Goal: Information Seeking & Learning: Learn about a topic

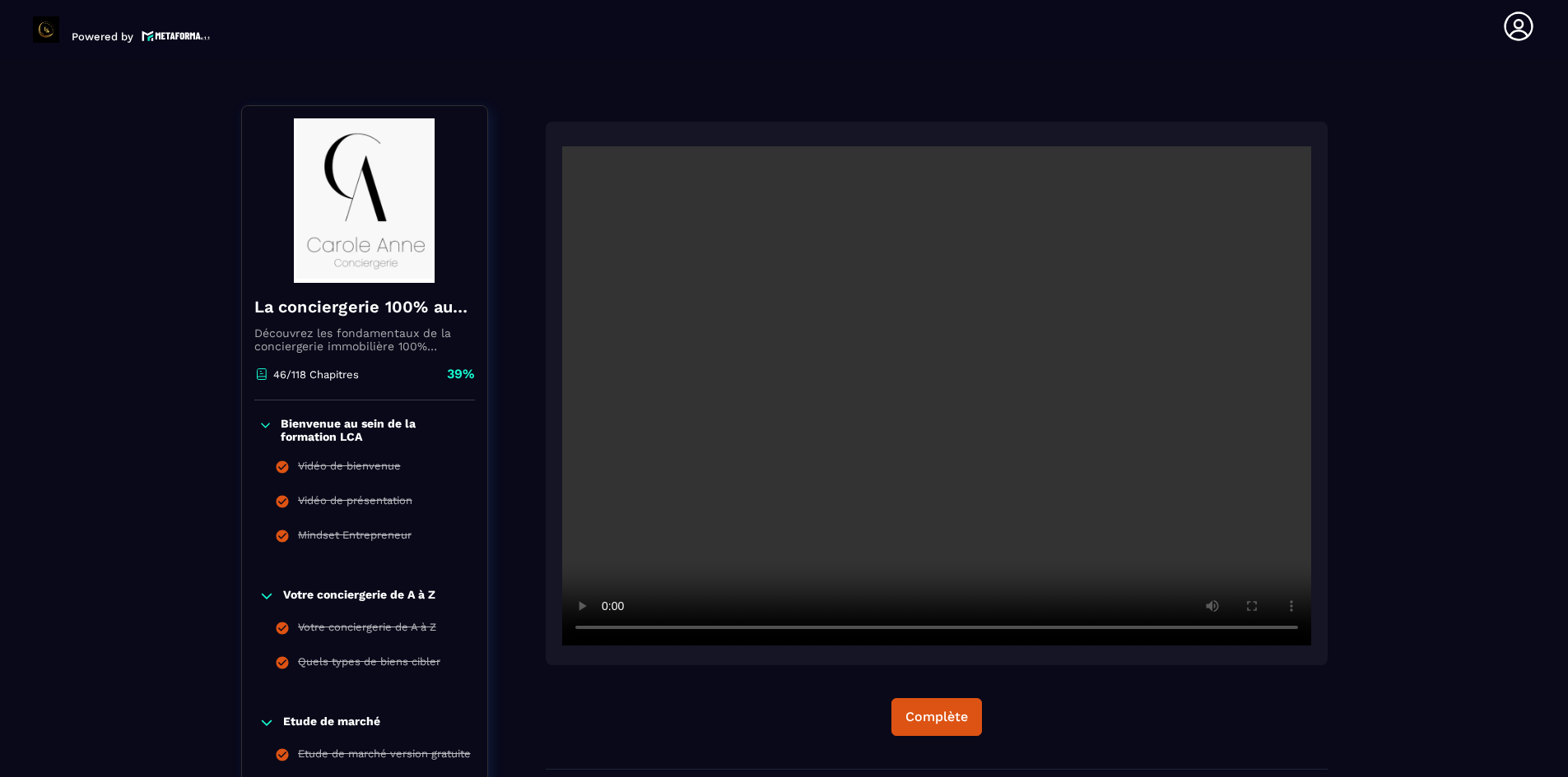
scroll to position [164, 0]
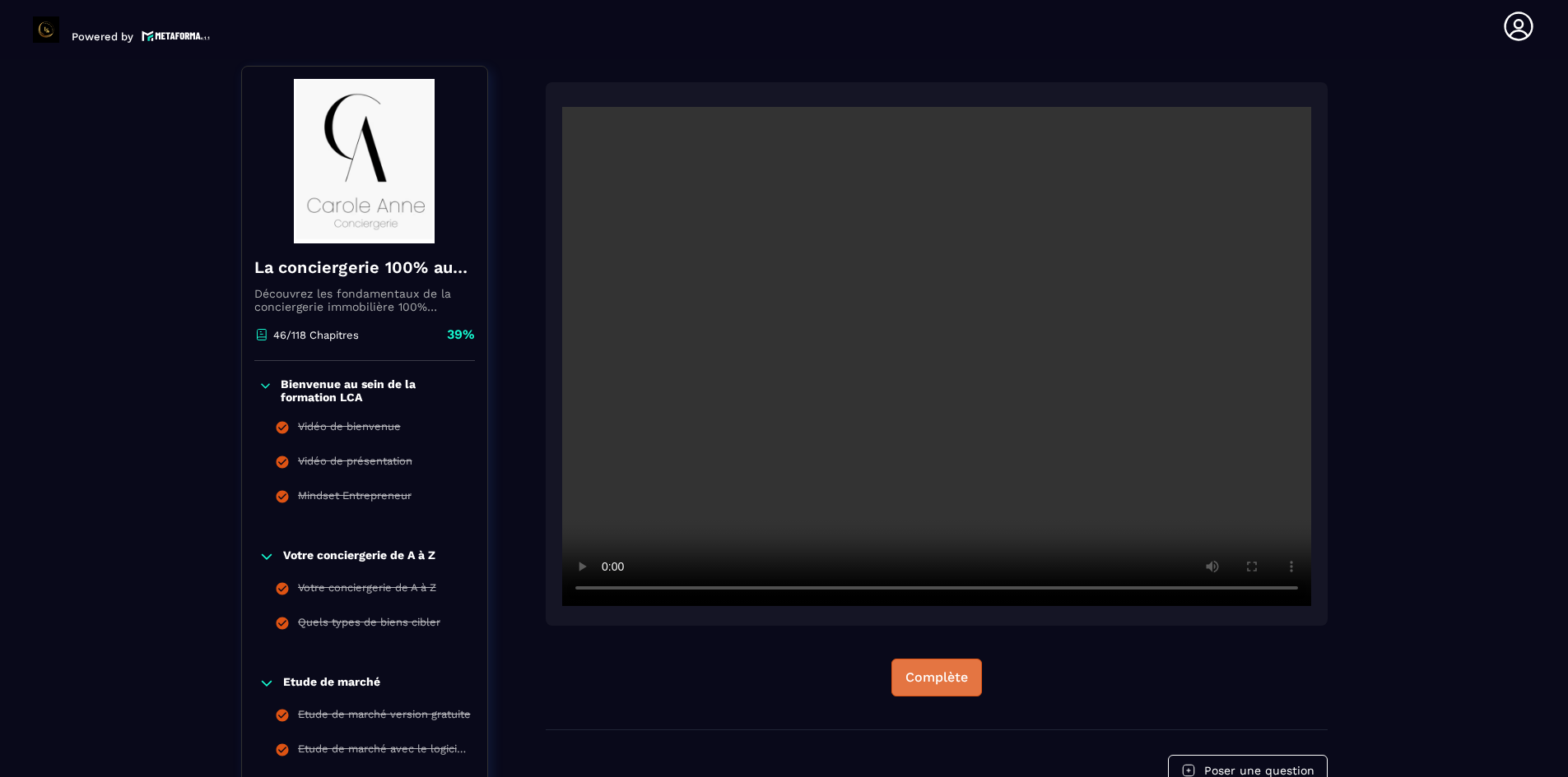
click at [943, 675] on div "Complète" at bounding box center [936, 677] width 63 height 16
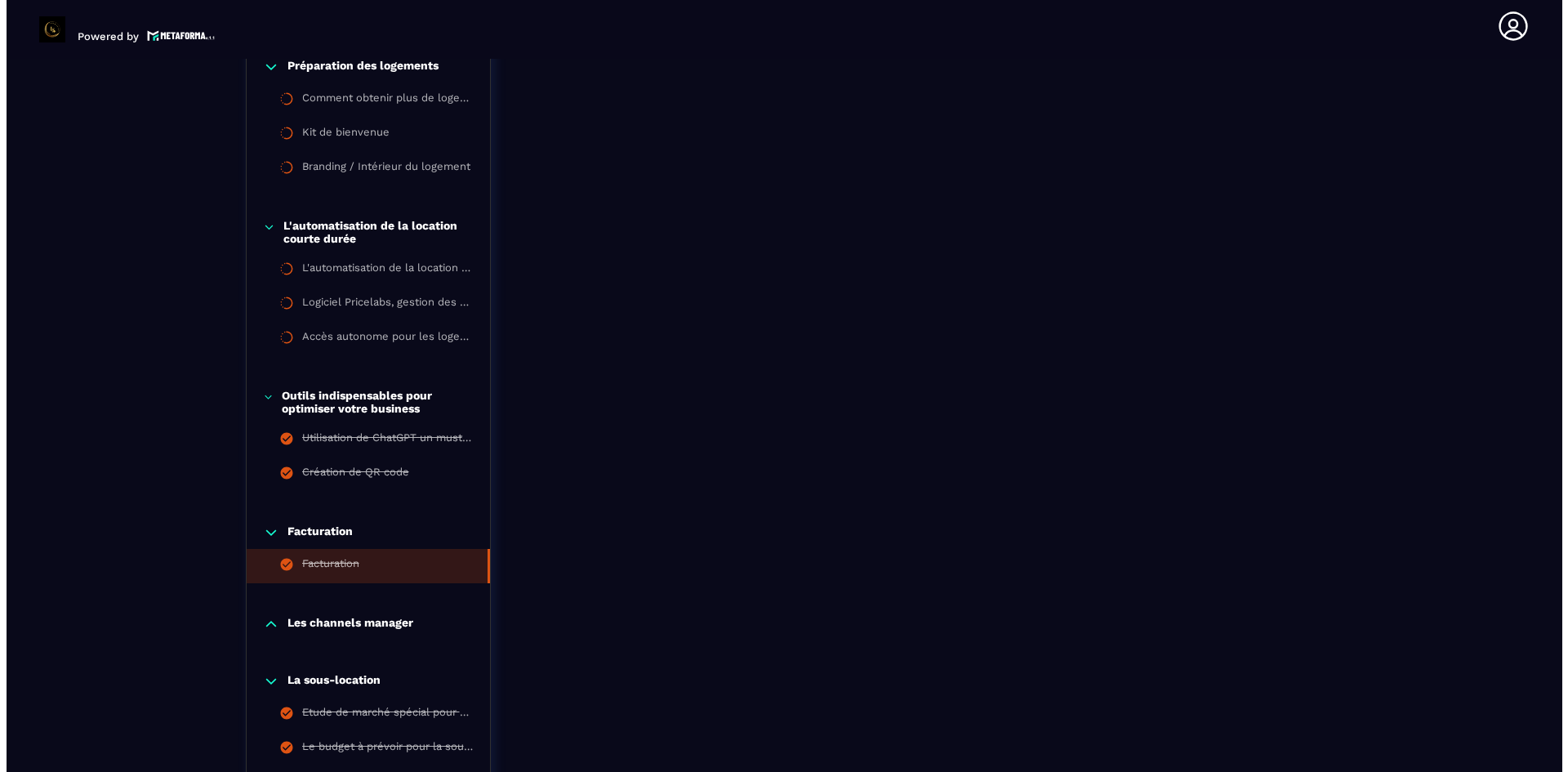
scroll to position [2860, 0]
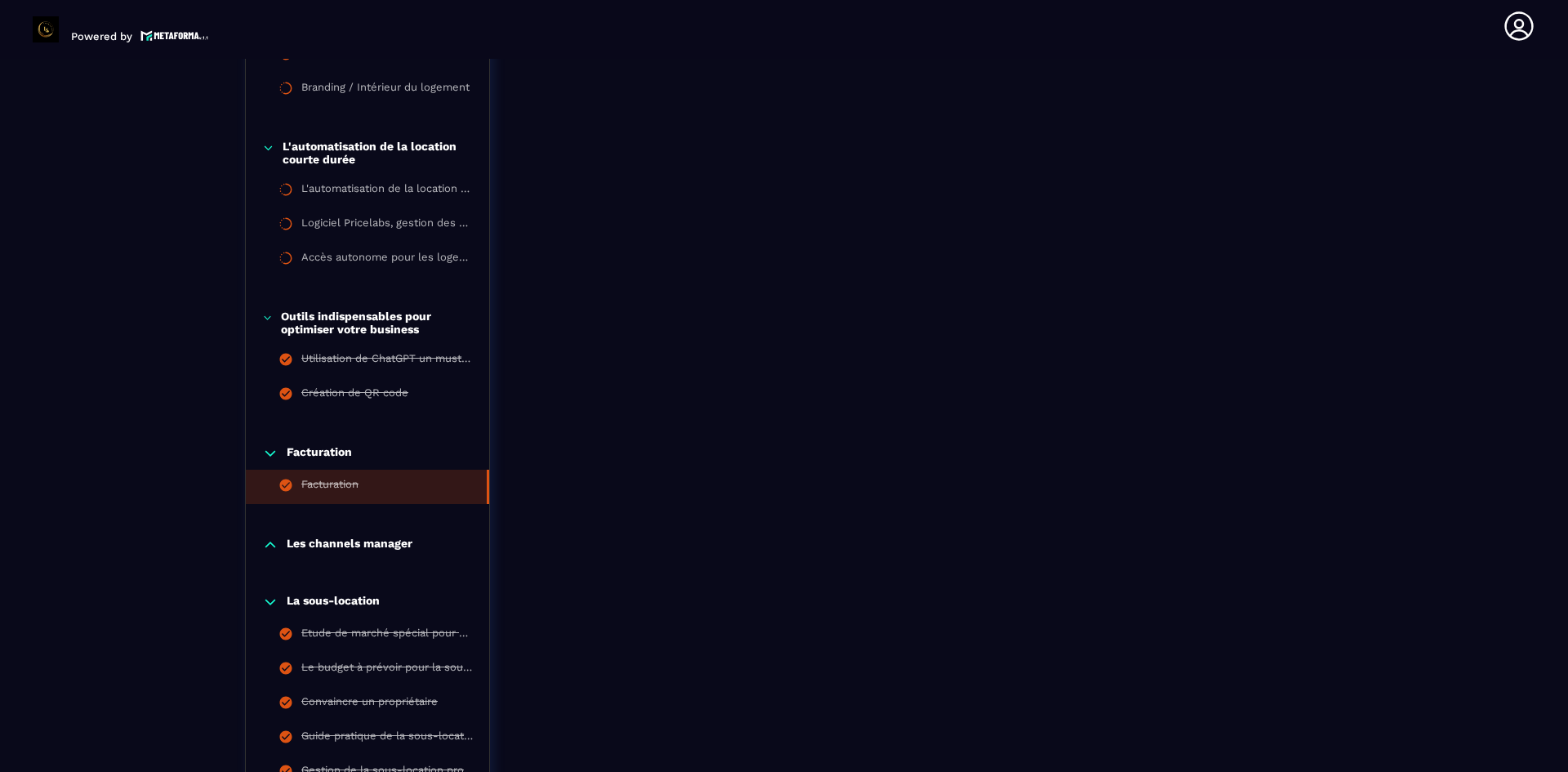
click at [354, 542] on p "Les channels manager" at bounding box center [349, 544] width 126 height 16
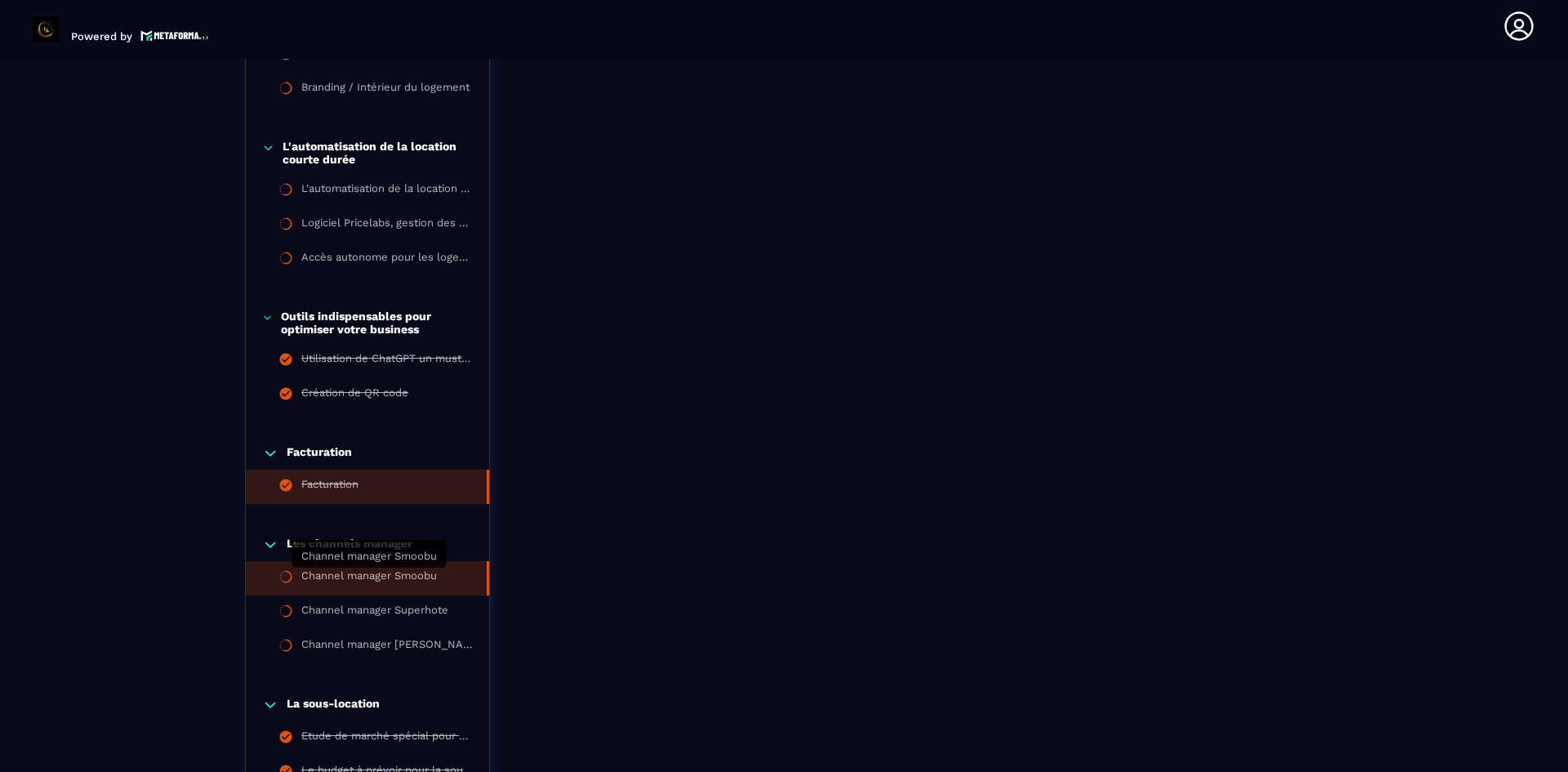
click at [427, 578] on div "Channel manager Smoobu" at bounding box center [369, 578] width 135 height 18
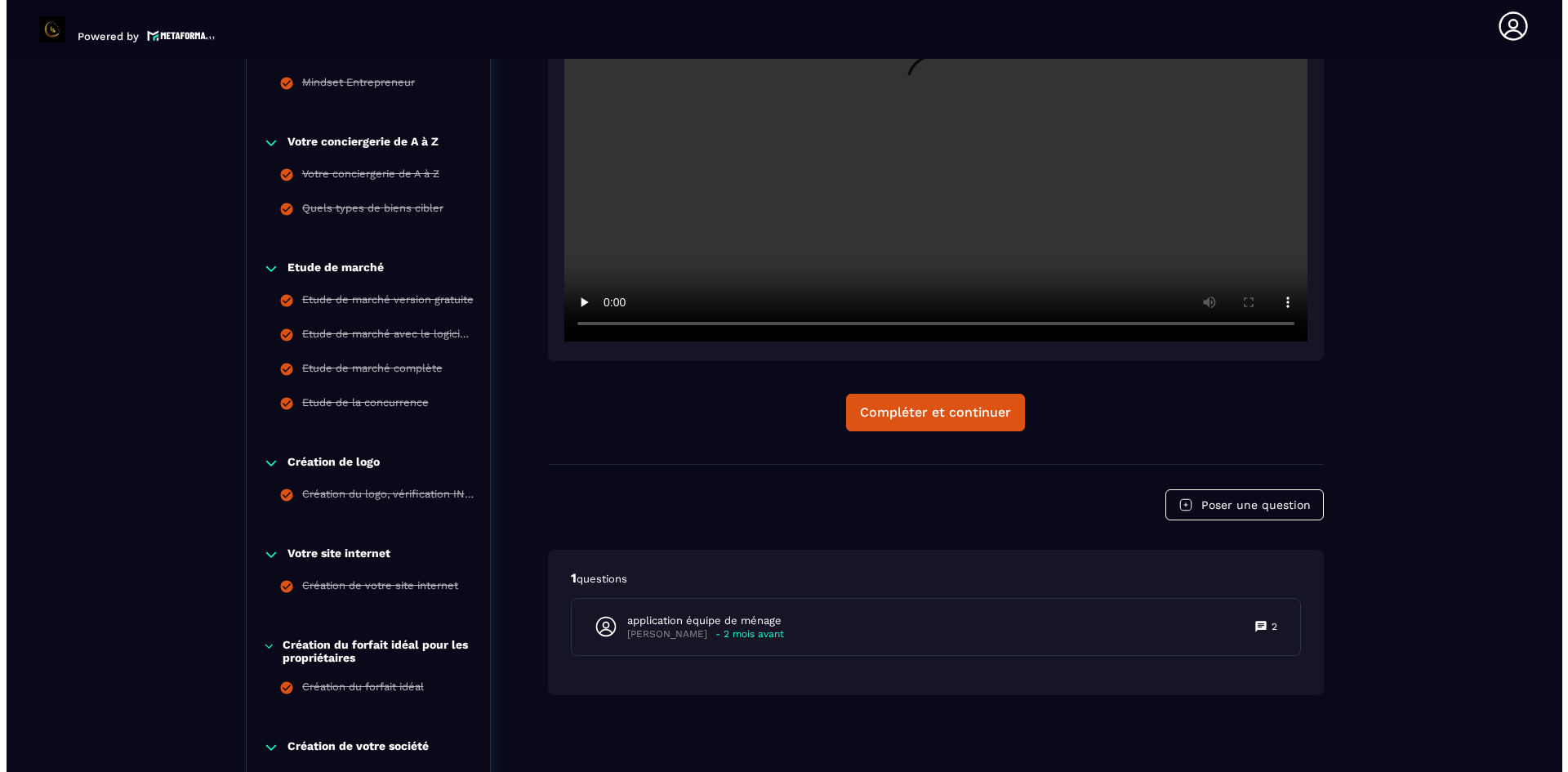
scroll to position [579, 0]
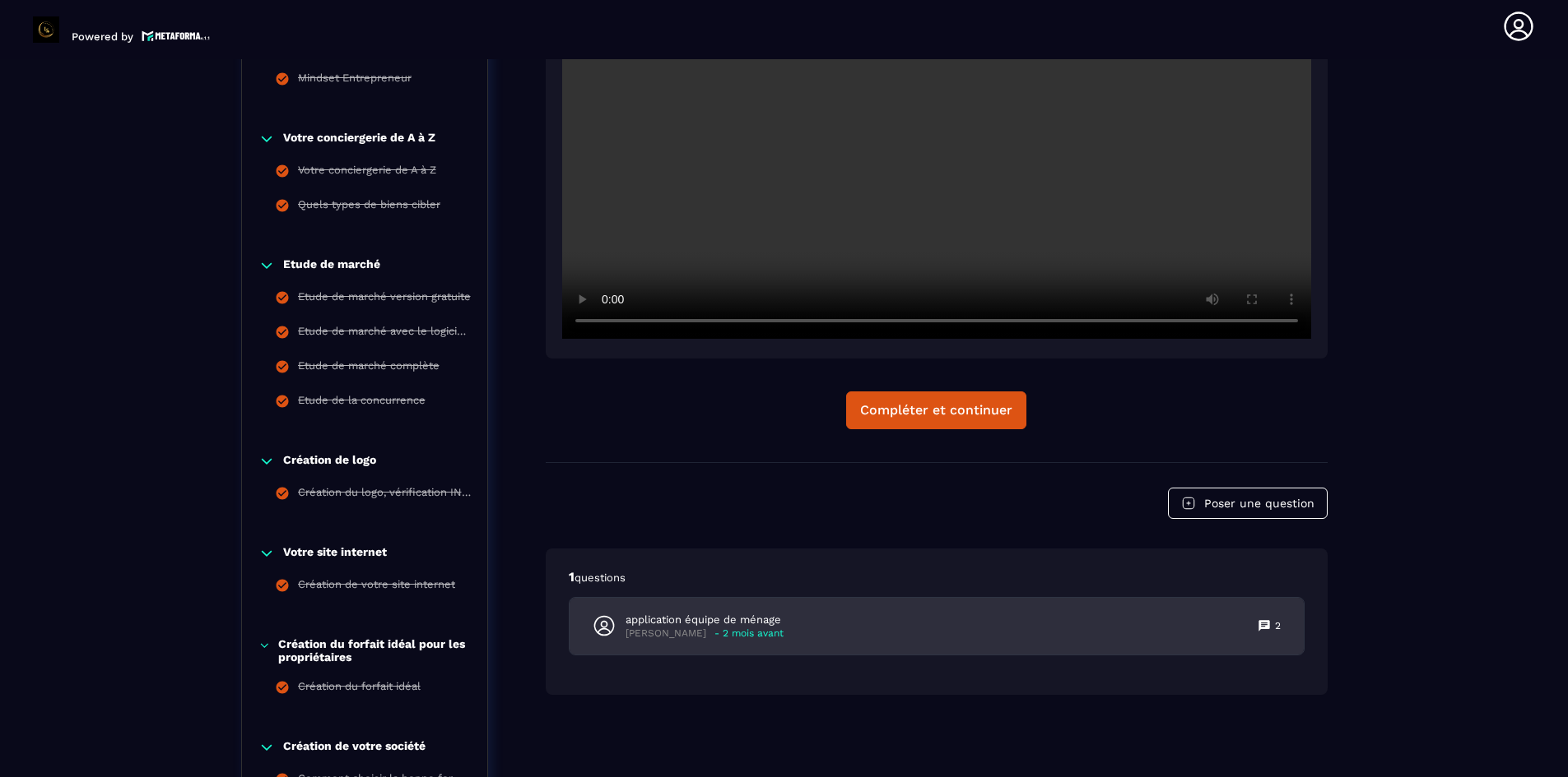
click at [741, 632] on p "- 2 mois avant" at bounding box center [749, 634] width 69 height 12
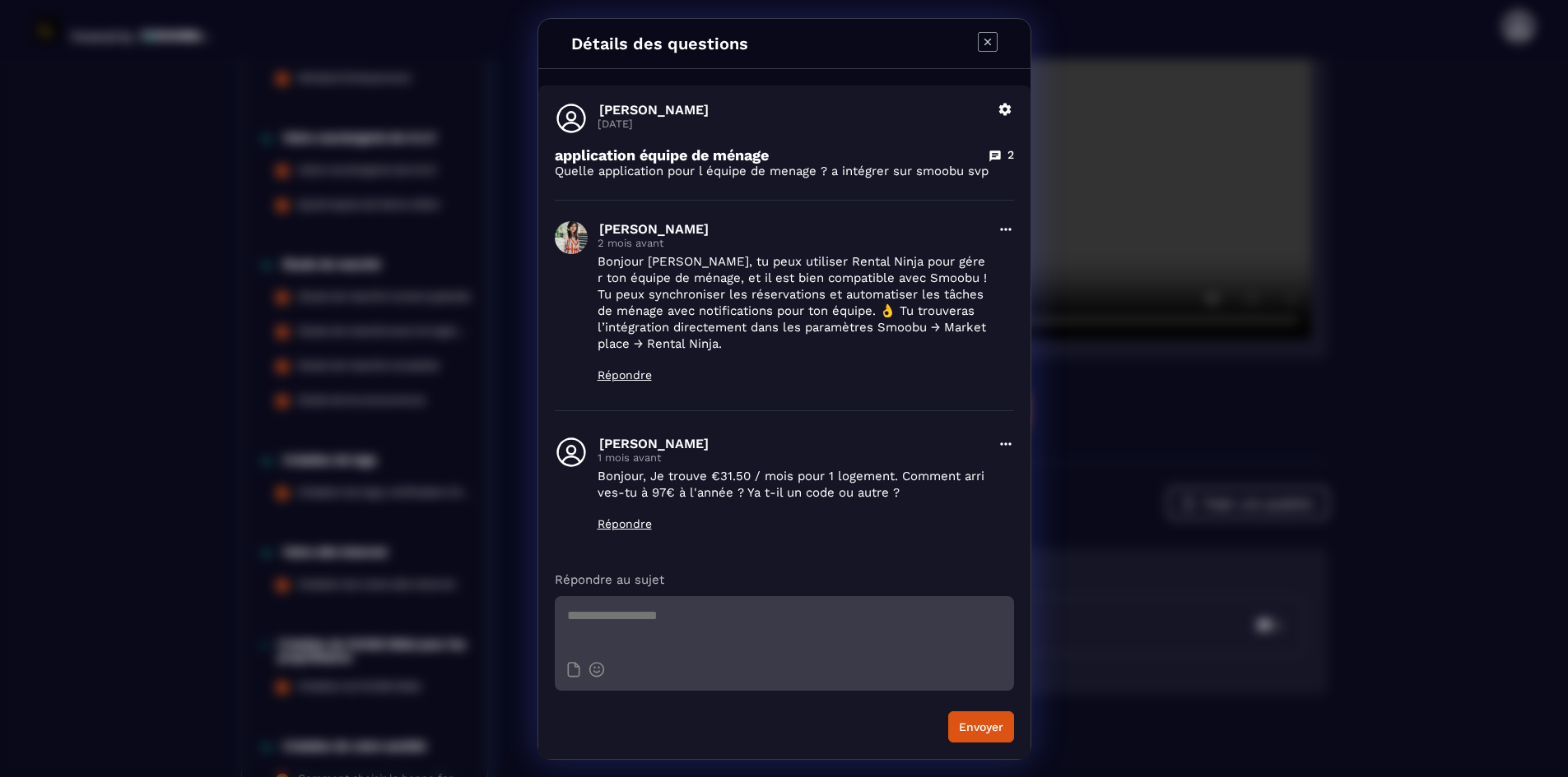
click at [989, 39] on icon "Modal window" at bounding box center [987, 42] width 20 height 20
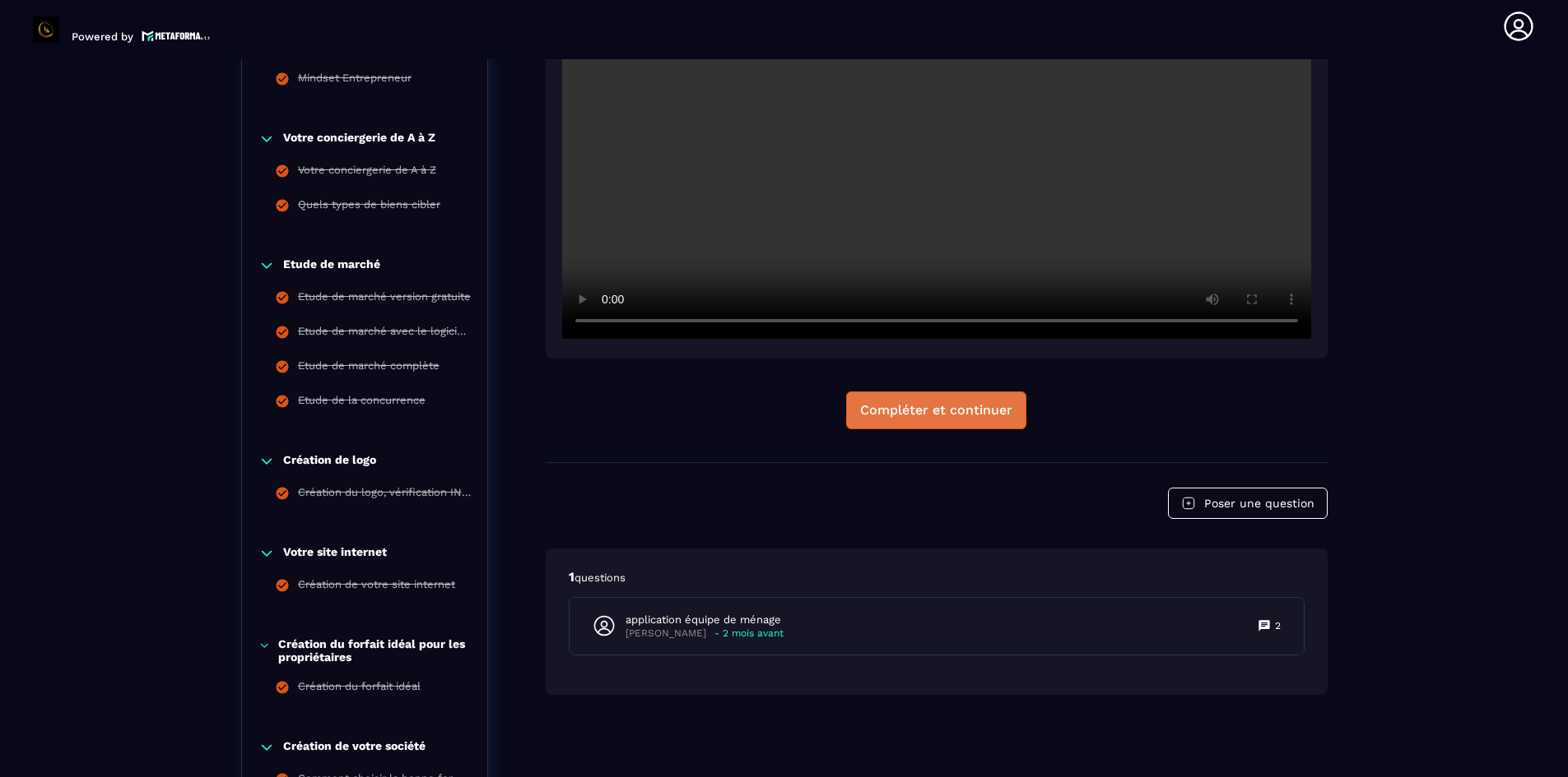
click at [907, 407] on div "Compléter et continuer" at bounding box center [936, 410] width 152 height 16
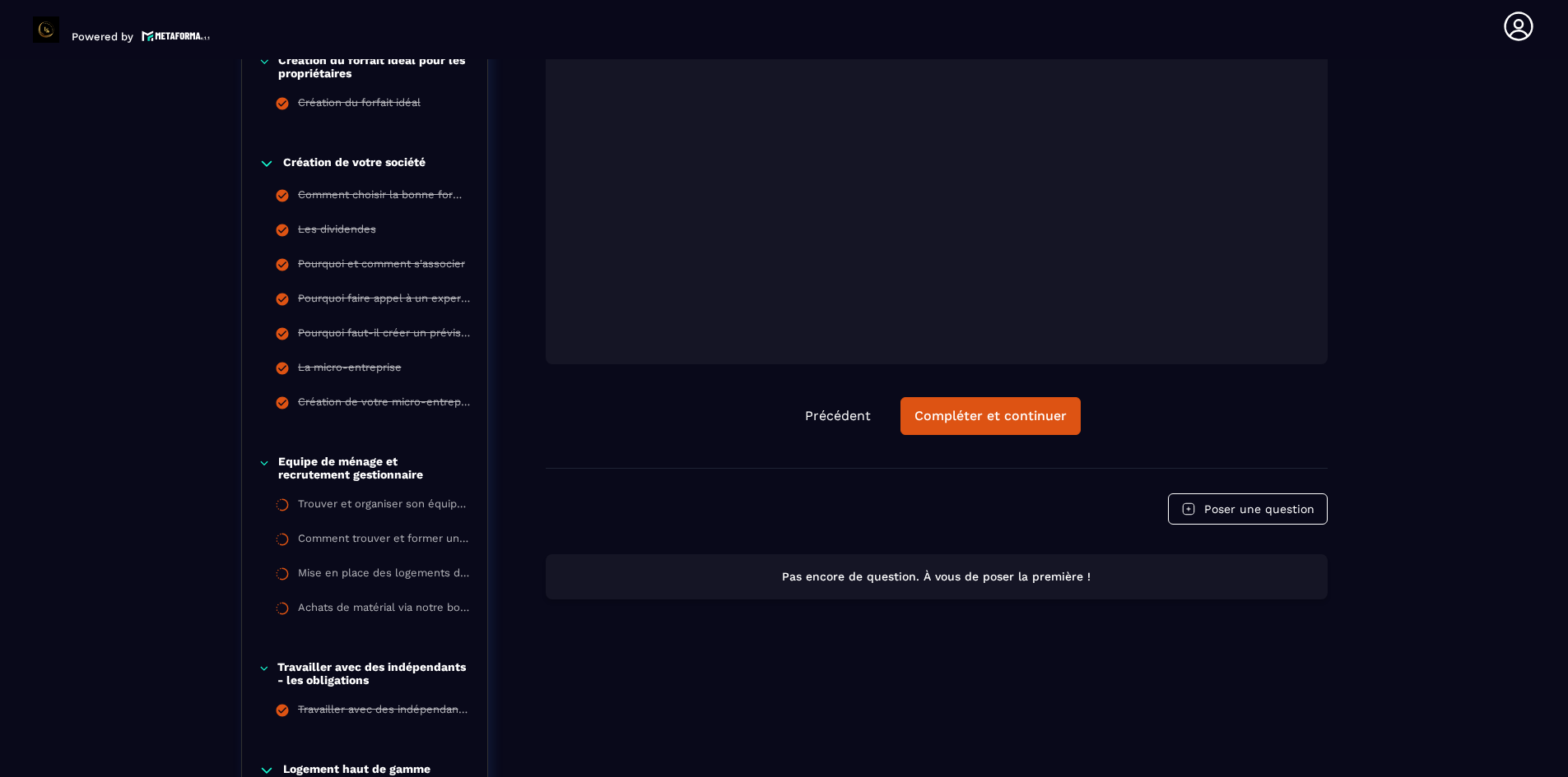
scroll to position [1158, 0]
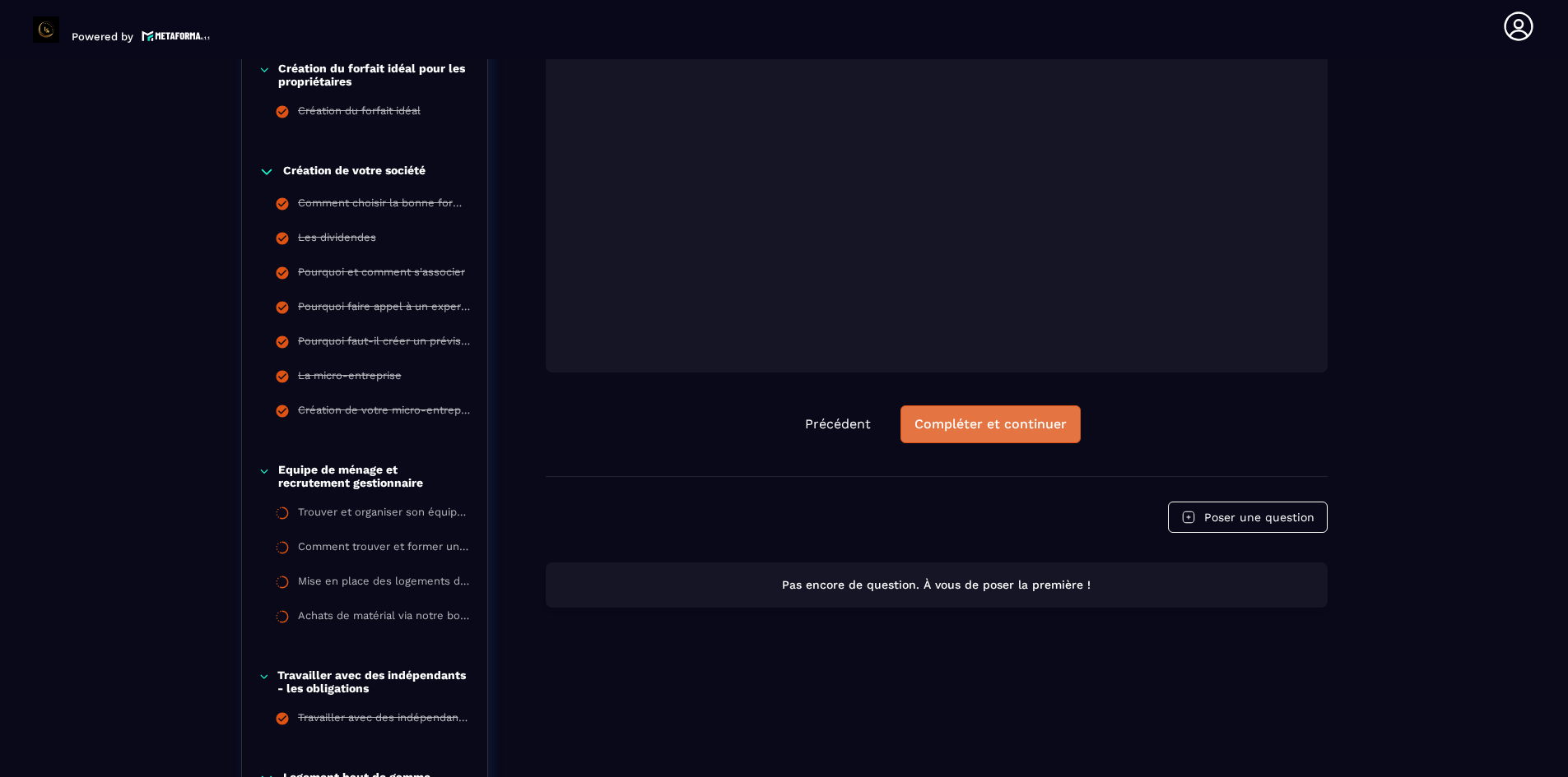
click at [976, 432] on div "Compléter et continuer" at bounding box center [989, 424] width 152 height 16
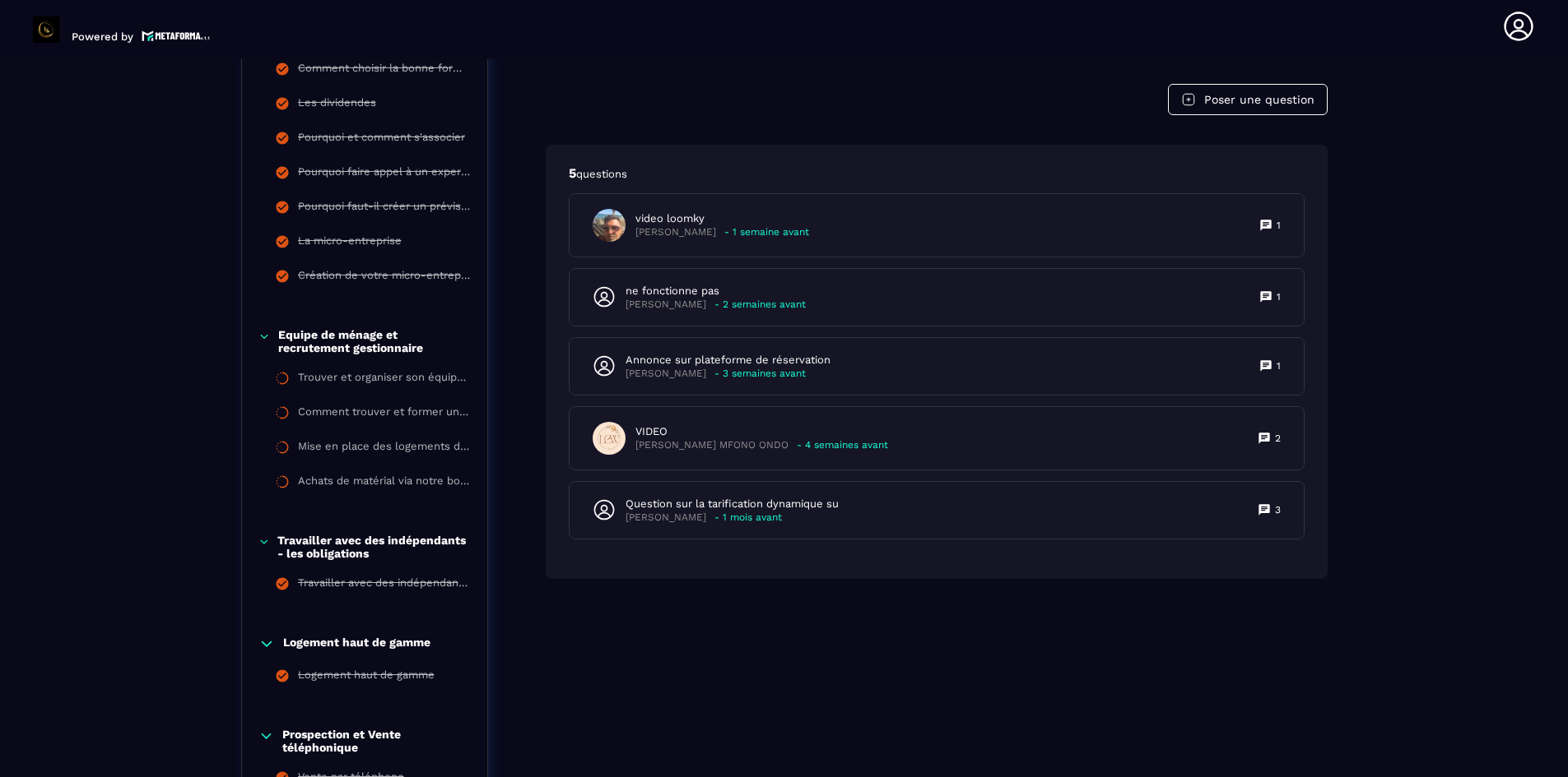
scroll to position [1322, 0]
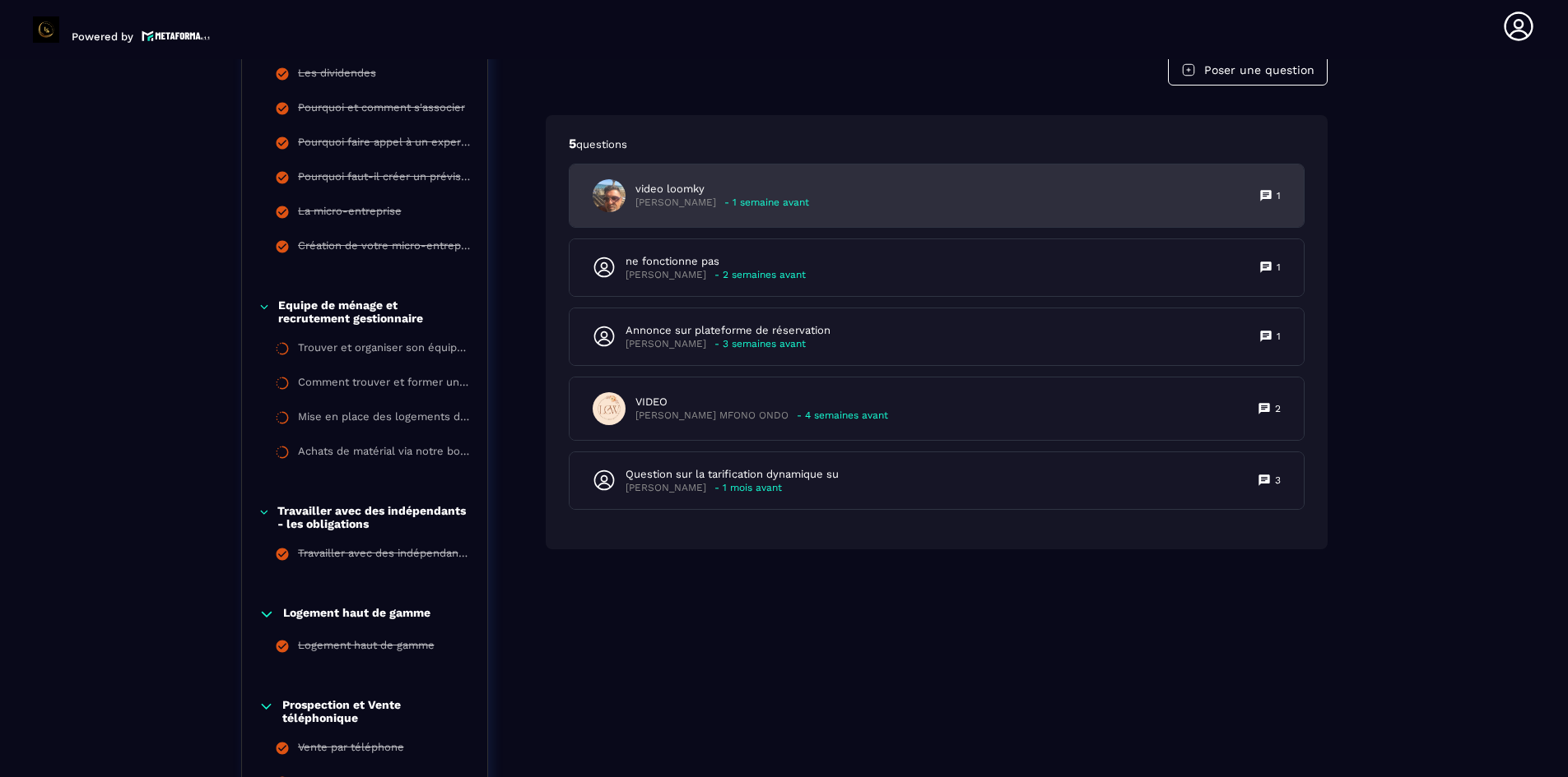
click at [771, 227] on div "video loomky [PERSON_NAME] - 1 semaine avant 1" at bounding box center [936, 195] width 734 height 63
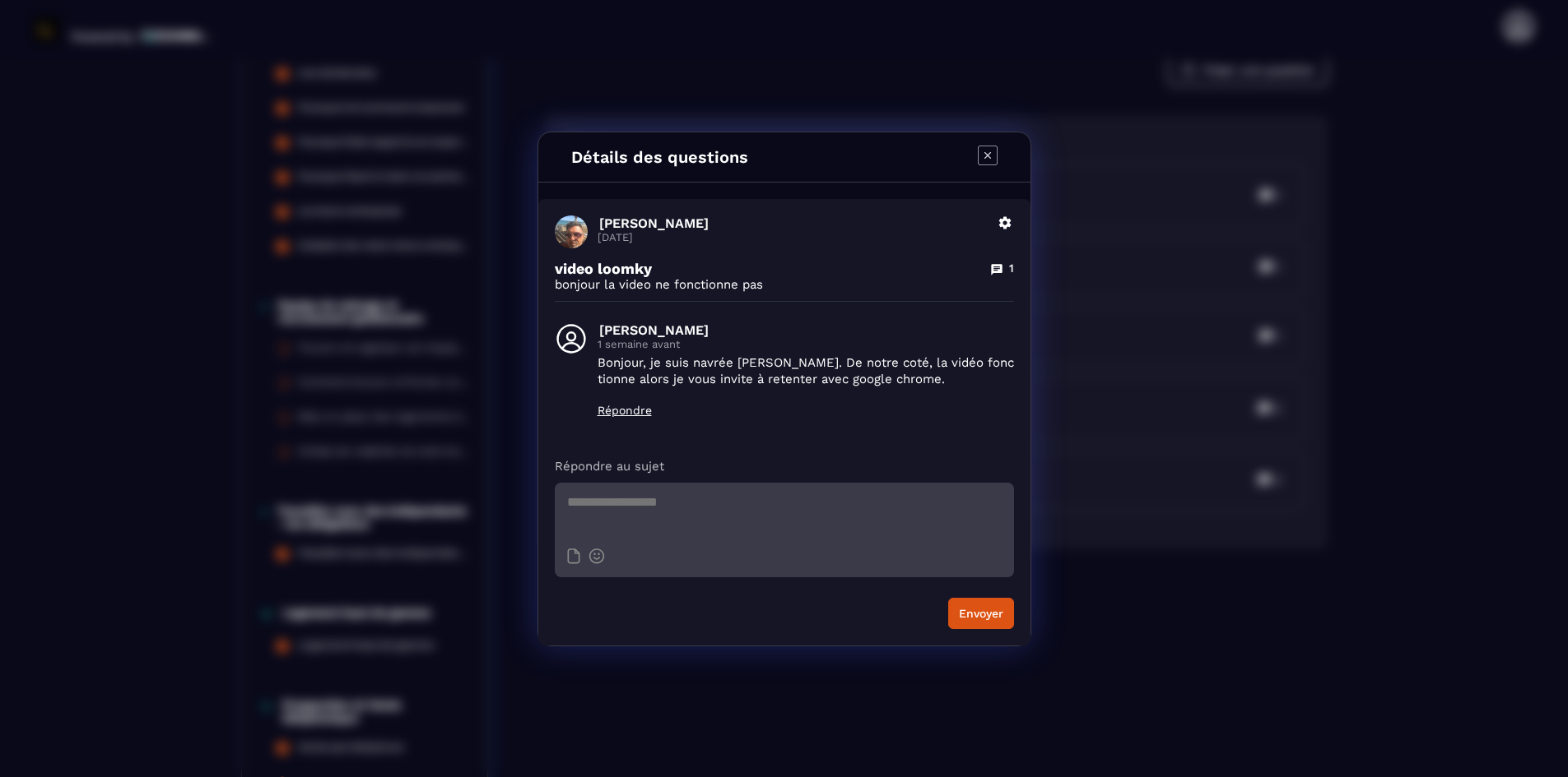
click at [989, 155] on icon "Modal window" at bounding box center [987, 155] width 20 height 20
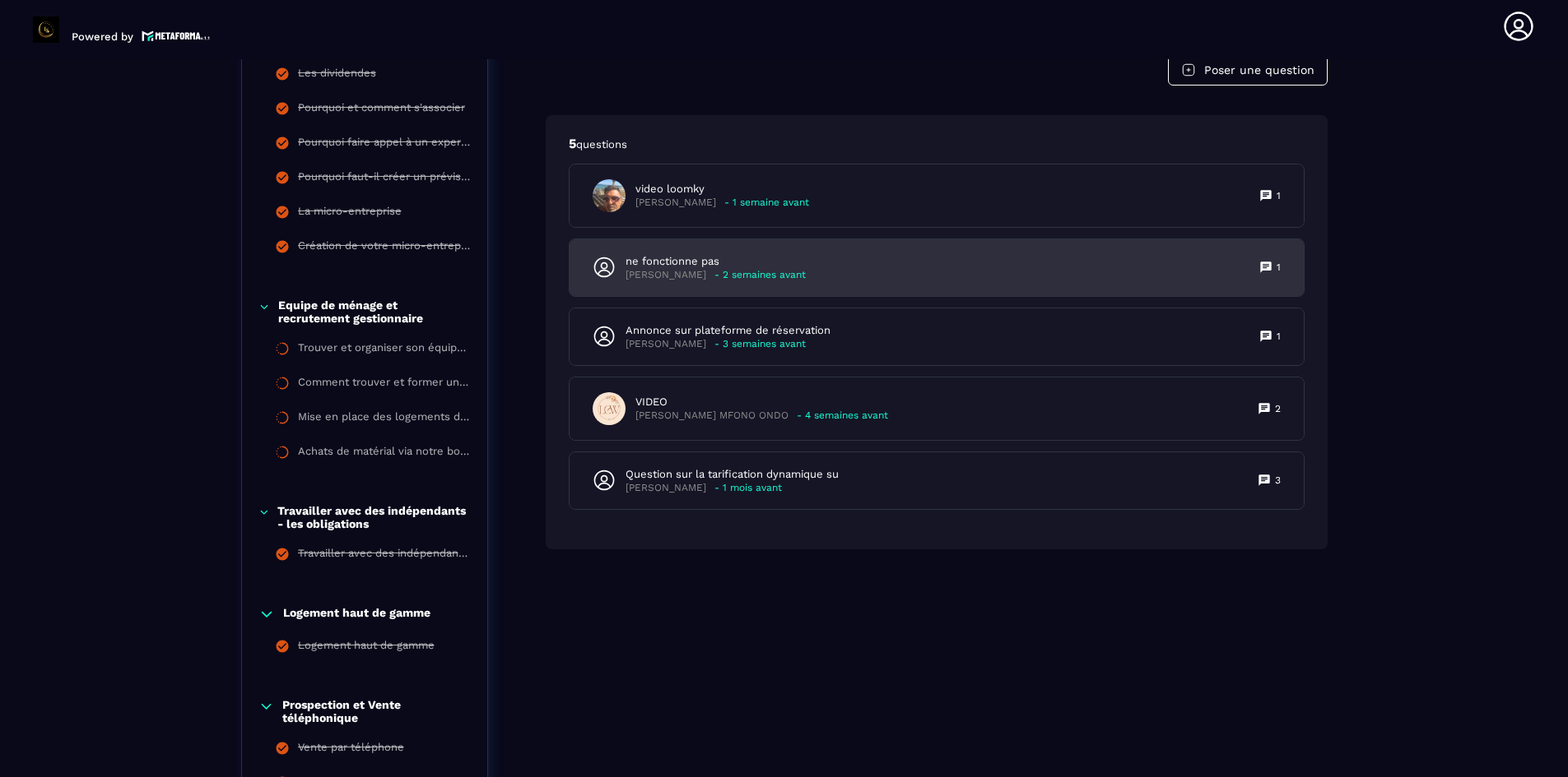
click at [728, 281] on p "- 2 semaines avant" at bounding box center [759, 275] width 91 height 12
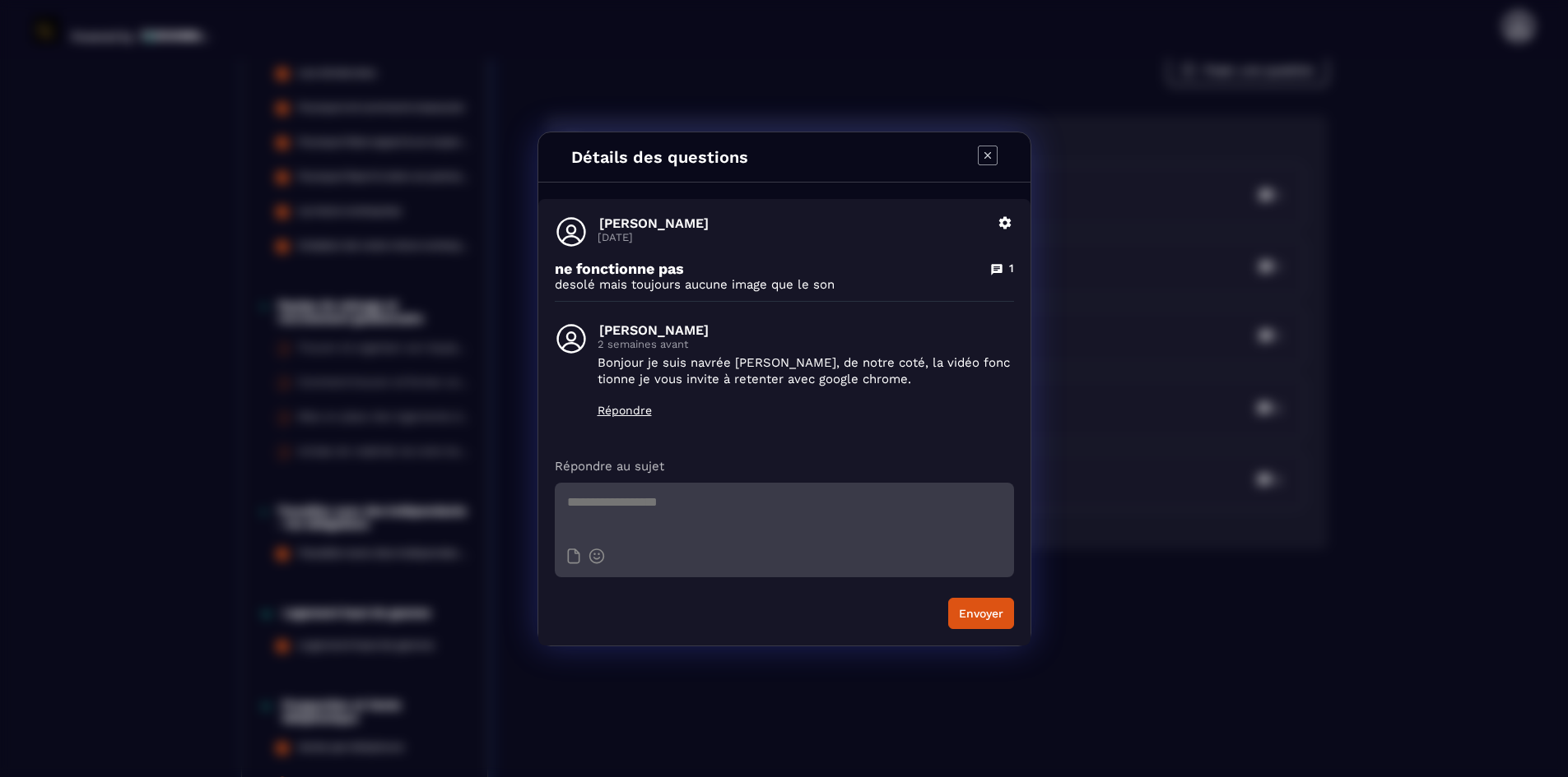
click at [990, 152] on icon "Modal window" at bounding box center [987, 155] width 7 height 7
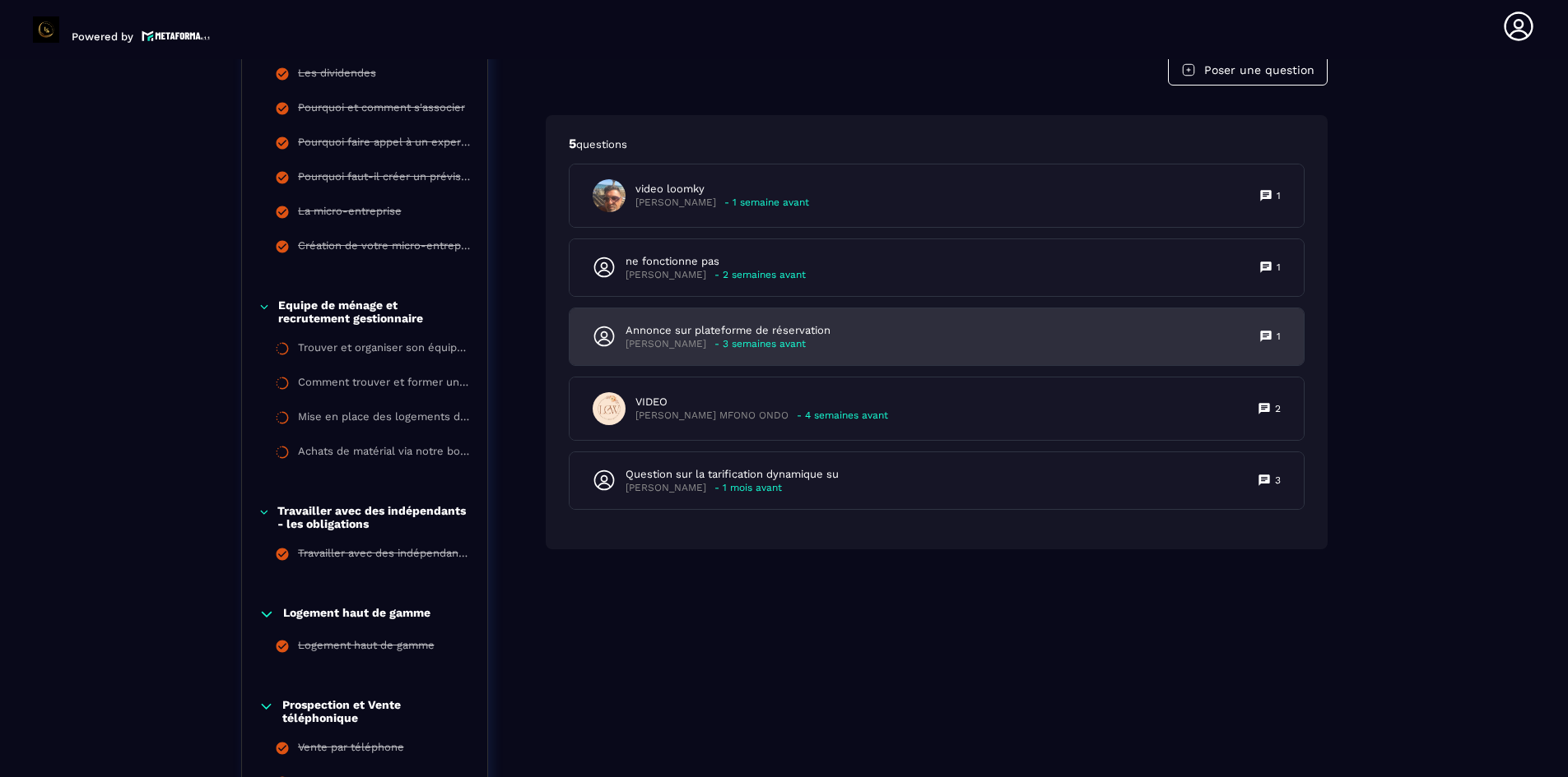
click at [713, 338] on p "Annonce sur plateforme de réservation" at bounding box center [728, 330] width 205 height 15
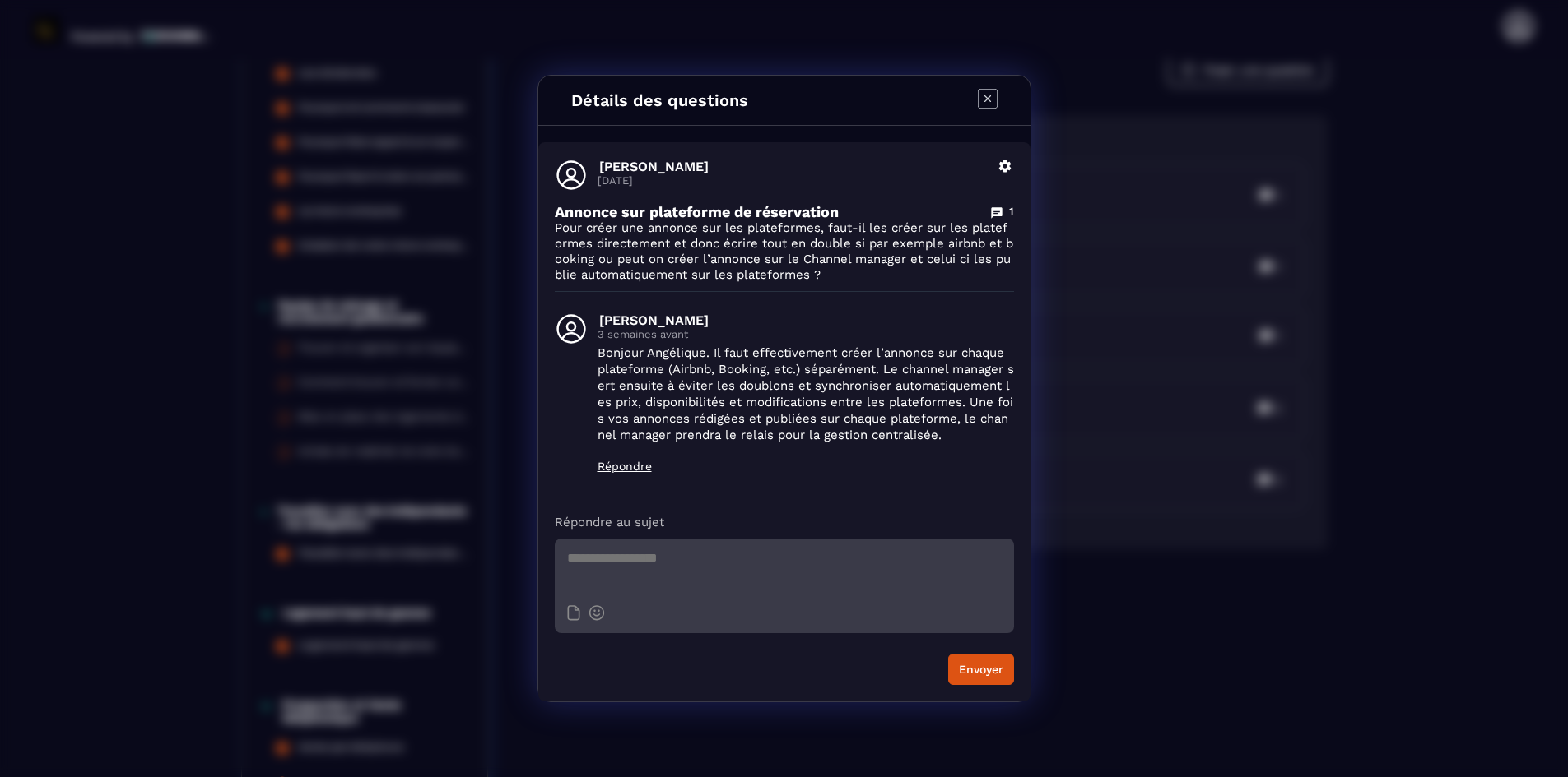
click at [985, 101] on icon "Modal window" at bounding box center [987, 99] width 7 height 7
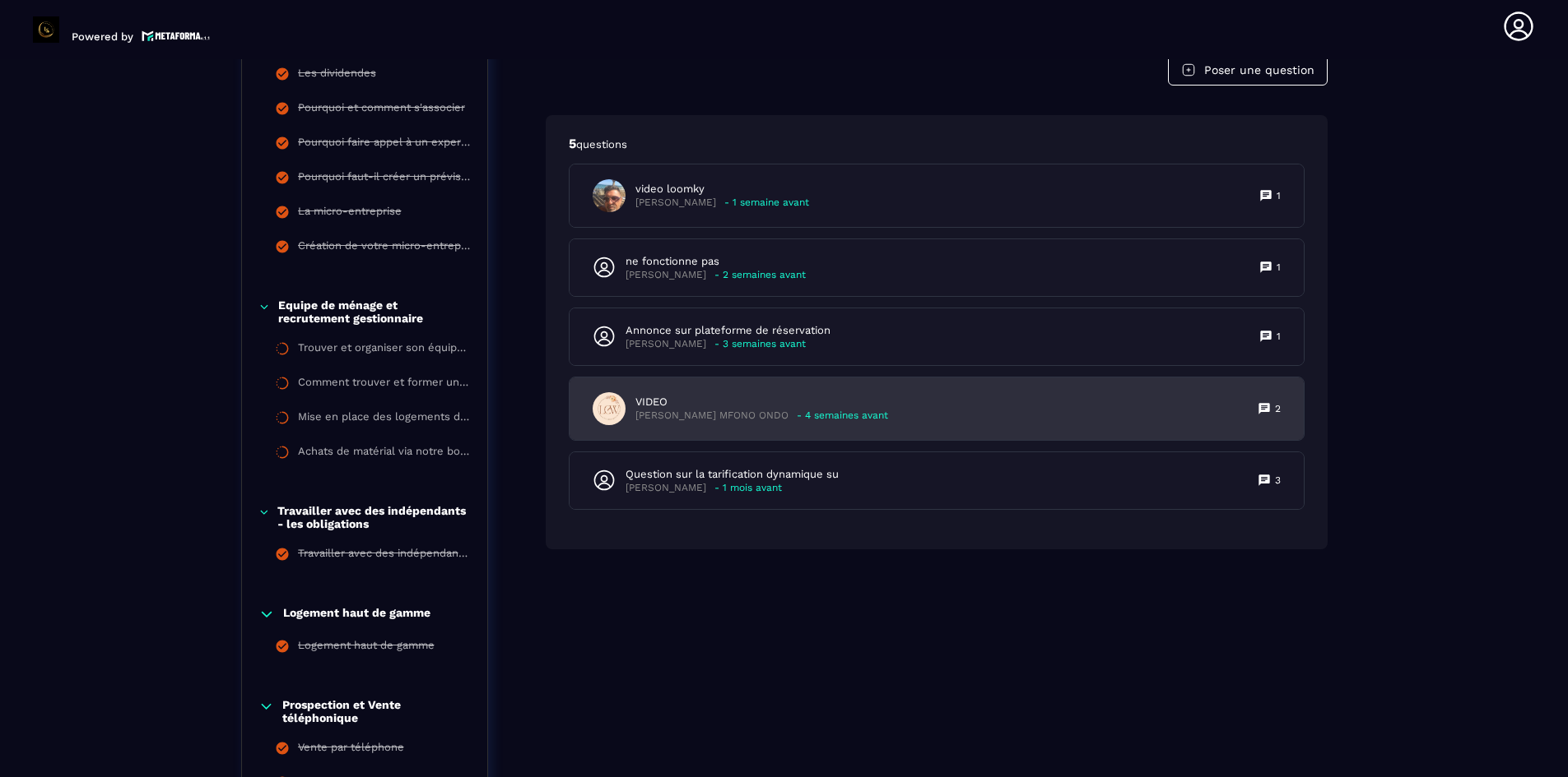
click at [740, 422] on p "[PERSON_NAME] MFONO ONDO" at bounding box center [711, 416] width 153 height 12
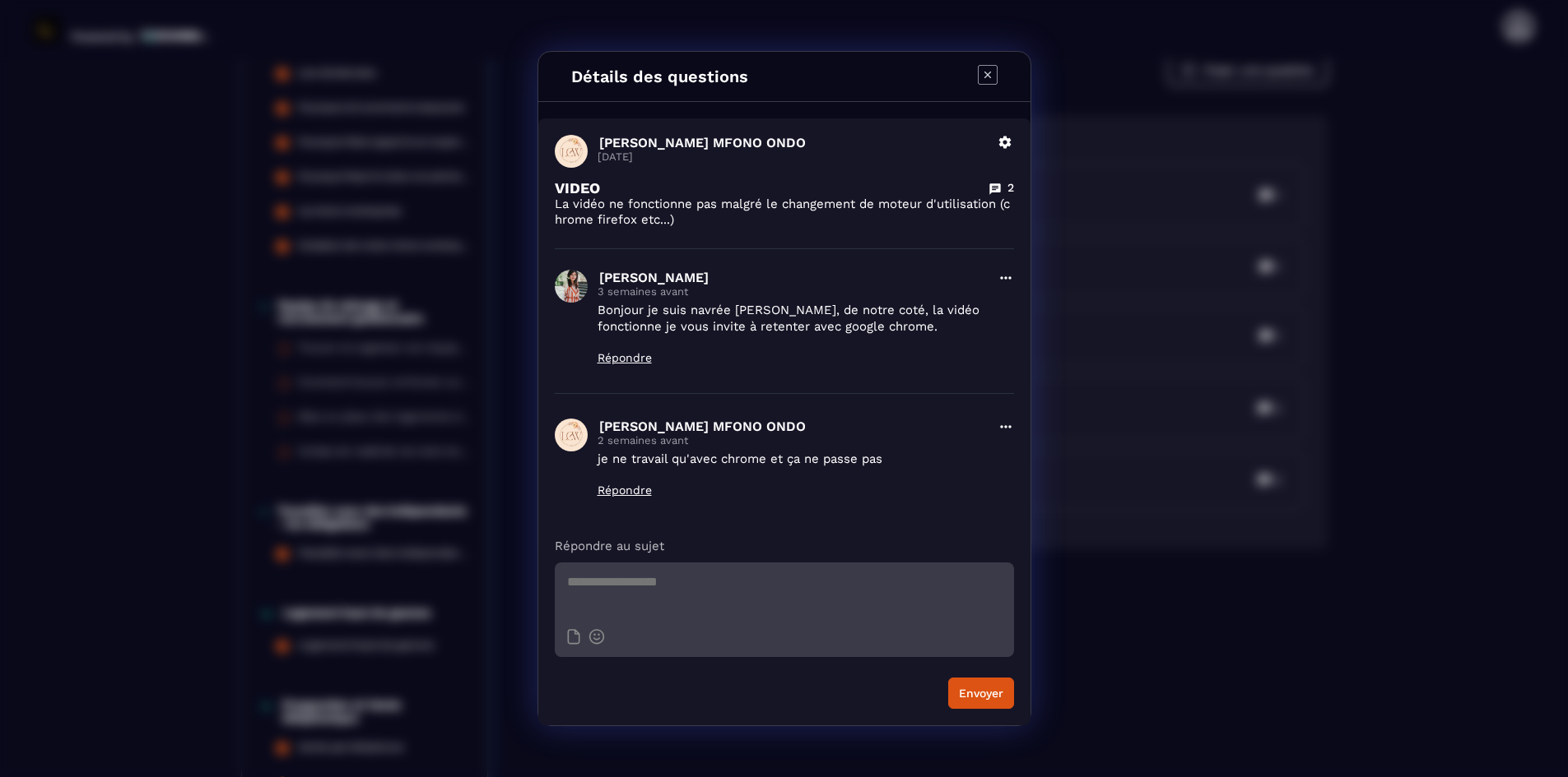
click at [993, 73] on icon "Modal window" at bounding box center [987, 75] width 20 height 20
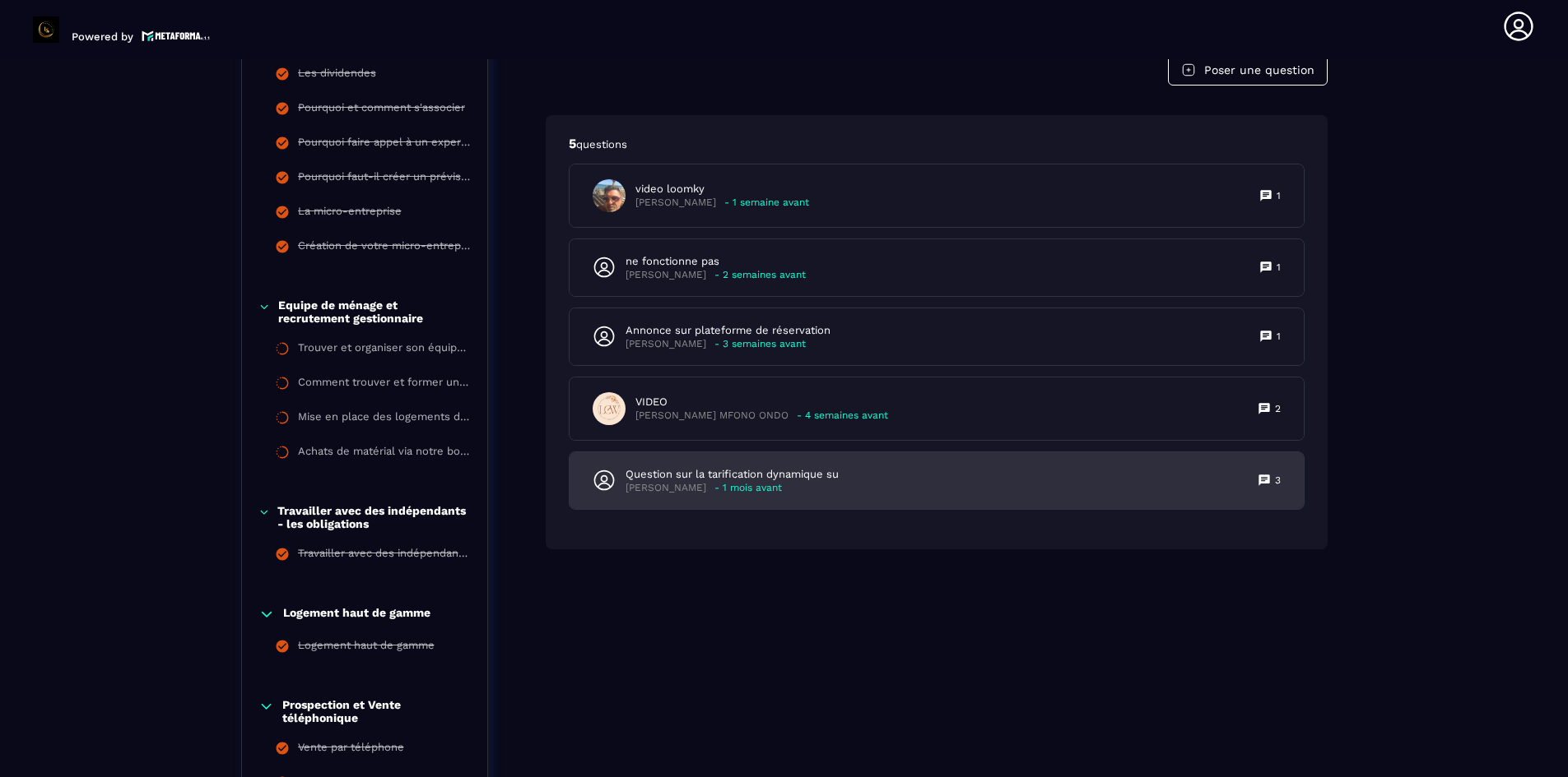
click at [714, 482] on p "Question sur la tarification dynamique su" at bounding box center [731, 474] width 213 height 15
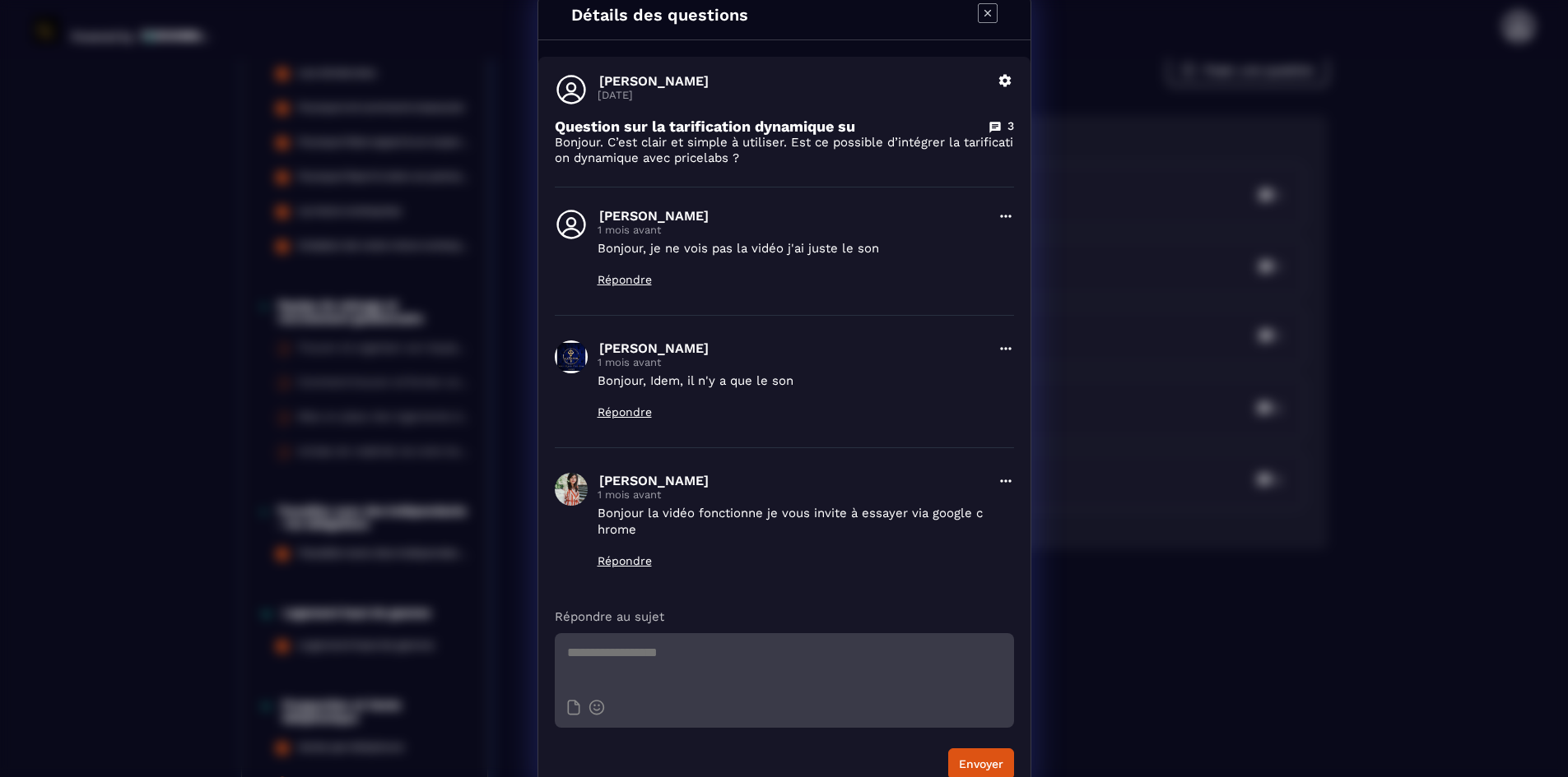
scroll to position [0, 0]
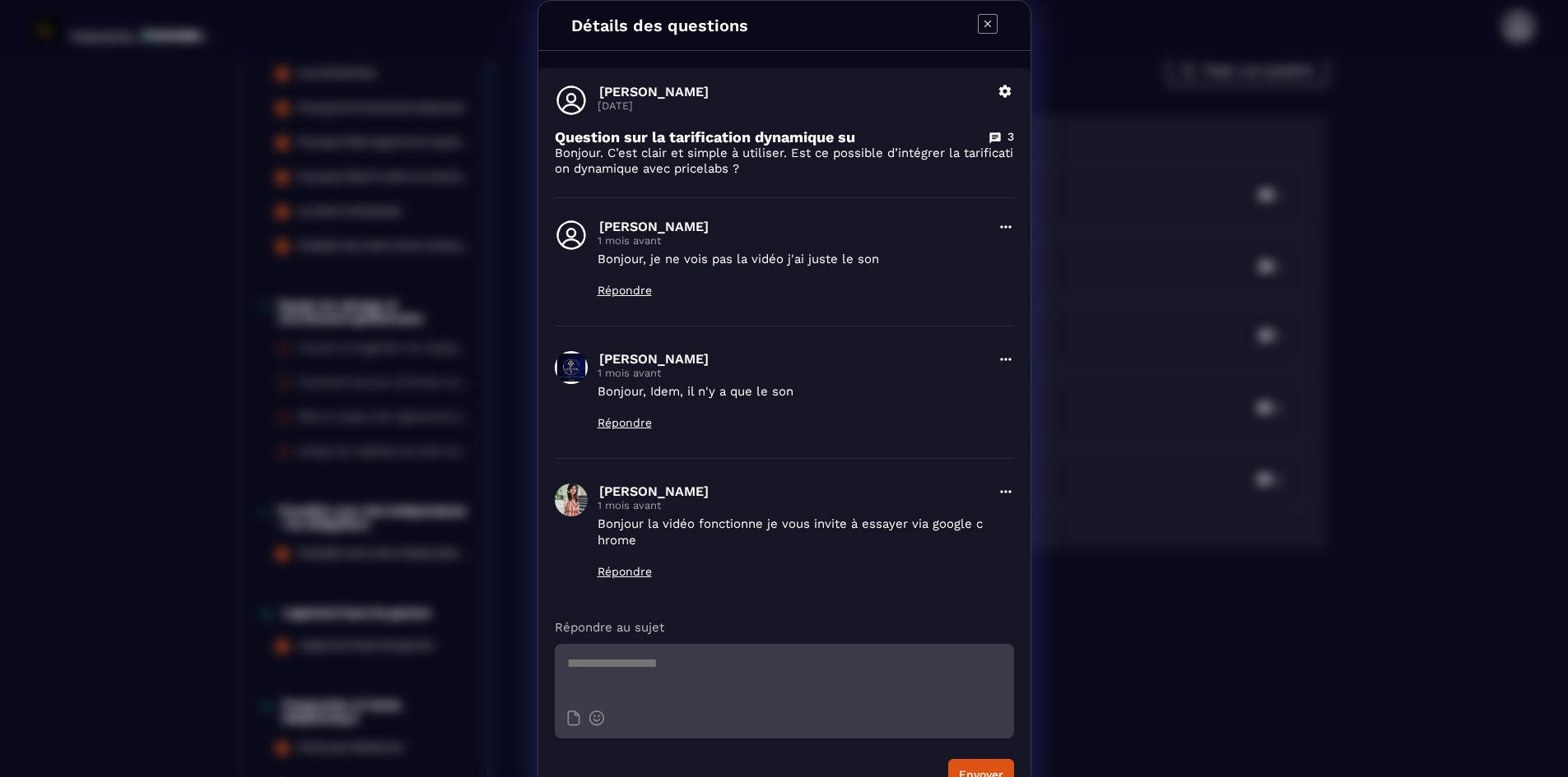
click at [982, 18] on icon "Modal window" at bounding box center [987, 23] width 20 height 20
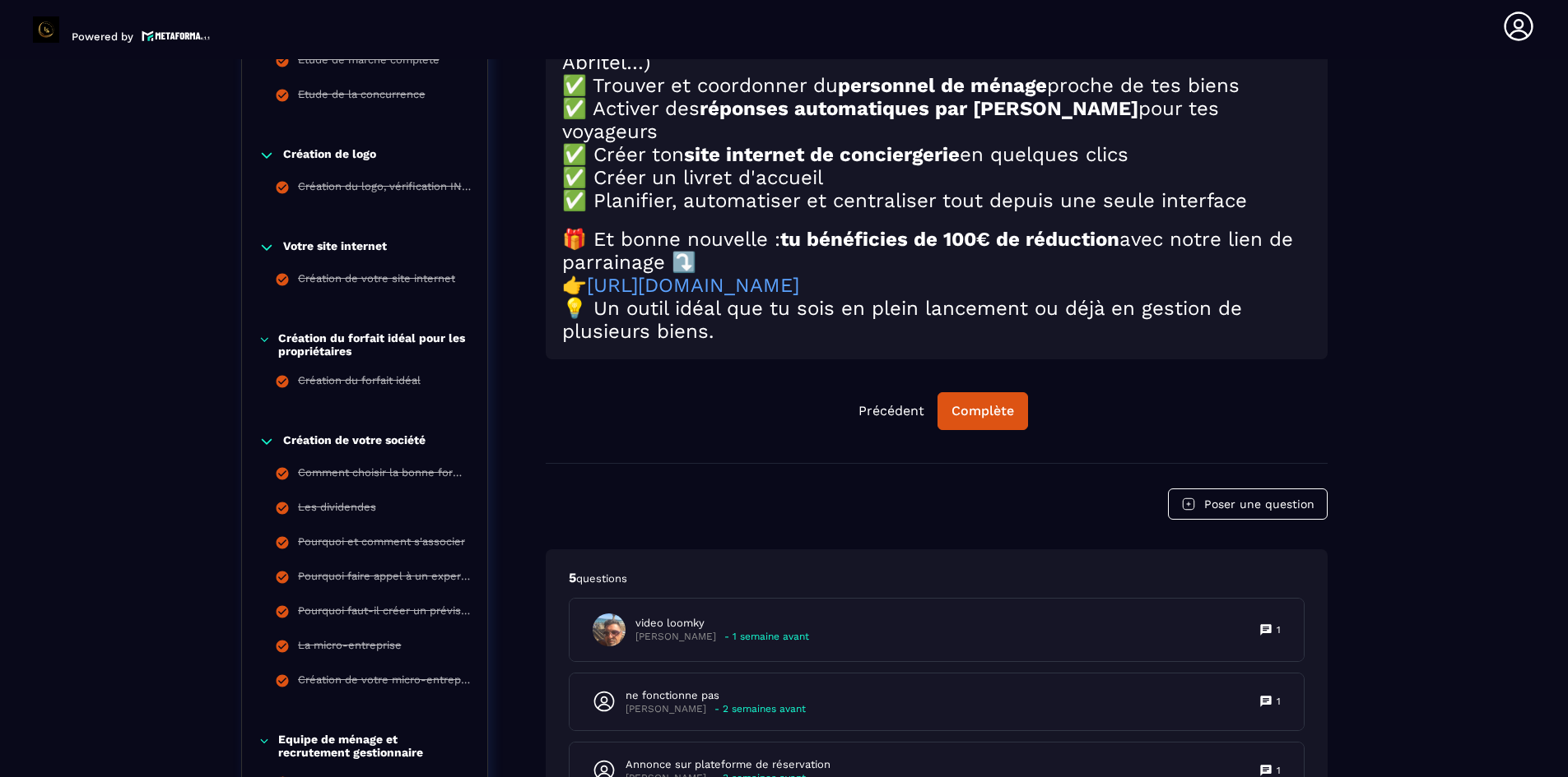
scroll to position [866, 0]
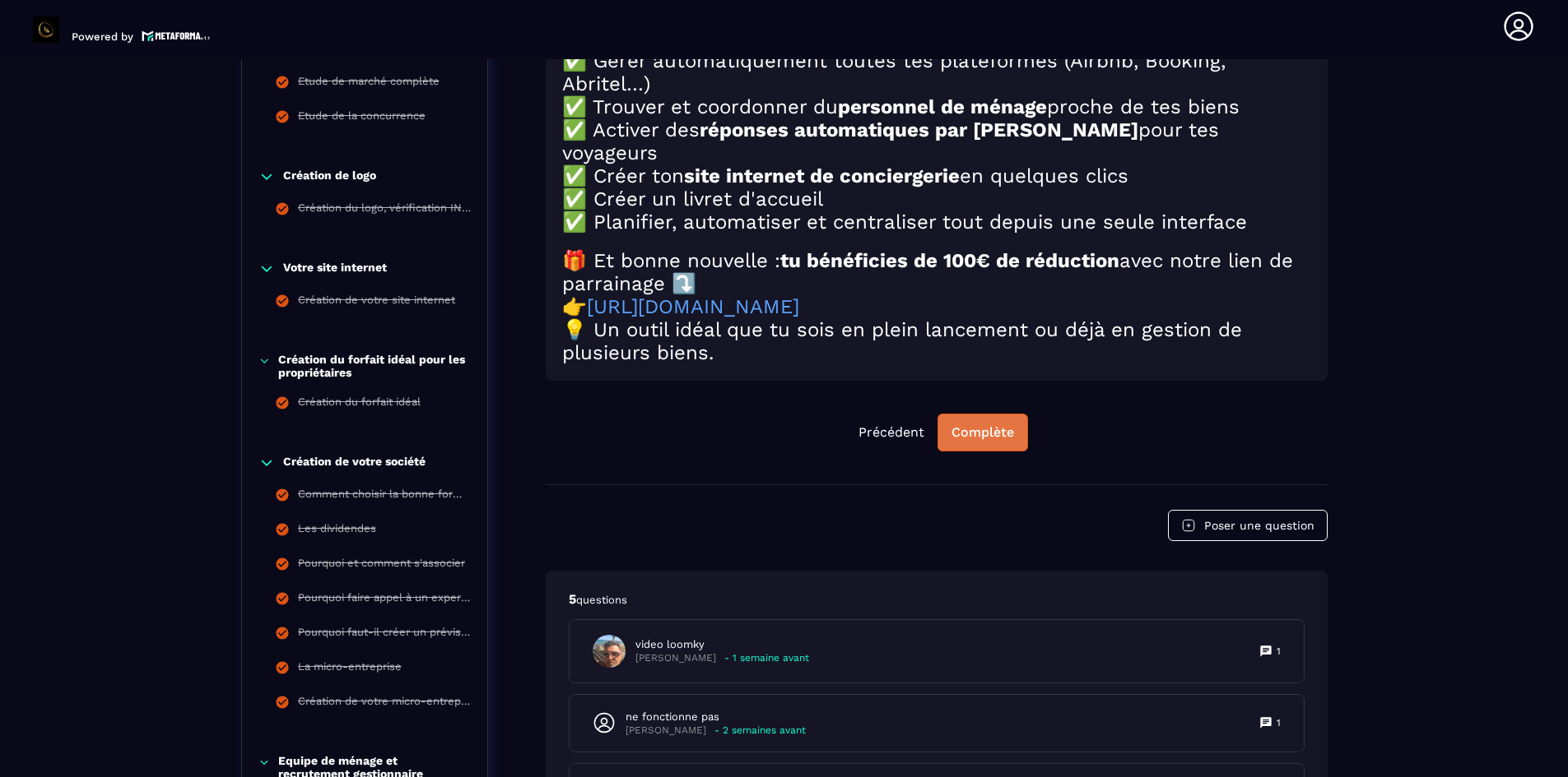
click at [983, 441] on div "Complète" at bounding box center [982, 432] width 63 height 16
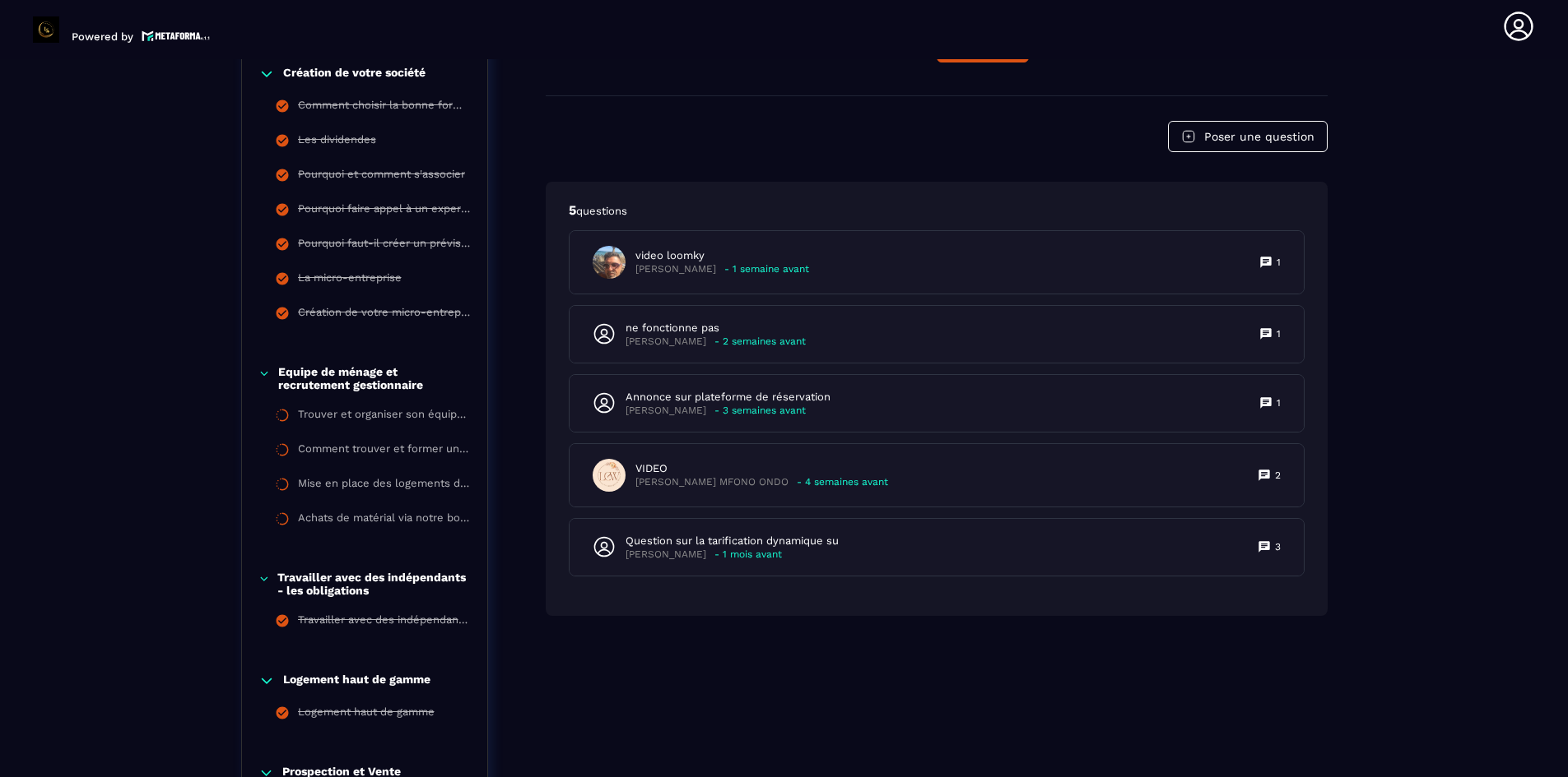
scroll to position [1278, 0]
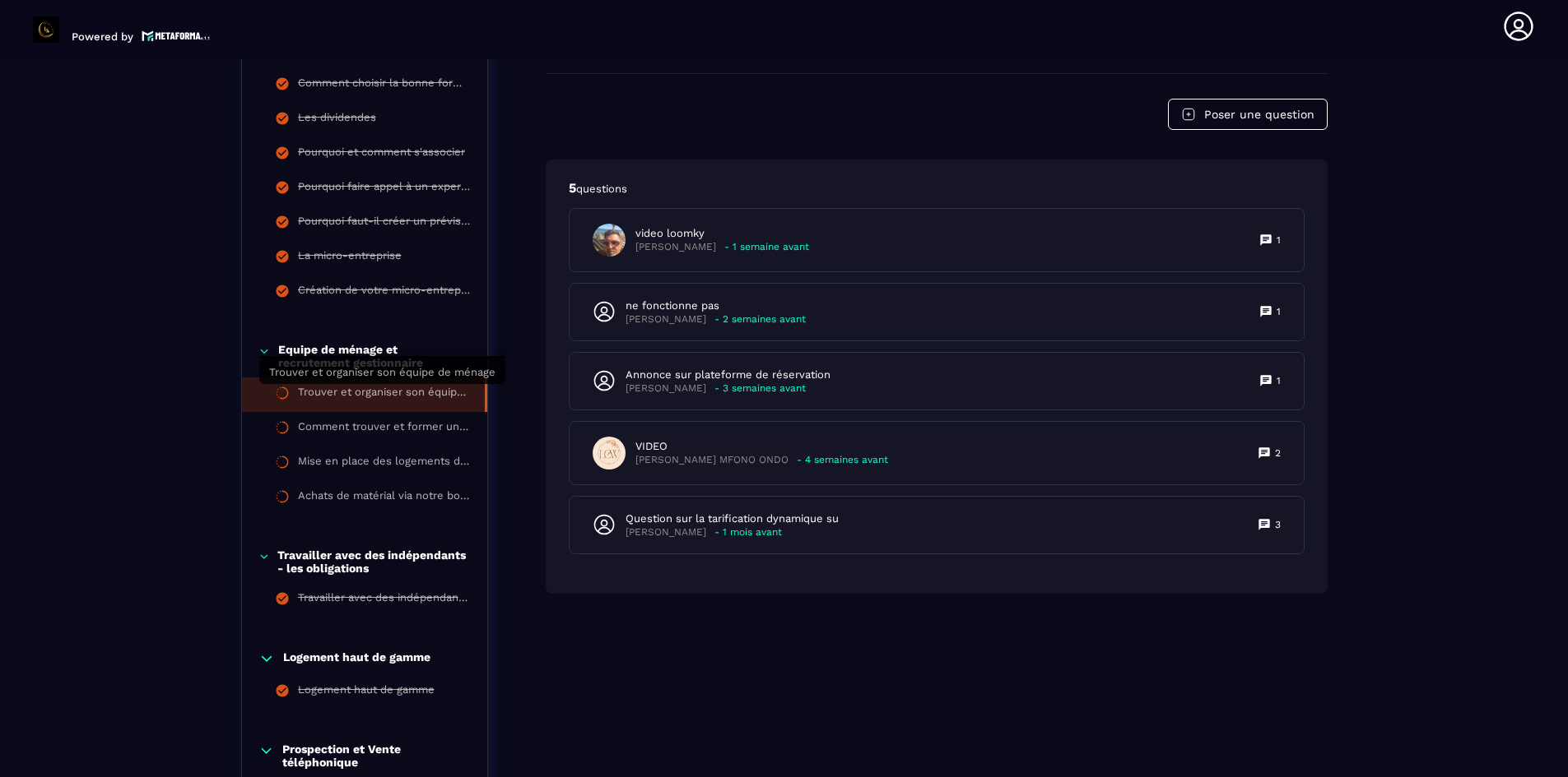
click at [418, 394] on div "Trouver et organiser son équipe de ménage" at bounding box center [383, 394] width 170 height 18
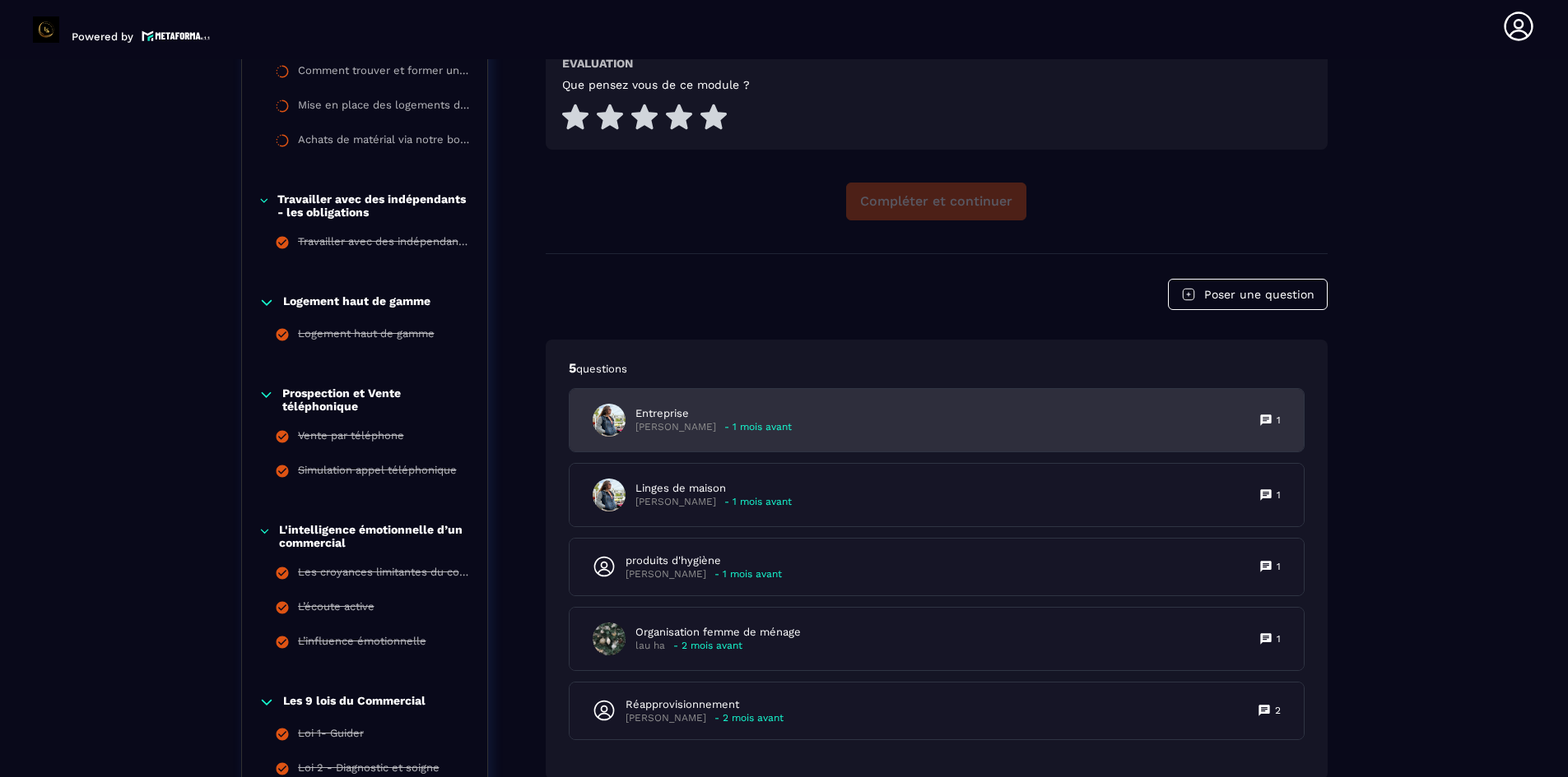
scroll to position [1651, 0]
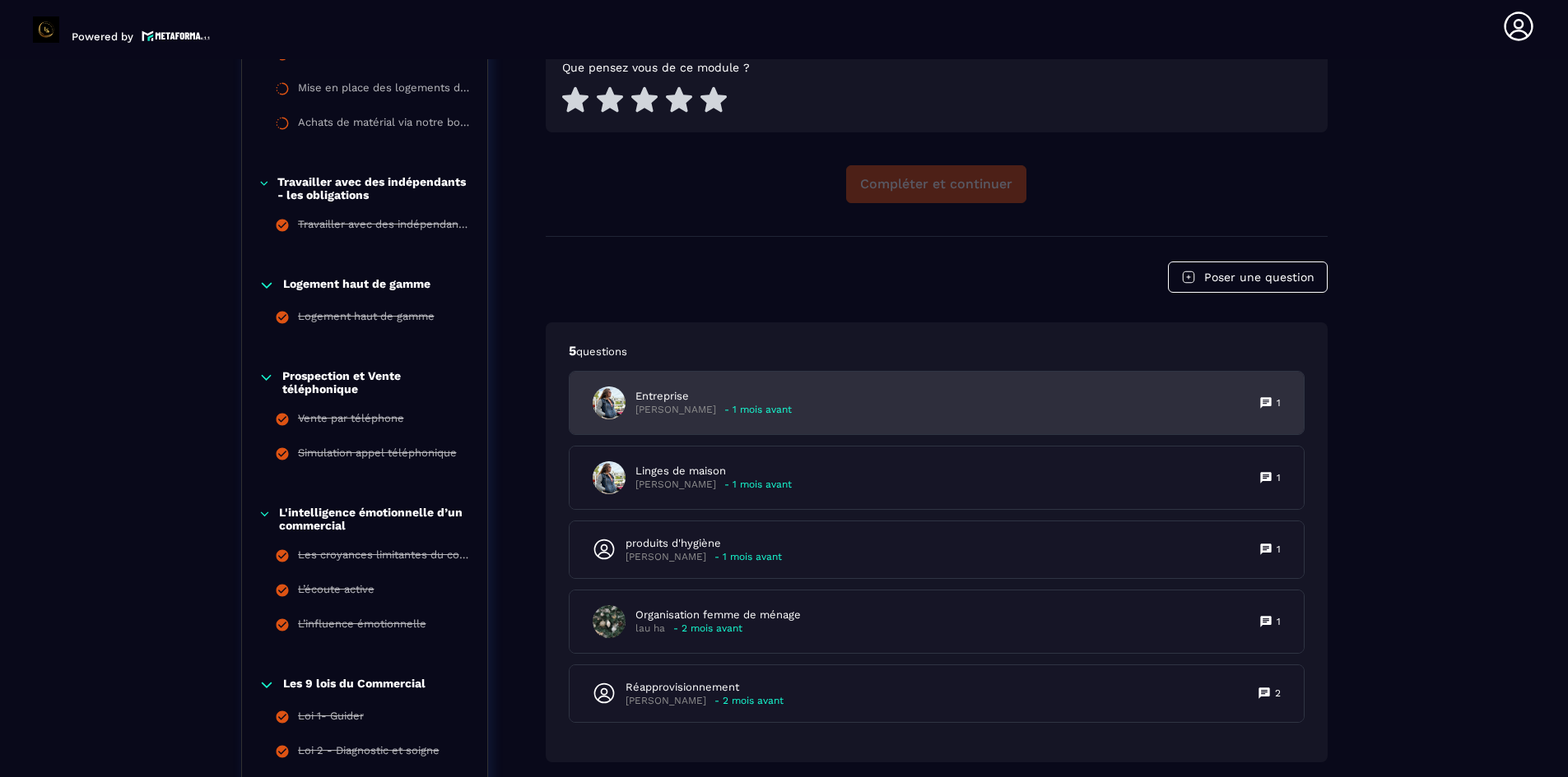
click at [682, 402] on p "Entreprise" at bounding box center [713, 396] width 156 height 15
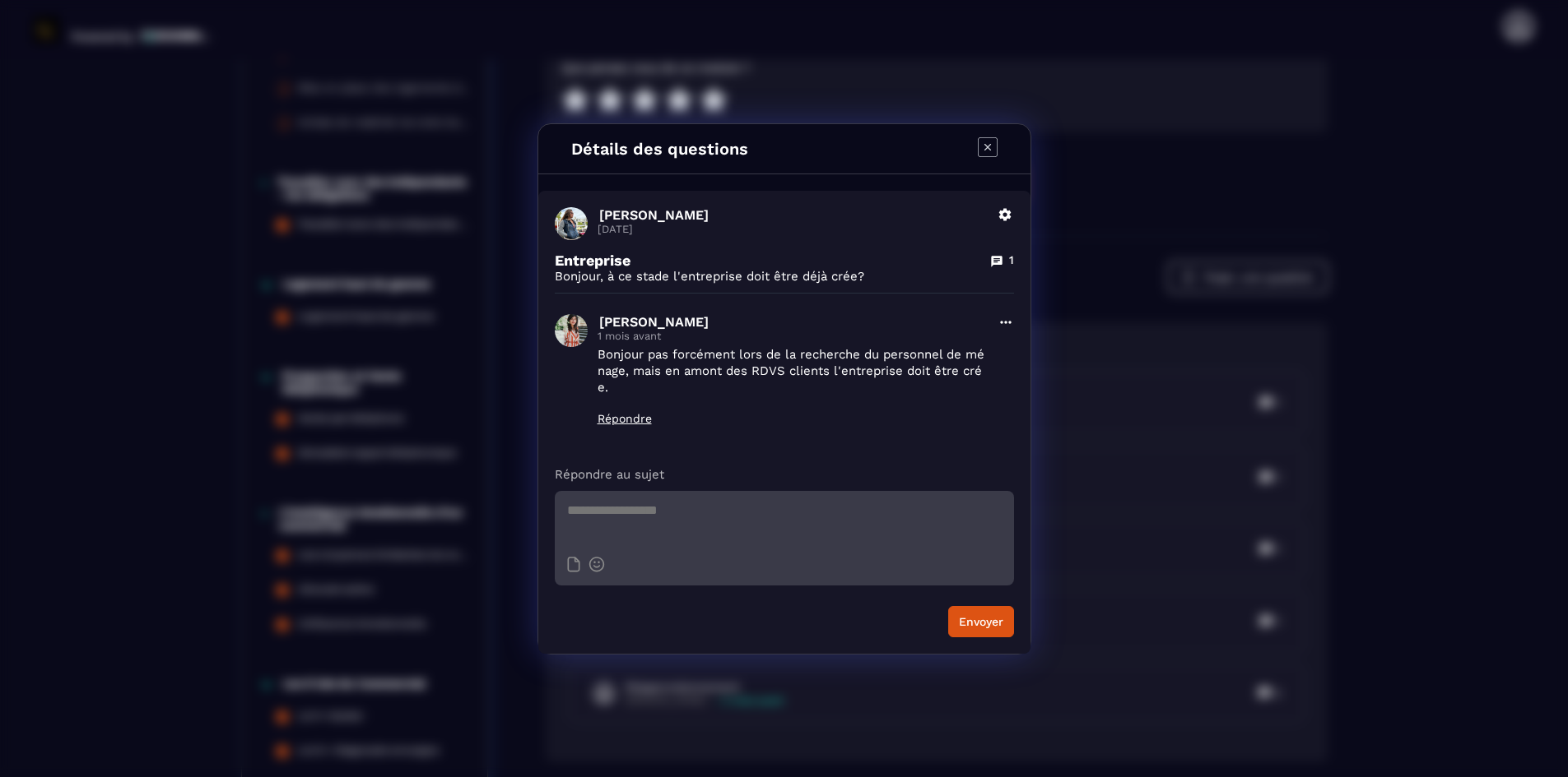
click at [981, 148] on icon "Modal window" at bounding box center [987, 147] width 20 height 20
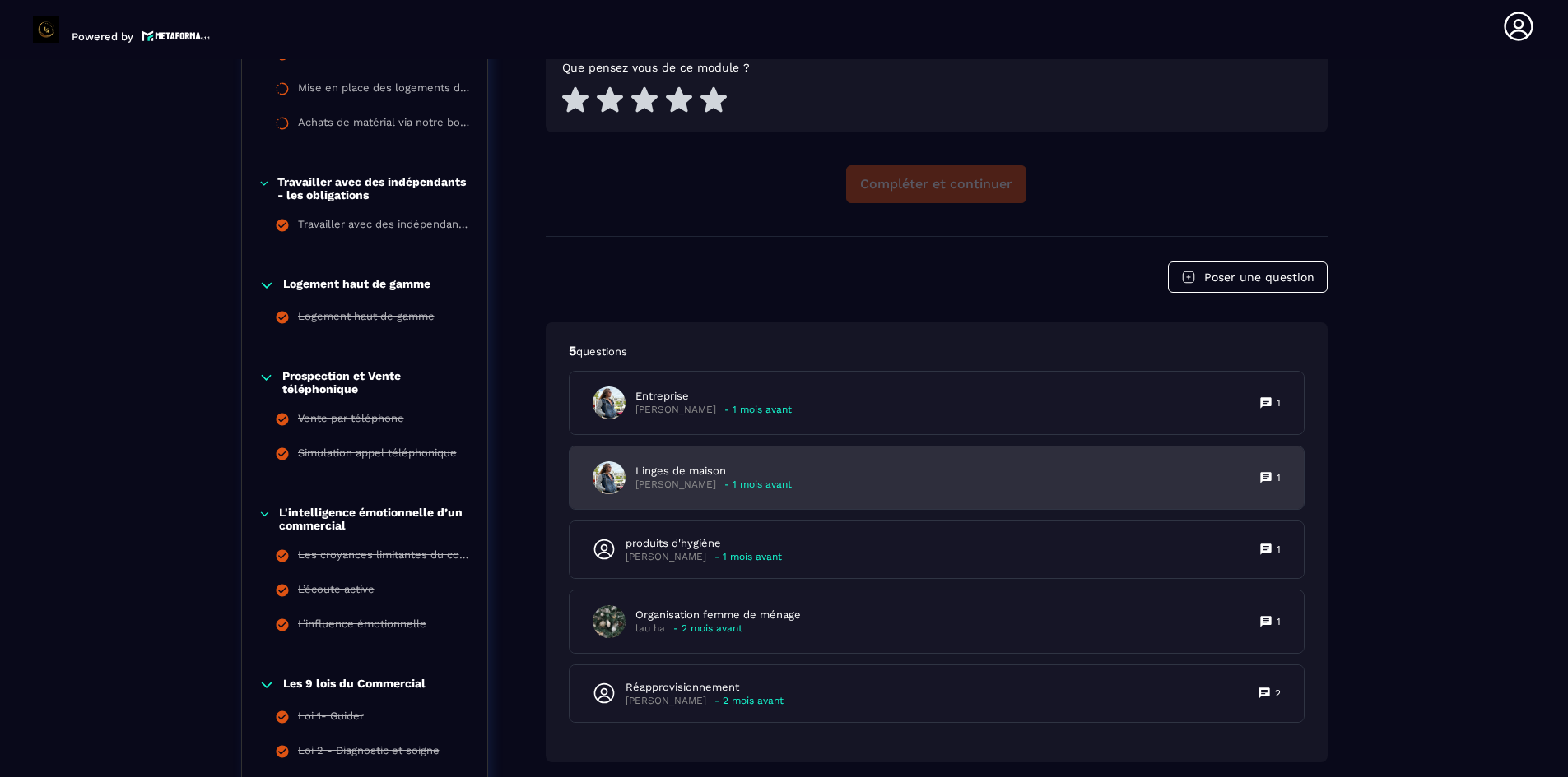
click at [715, 481] on p "[PERSON_NAME]" at bounding box center [675, 484] width 81 height 12
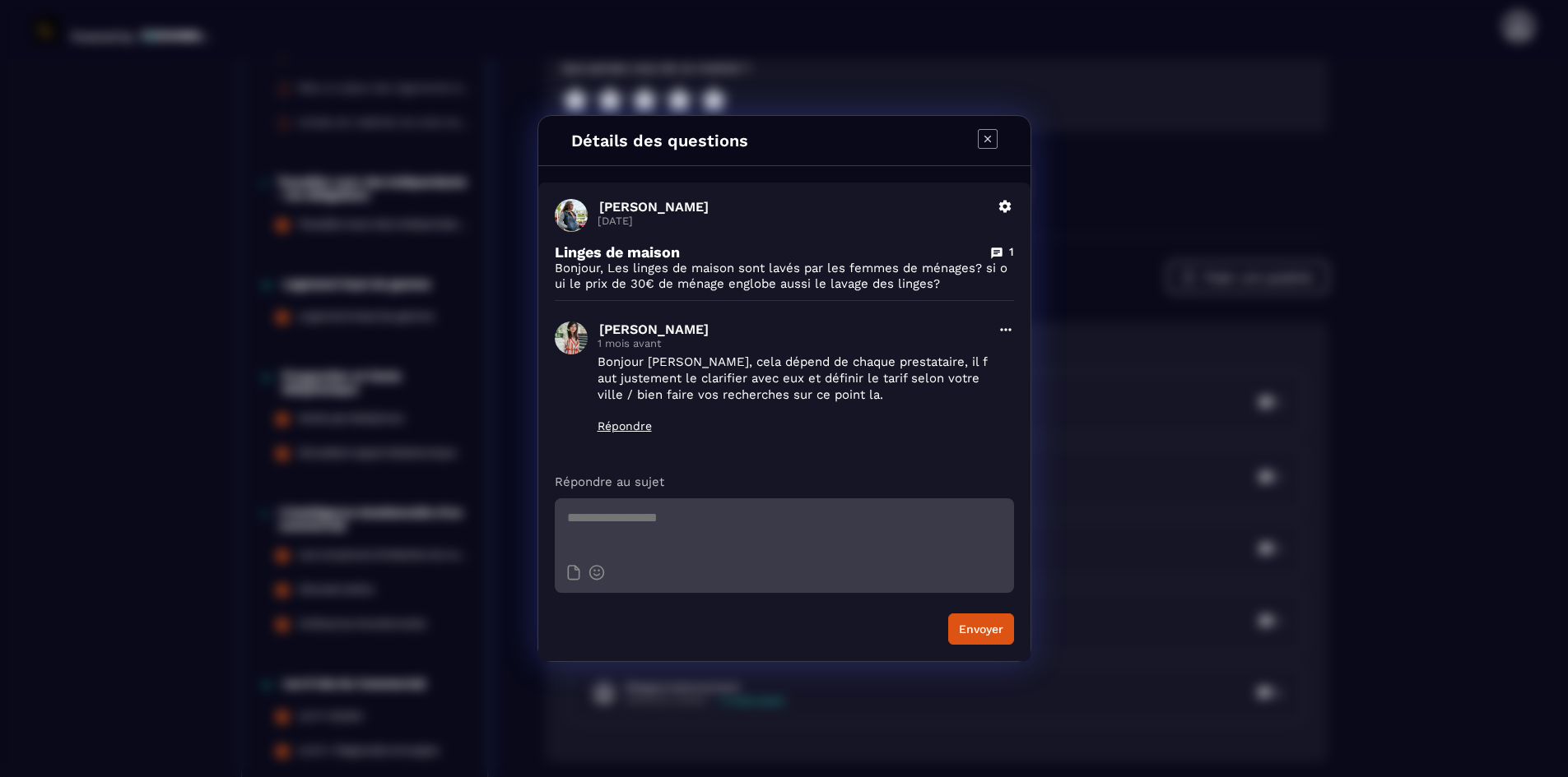
click at [980, 138] on icon "Modal window" at bounding box center [987, 139] width 20 height 20
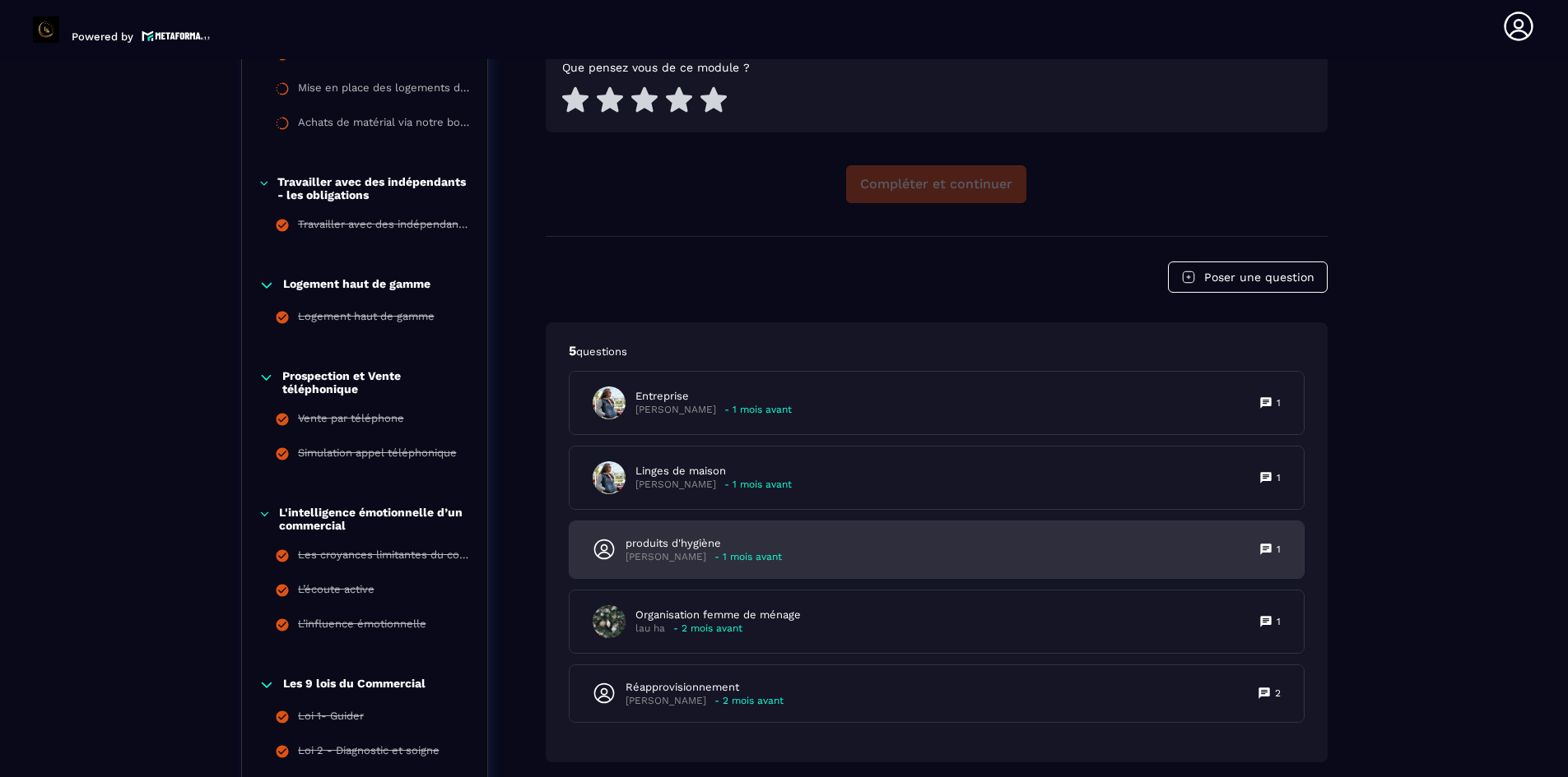
click at [720, 552] on p "- 1 mois avant" at bounding box center [748, 557] width 68 height 12
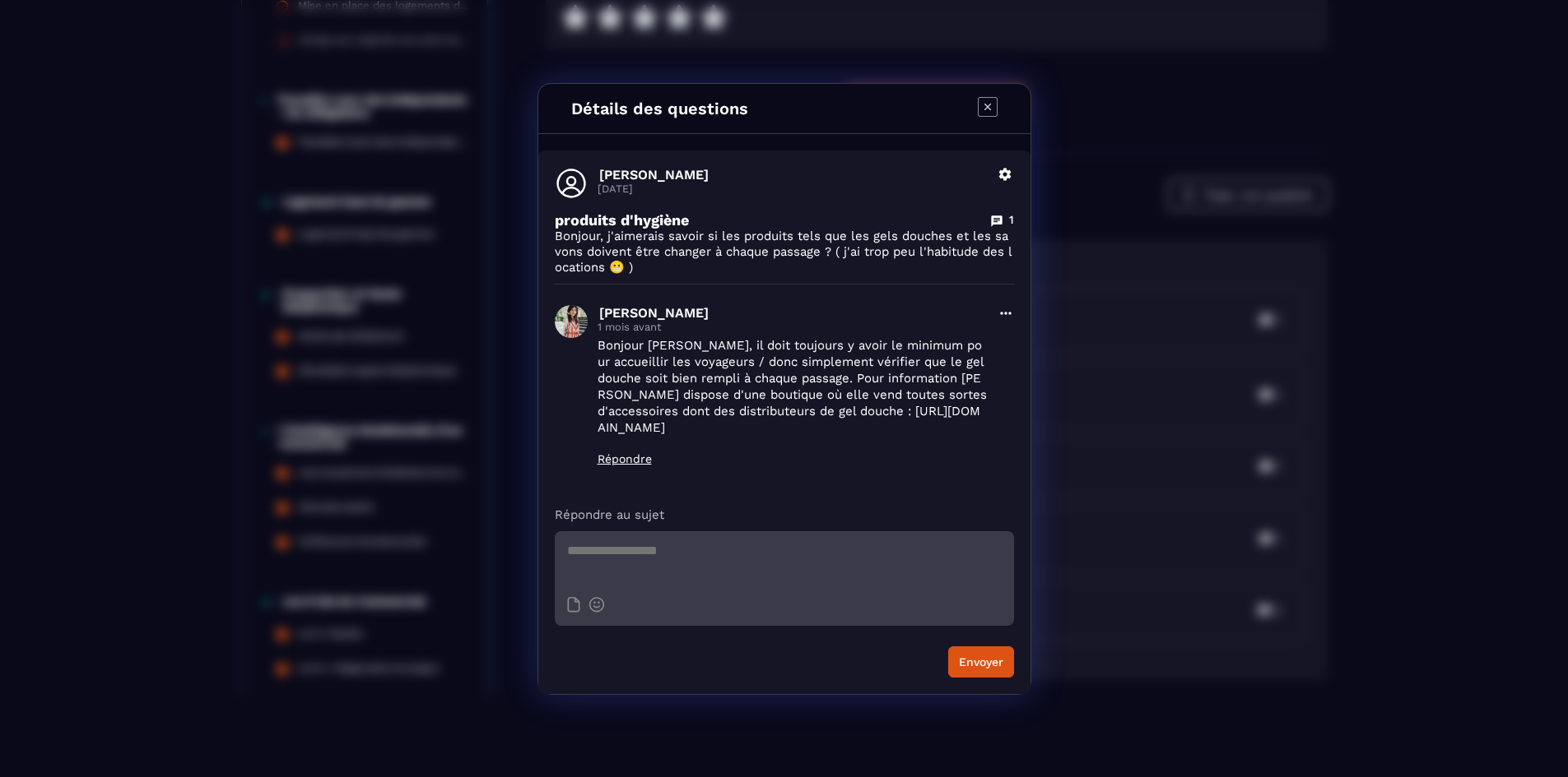
scroll to position [0, 0]
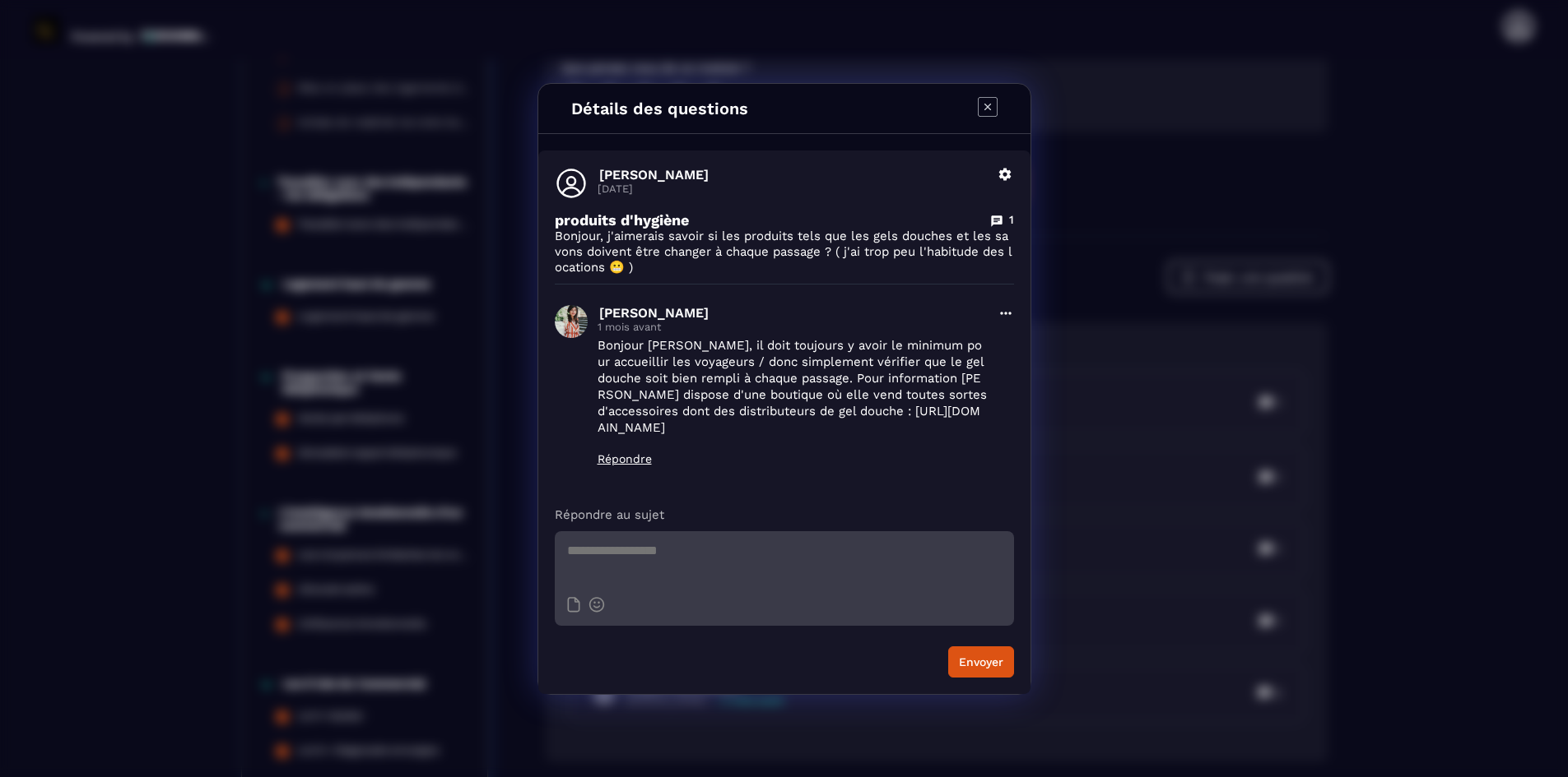
click at [989, 106] on icon "Modal window" at bounding box center [987, 107] width 20 height 20
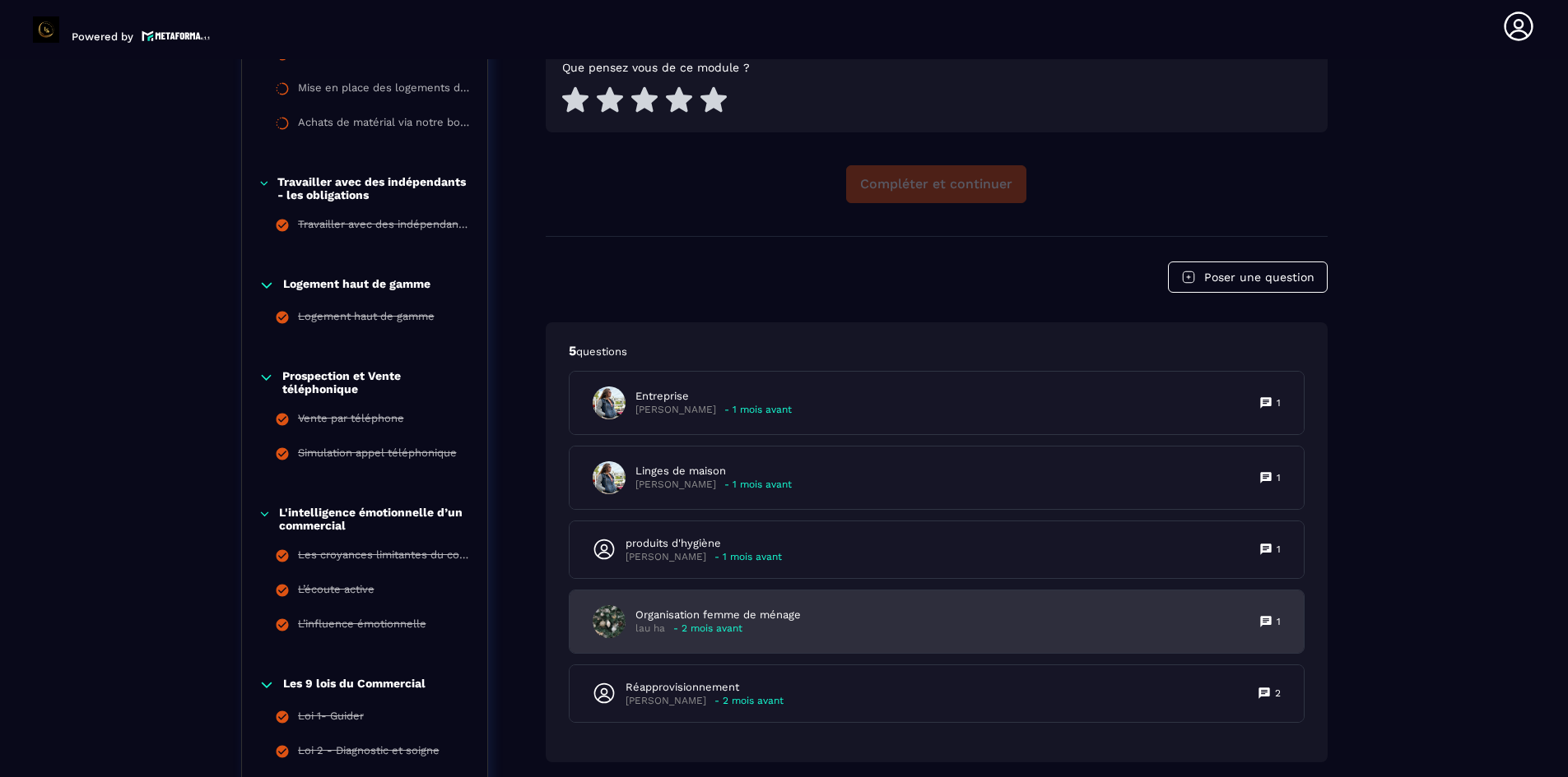
click at [746, 622] on p "Organisation femme de ménage" at bounding box center [718, 615] width 165 height 15
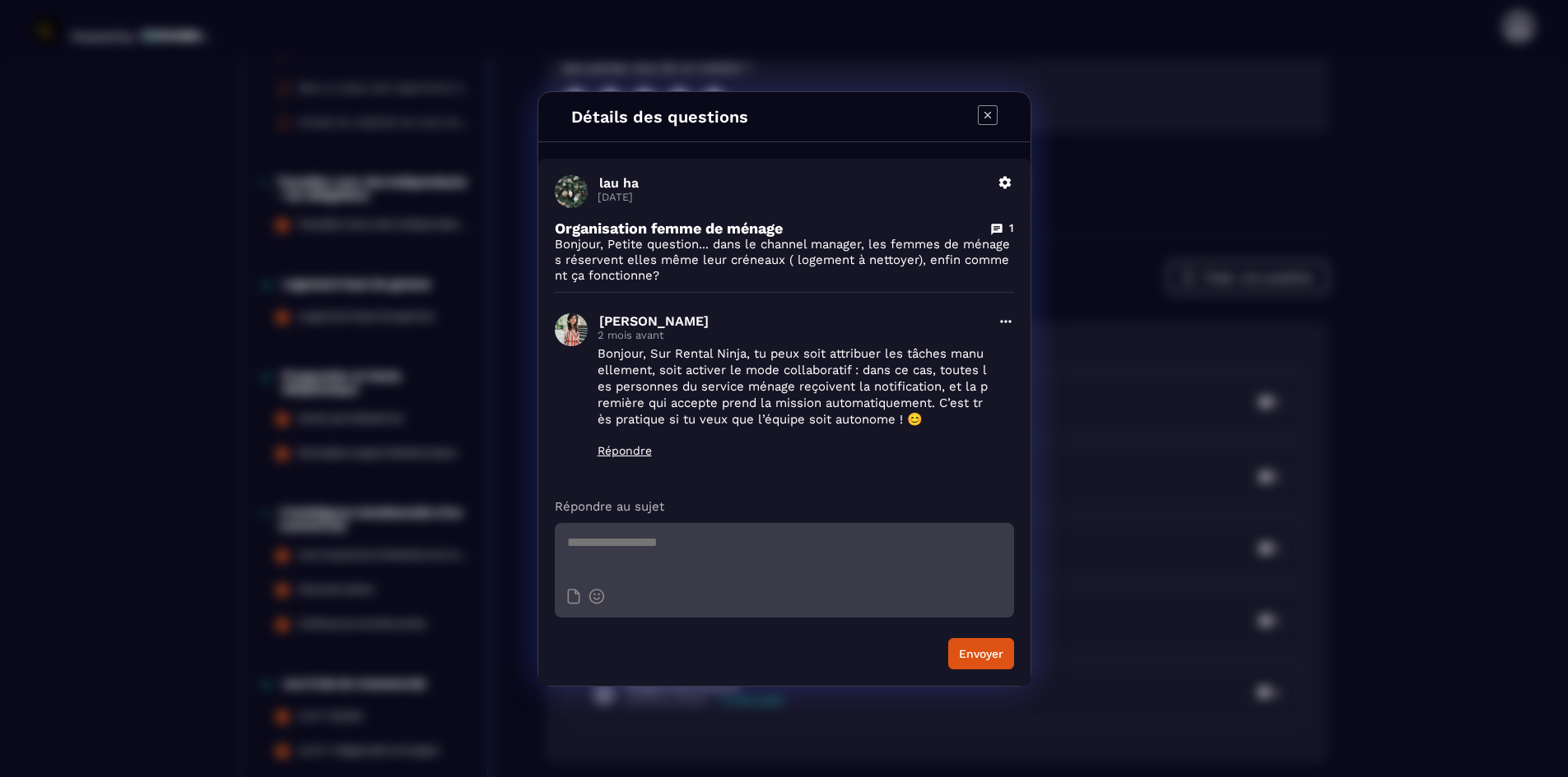
click at [976, 113] on div "Détails des questions" at bounding box center [784, 117] width 492 height 50
click at [984, 113] on icon "Modal window" at bounding box center [987, 115] width 20 height 20
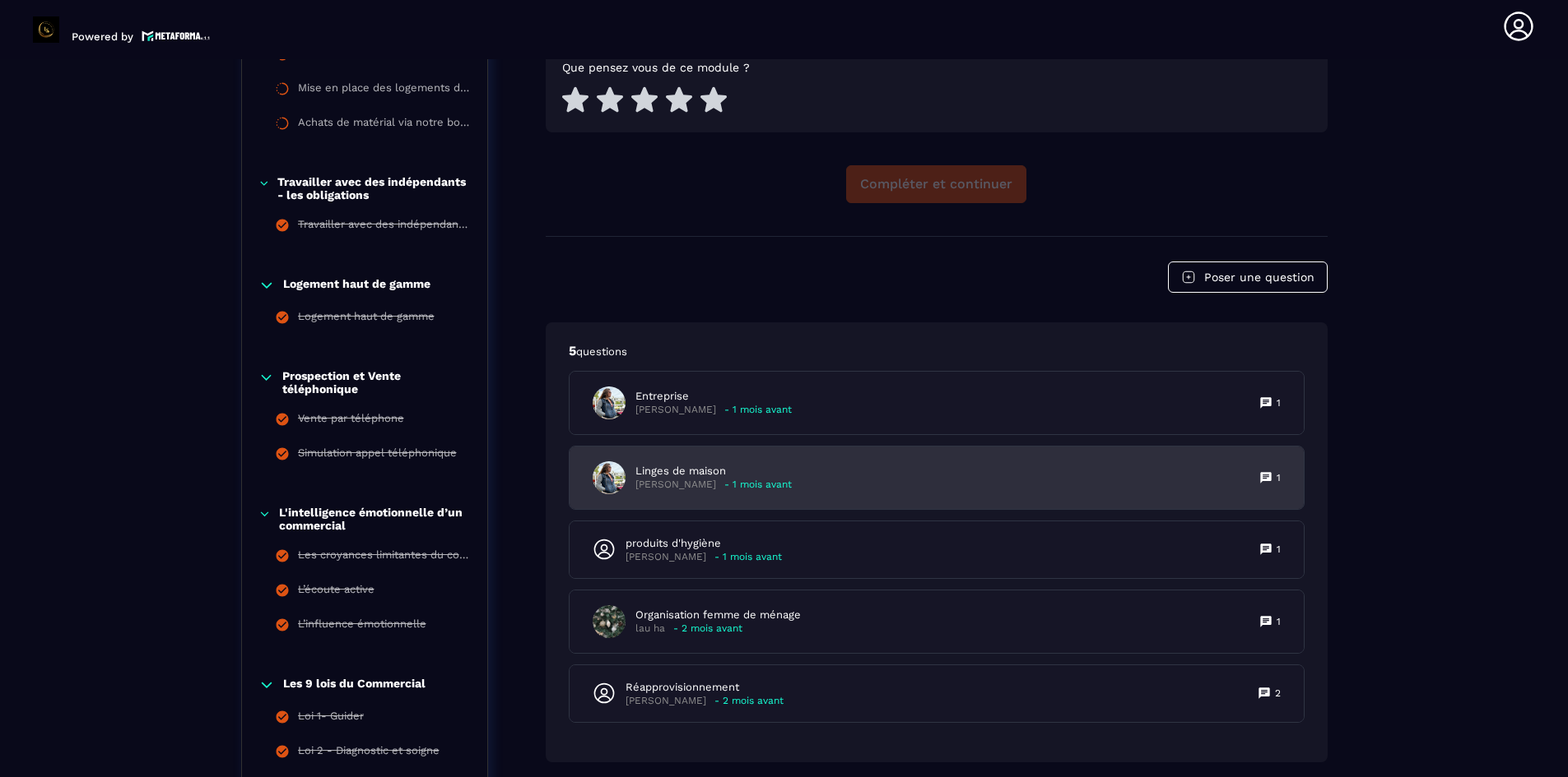
scroll to position [1816, 0]
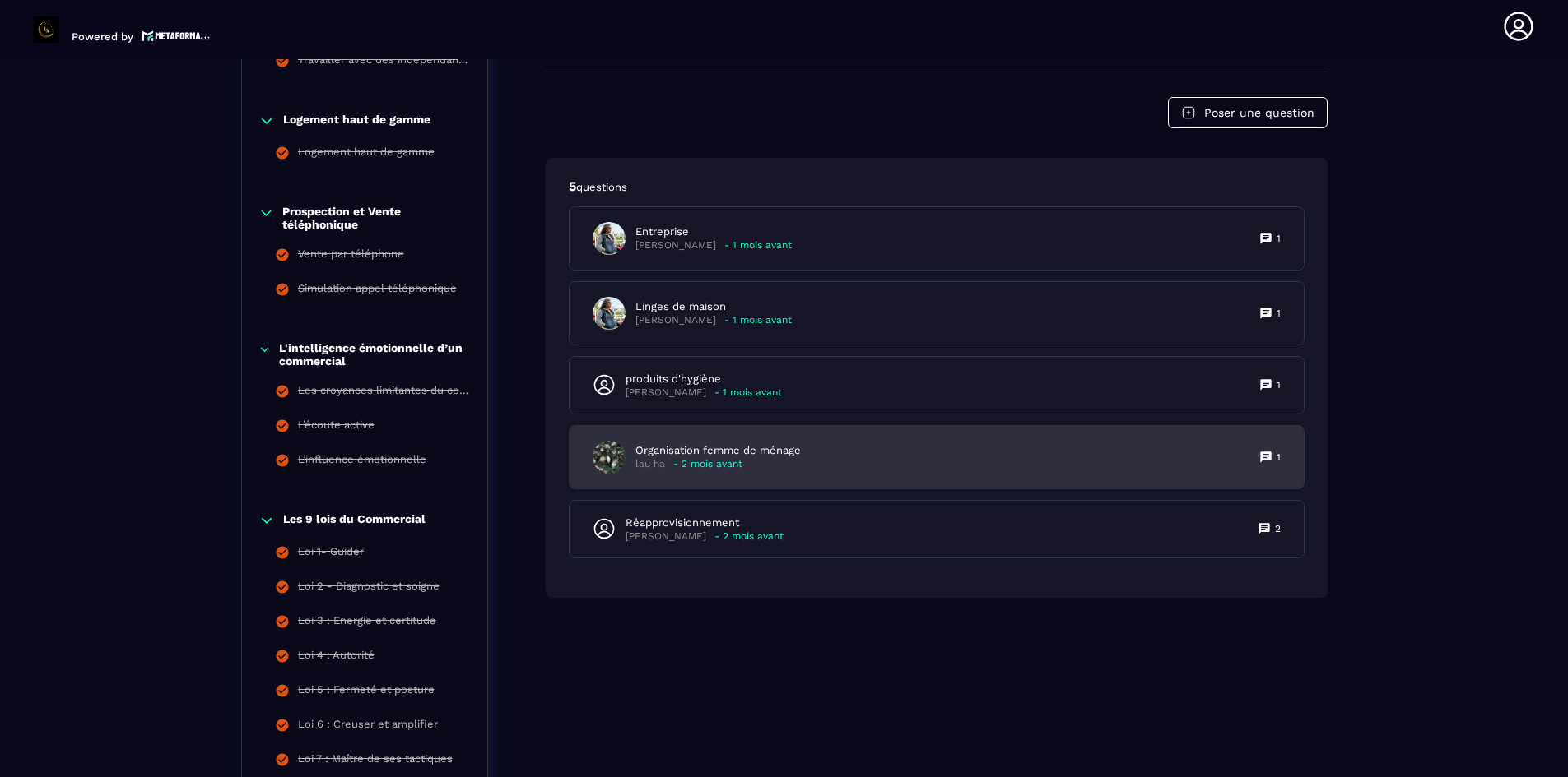
click at [691, 462] on p "- 2 mois avant" at bounding box center [708, 464] width 69 height 12
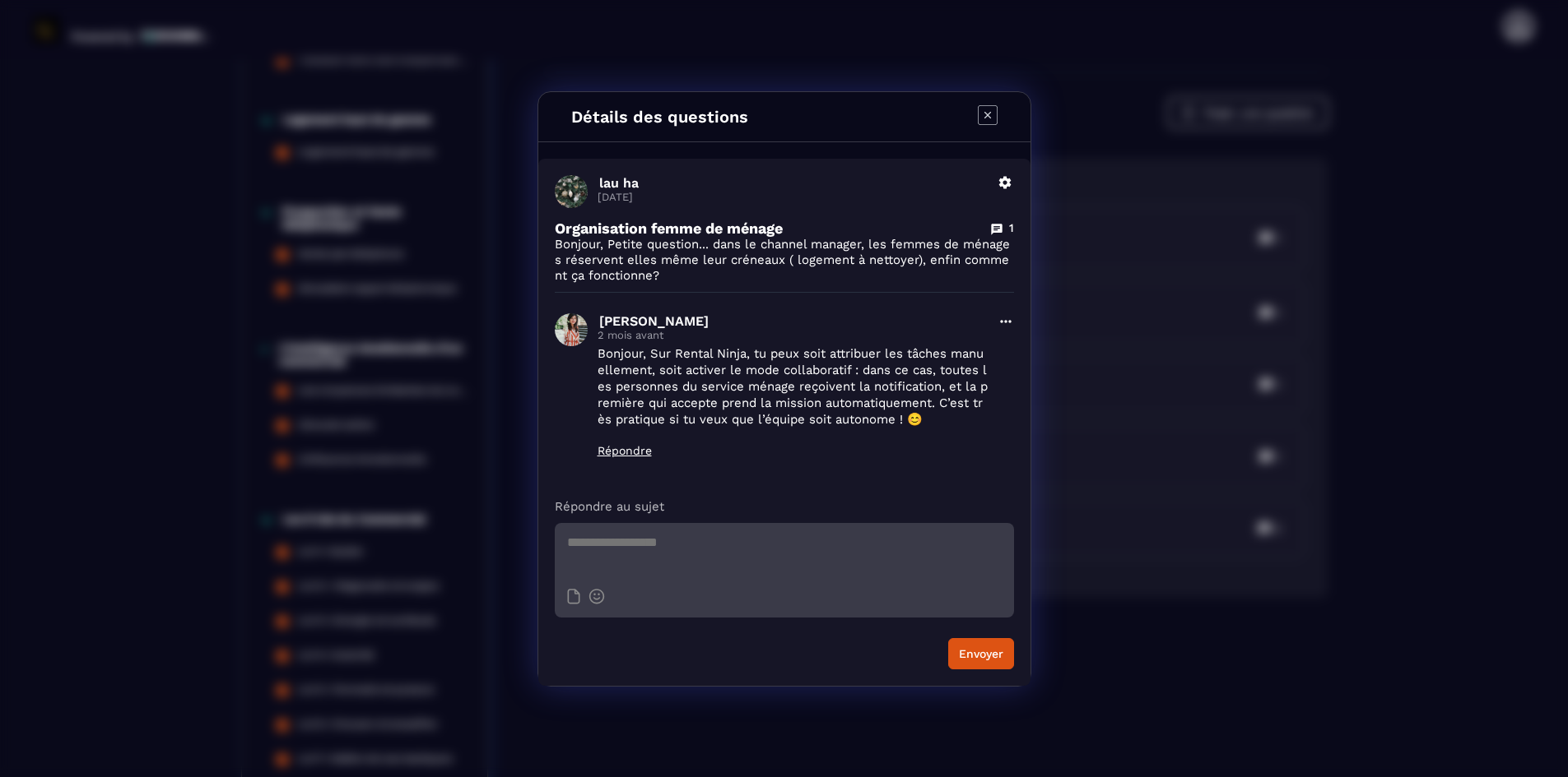
click at [991, 115] on icon "Modal window" at bounding box center [987, 115] width 20 height 20
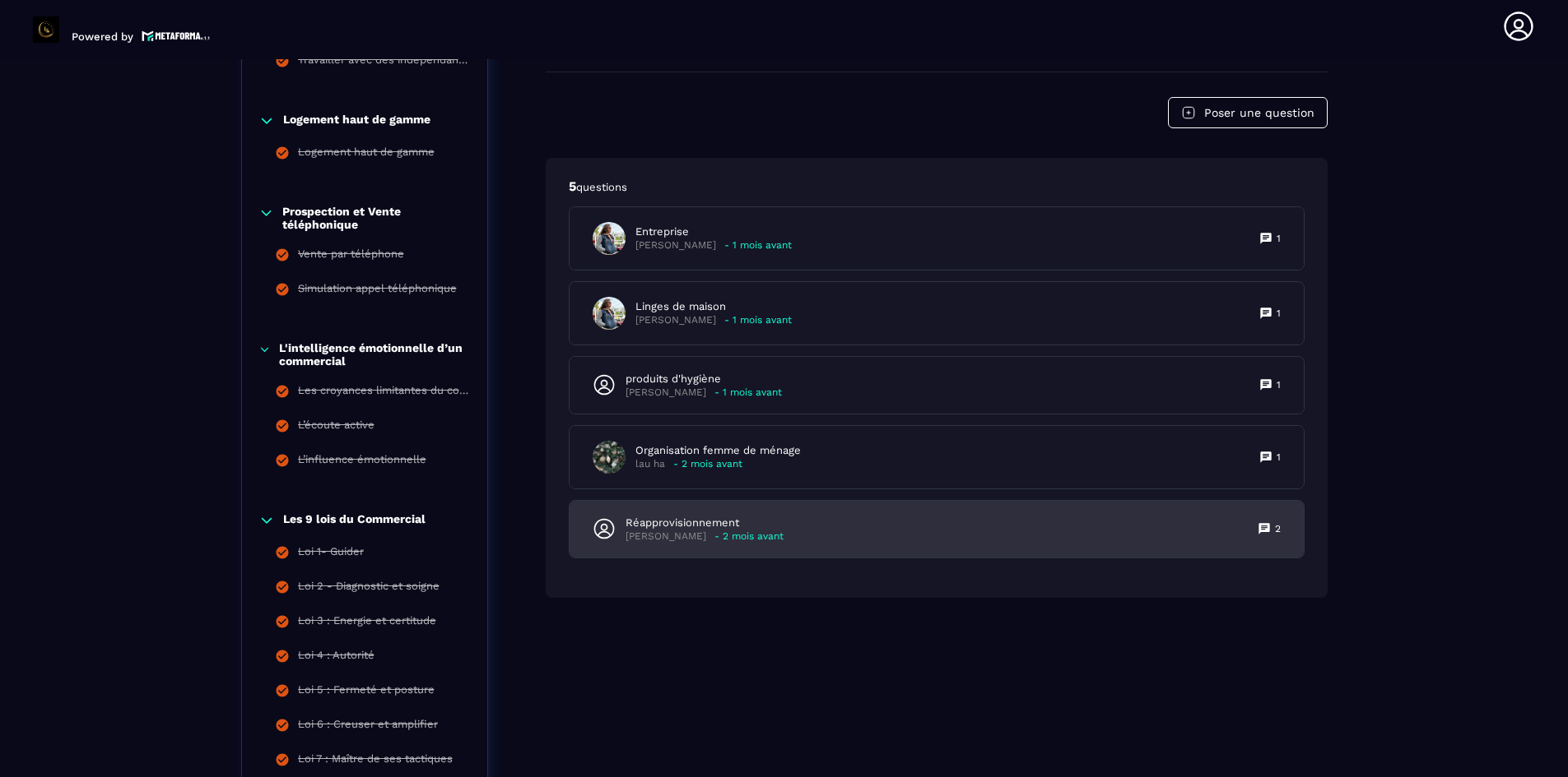
click at [664, 530] on p "[PERSON_NAME]" at bounding box center [665, 537] width 81 height 12
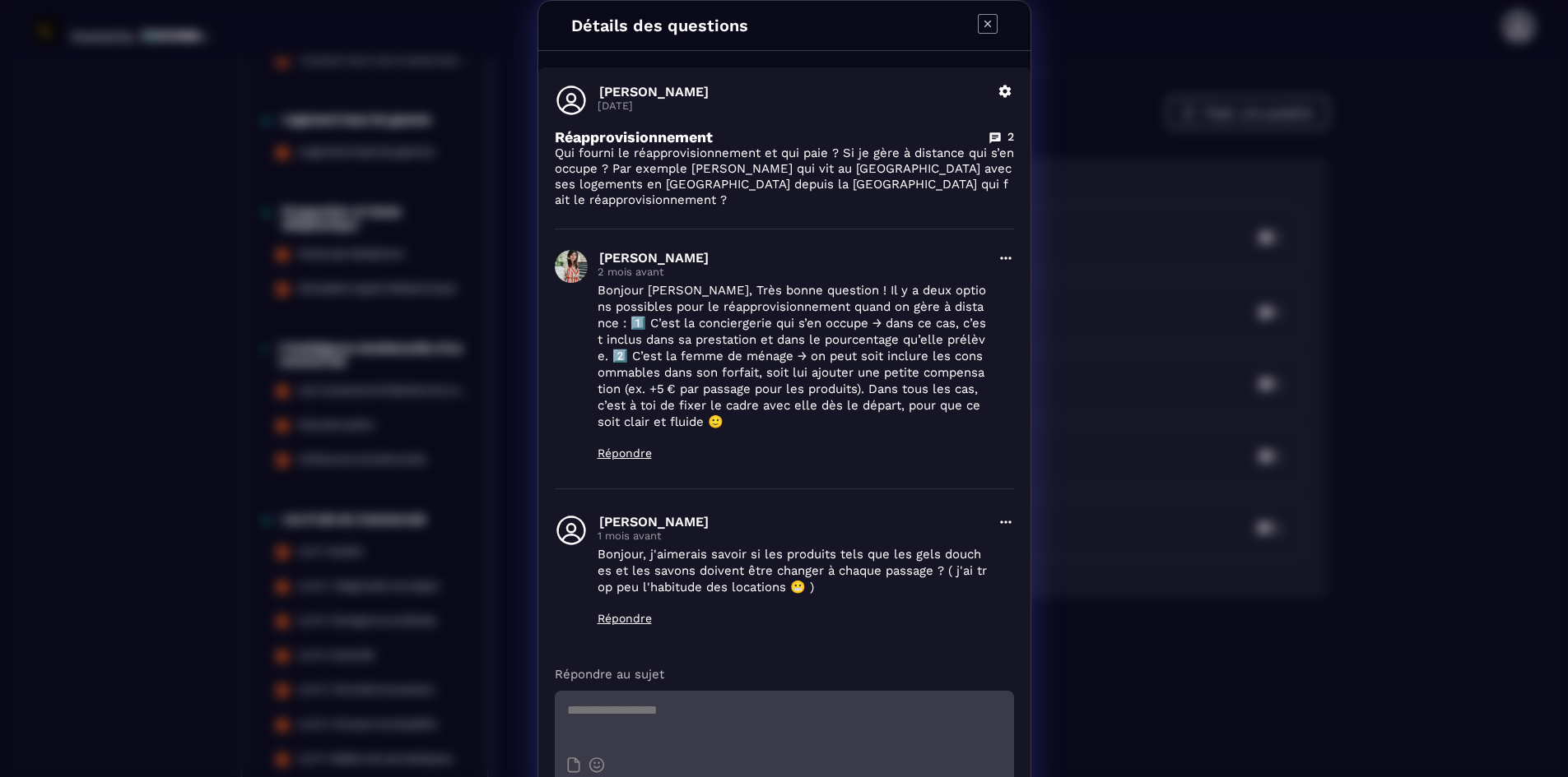
click at [982, 16] on icon "Modal window" at bounding box center [987, 23] width 20 height 20
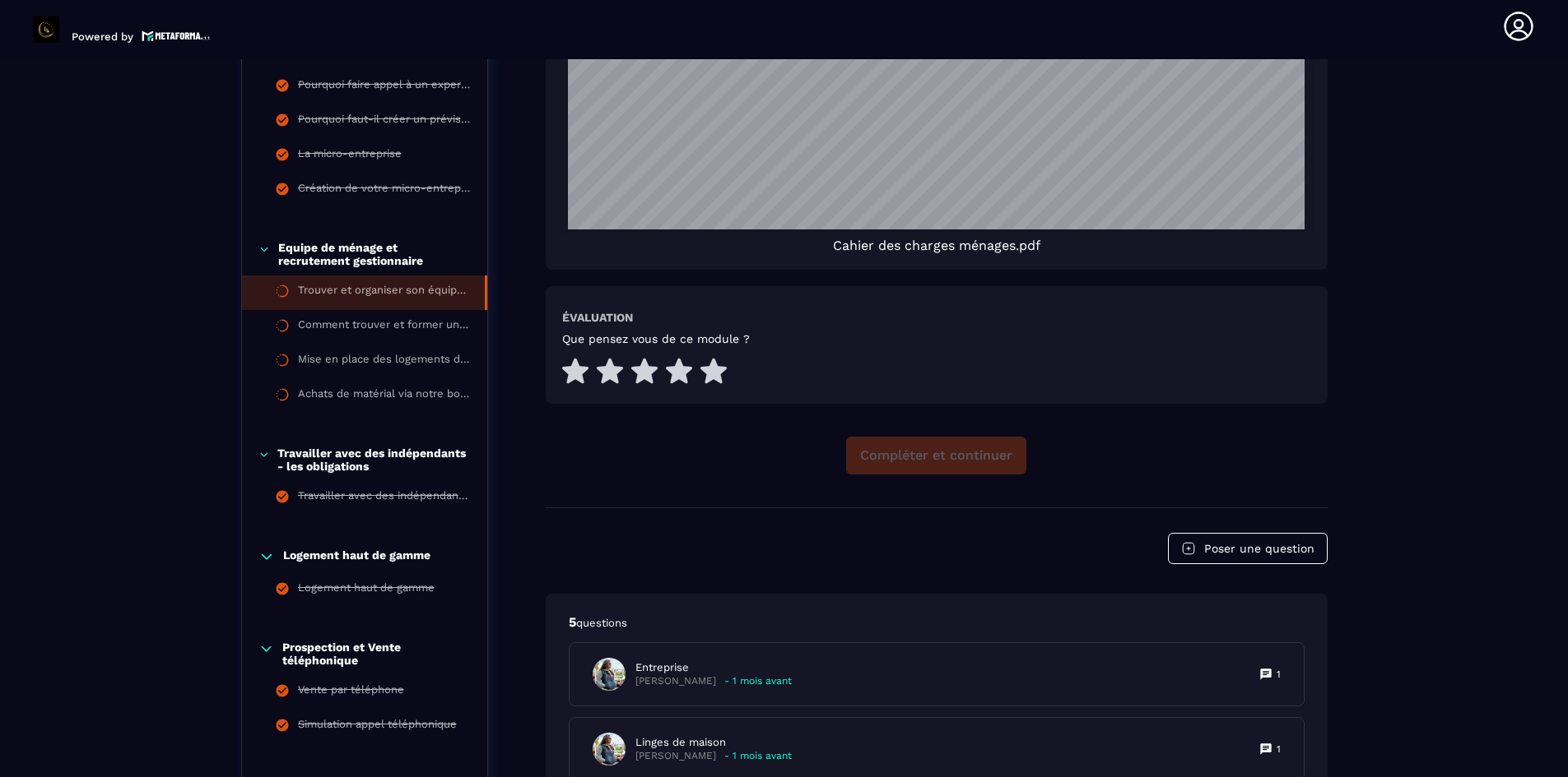
scroll to position [1487, 0]
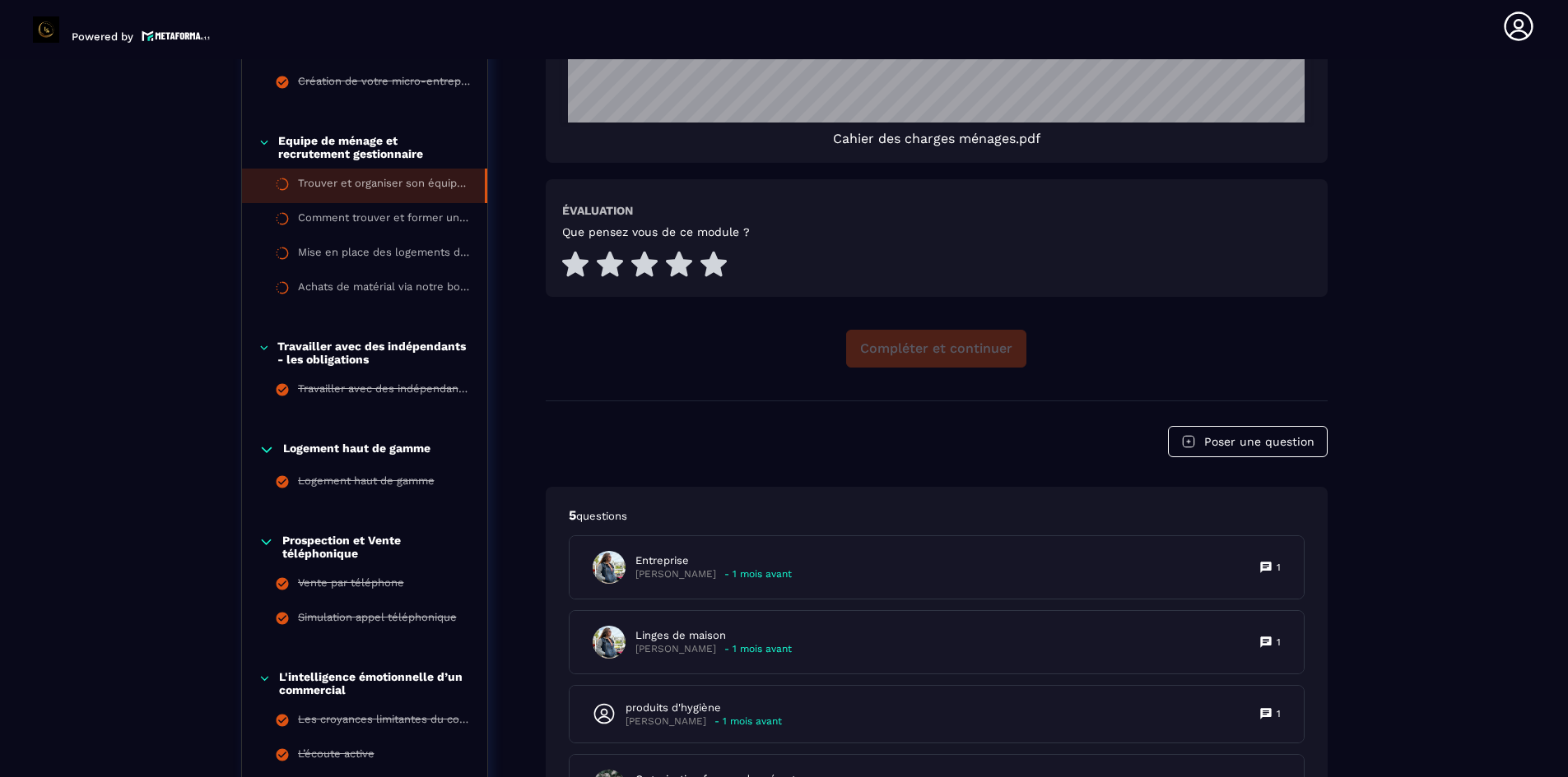
click at [979, 346] on div "Compléter et continuer" at bounding box center [936, 349] width 782 height 38
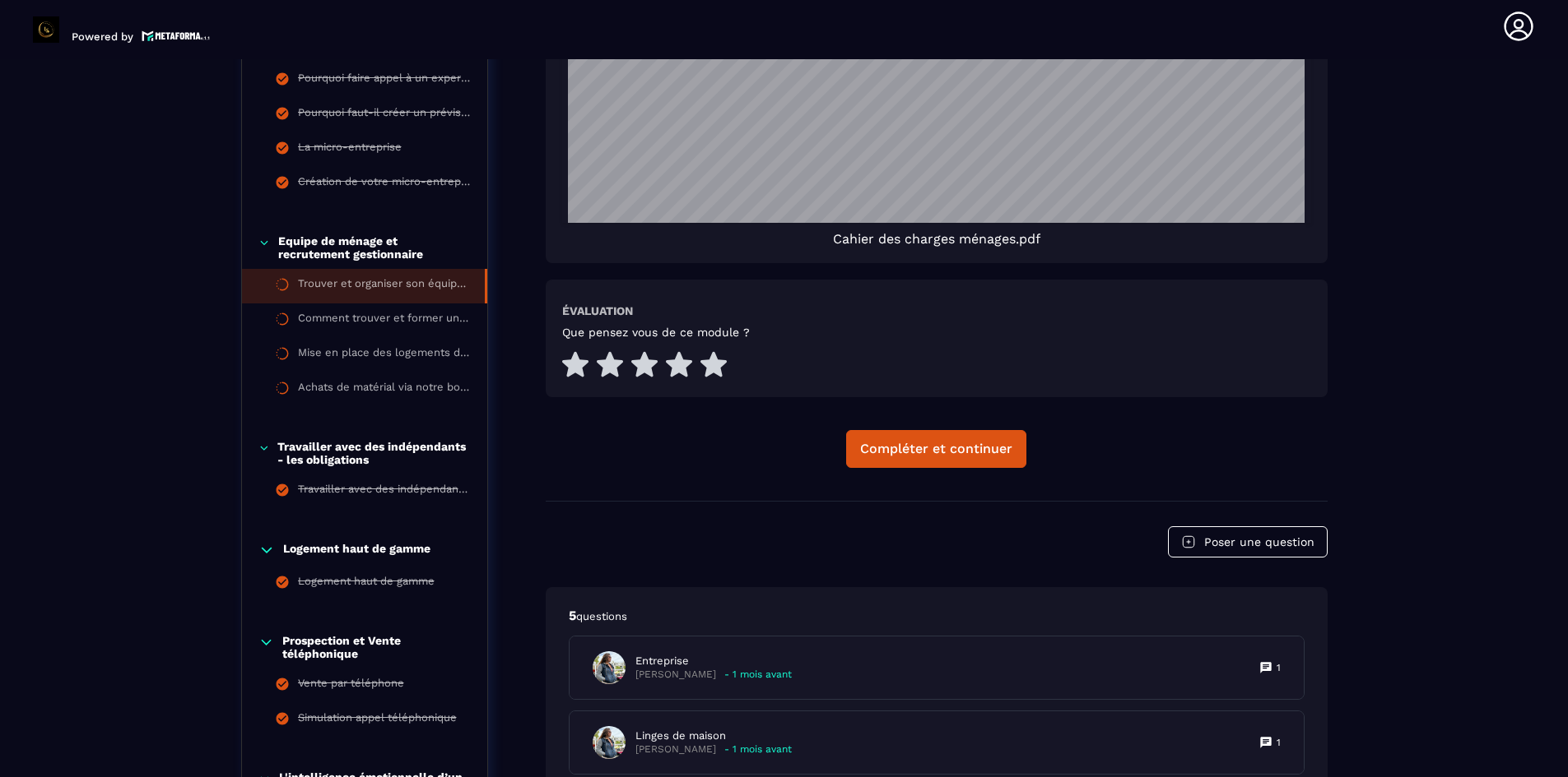
scroll to position [1405, 0]
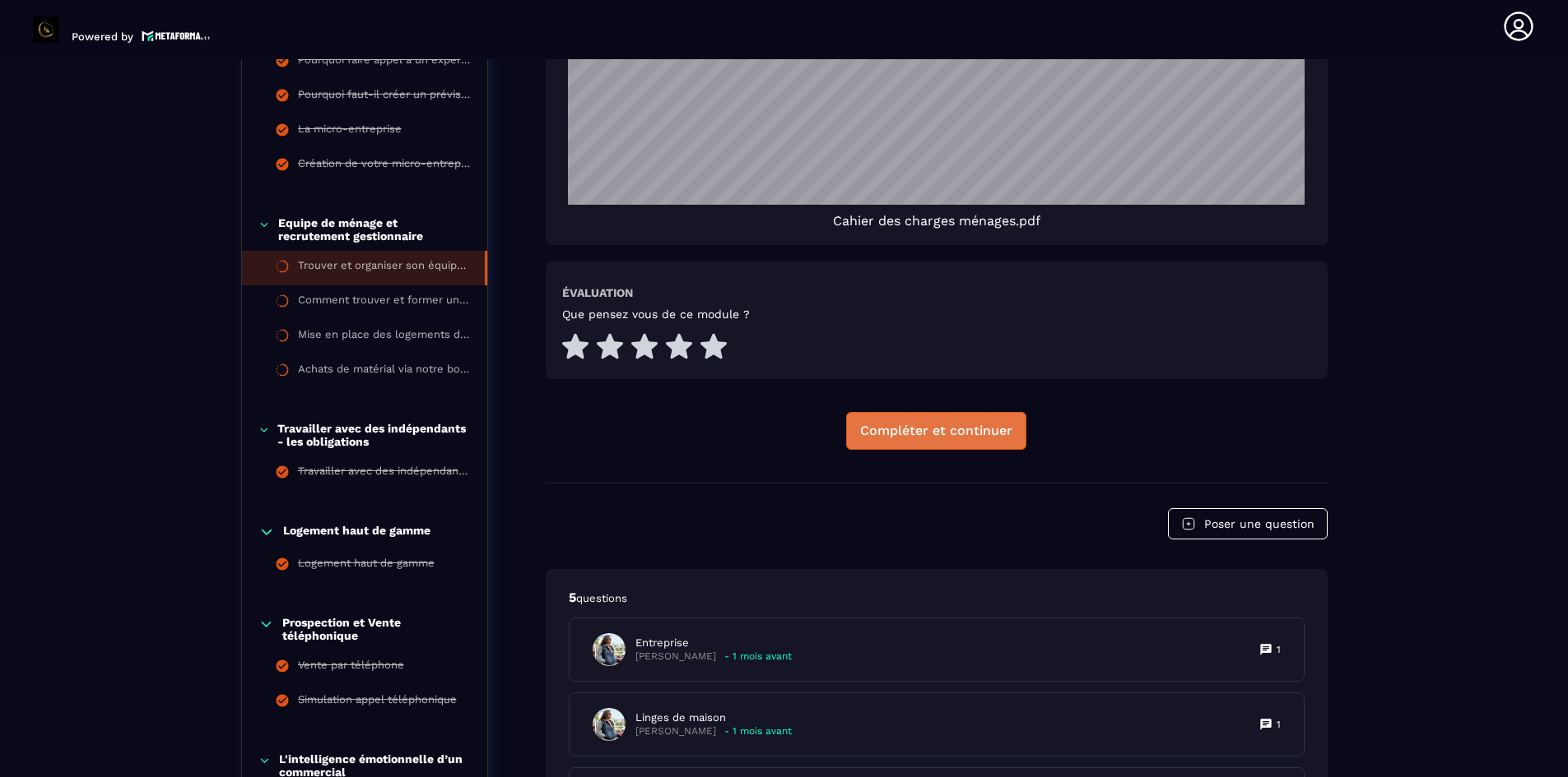
click at [960, 438] on div "Compléter et continuer" at bounding box center [936, 431] width 152 height 16
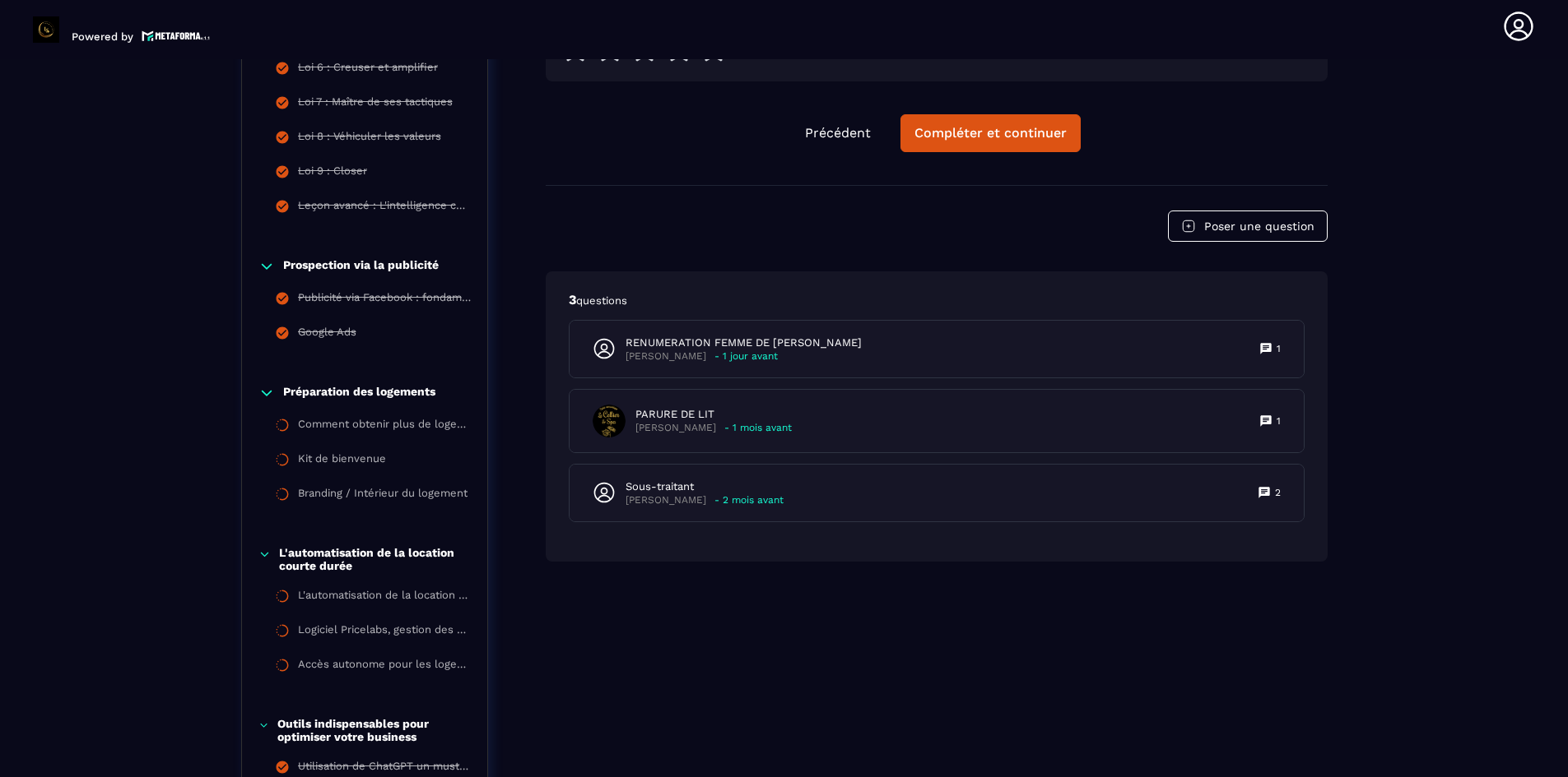
scroll to position [2227, 0]
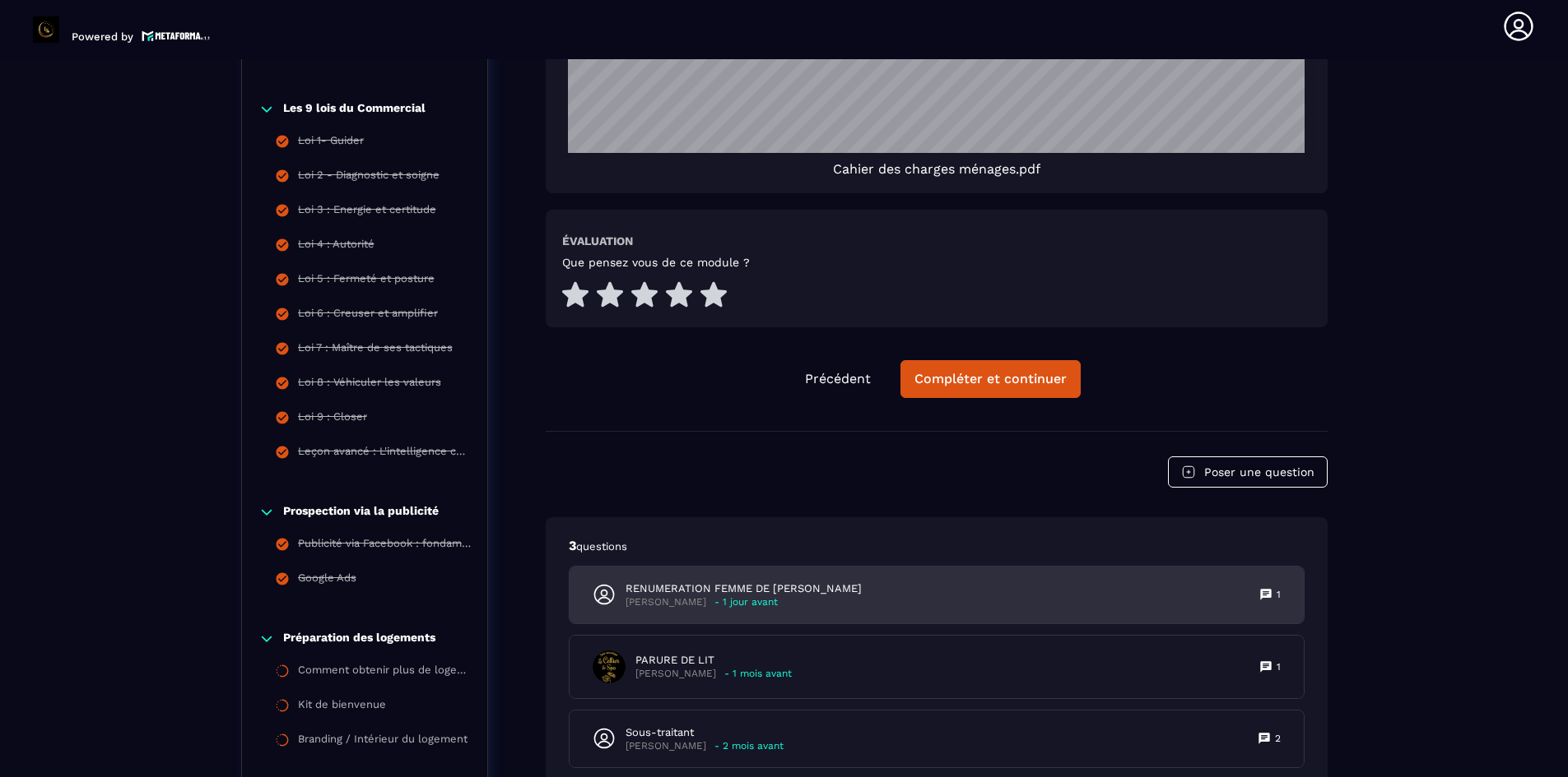
click at [731, 596] on p "- 1 jour avant" at bounding box center [745, 603] width 63 height 12
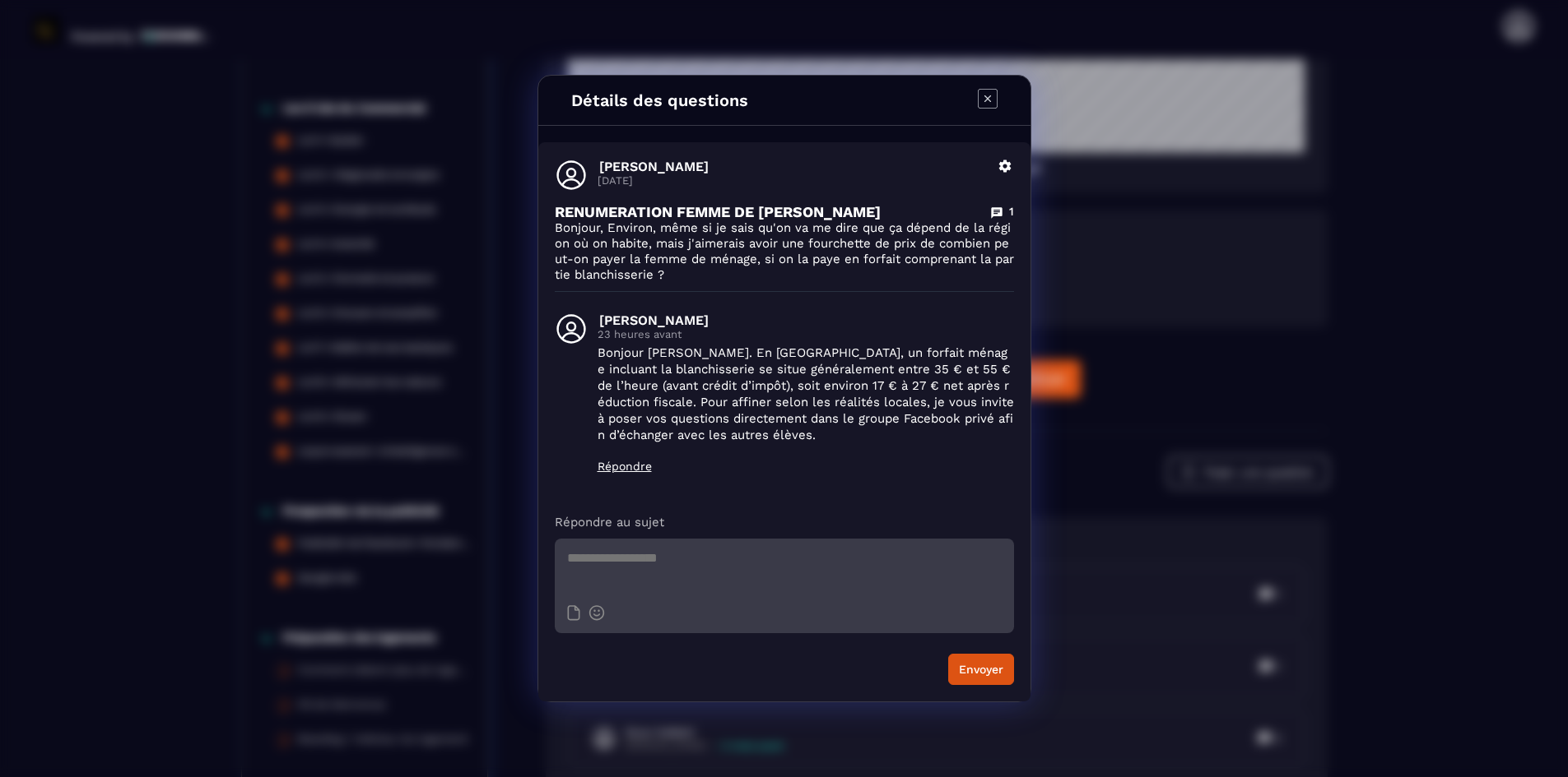
click at [982, 100] on icon "Modal window" at bounding box center [987, 98] width 20 height 20
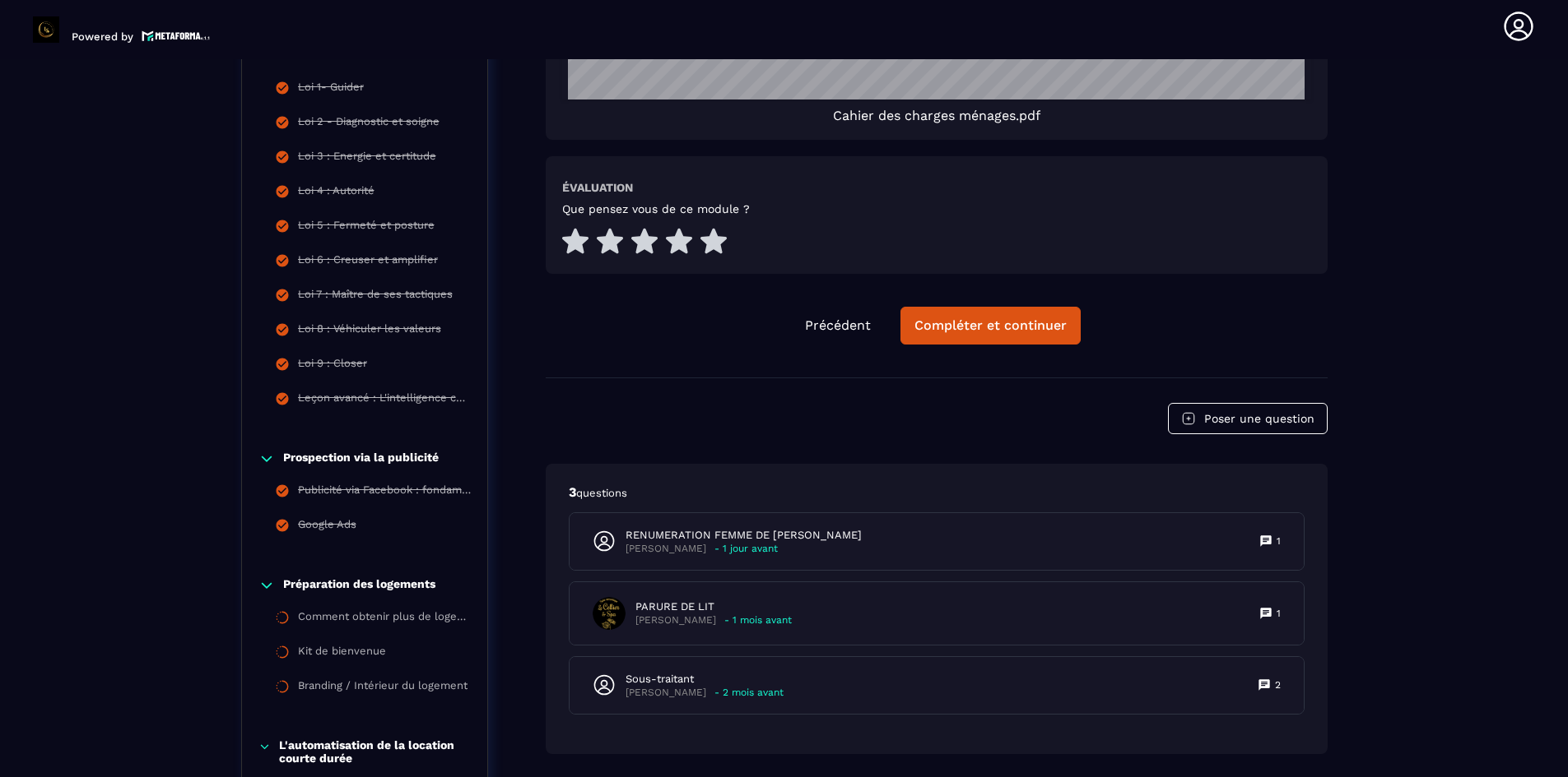
scroll to position [2309, 0]
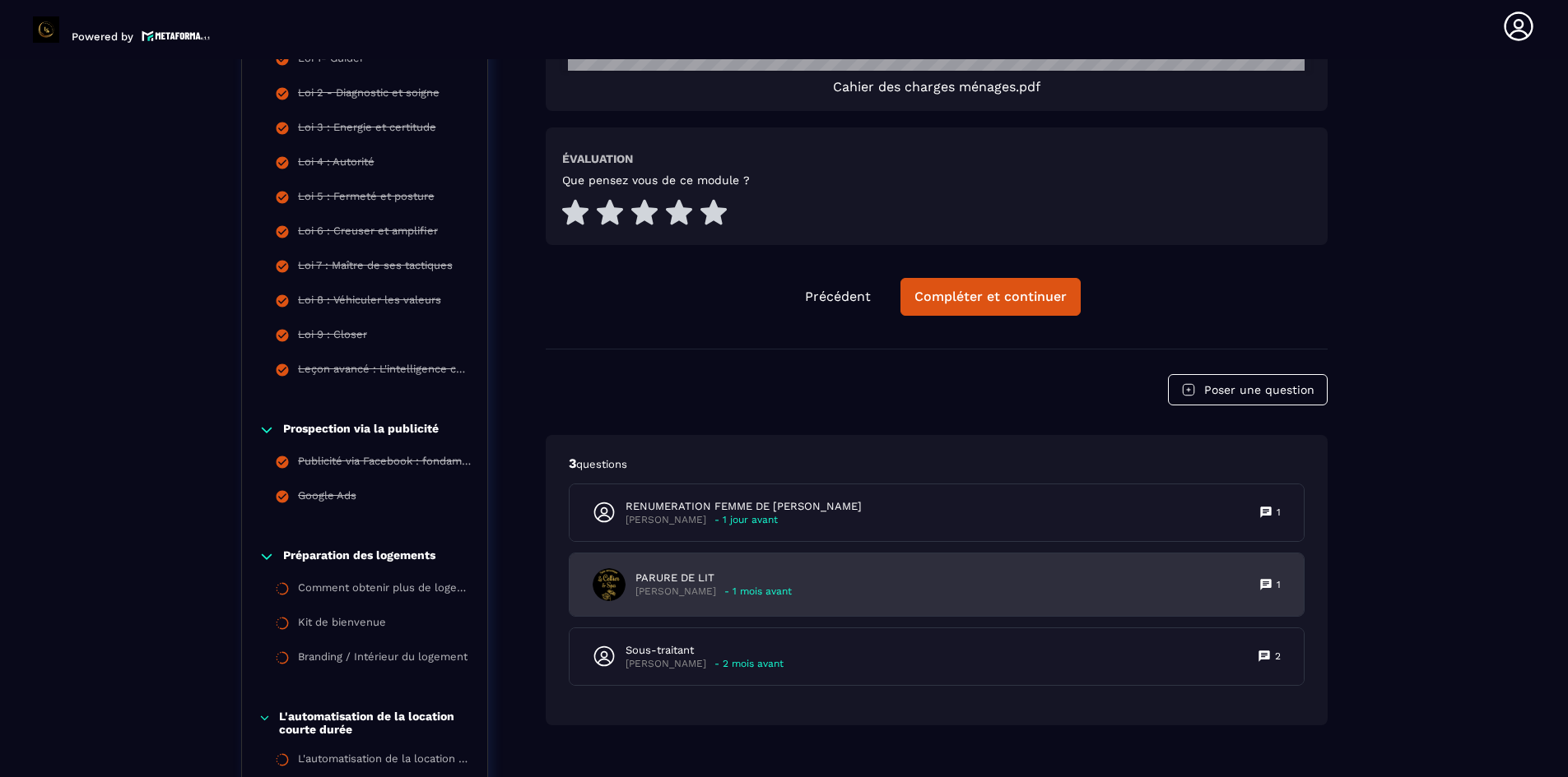
click at [688, 583] on p "PARURE DE LIT" at bounding box center [713, 577] width 156 height 15
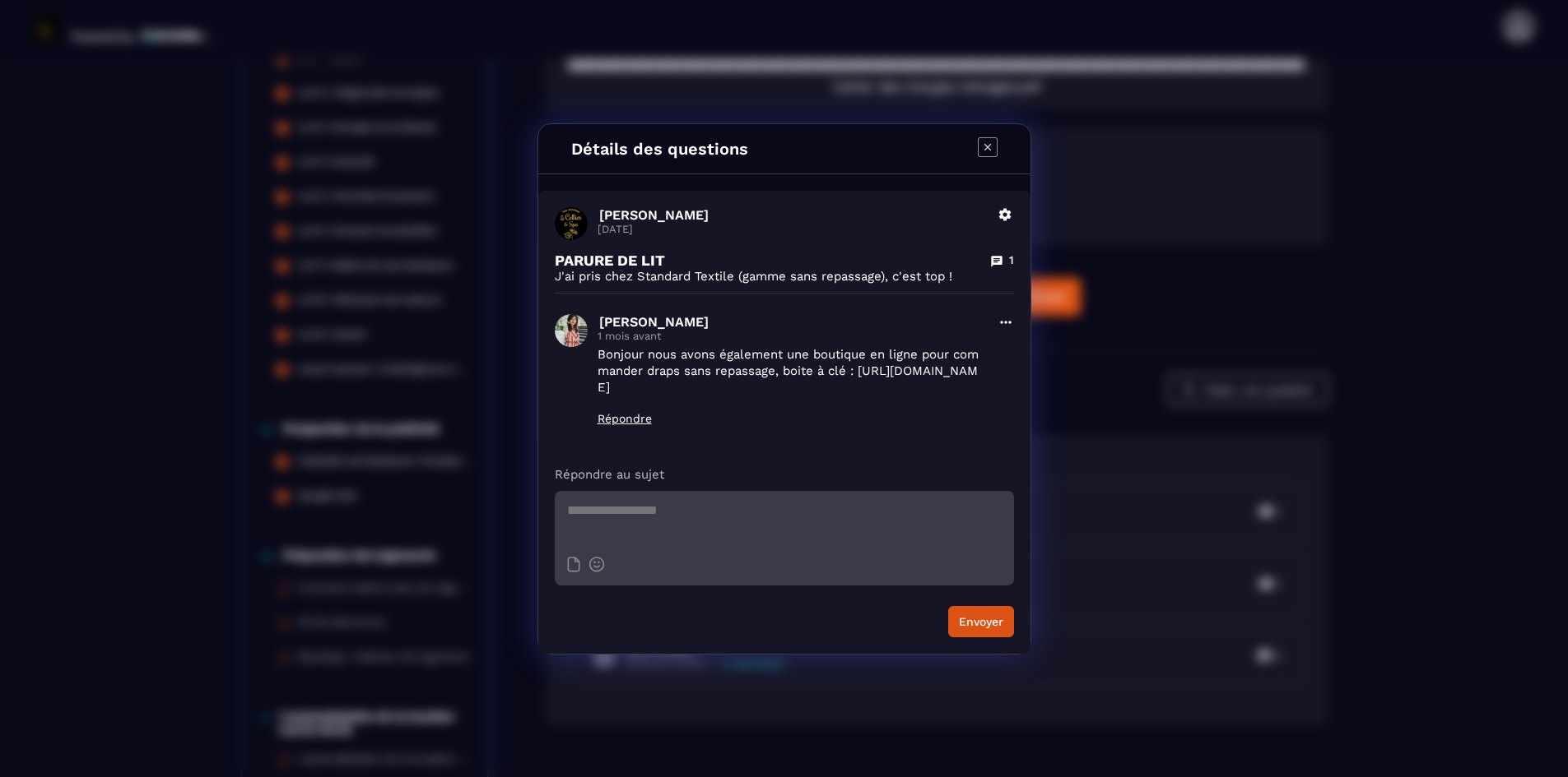
click at [984, 146] on icon "Modal window" at bounding box center [987, 147] width 20 height 20
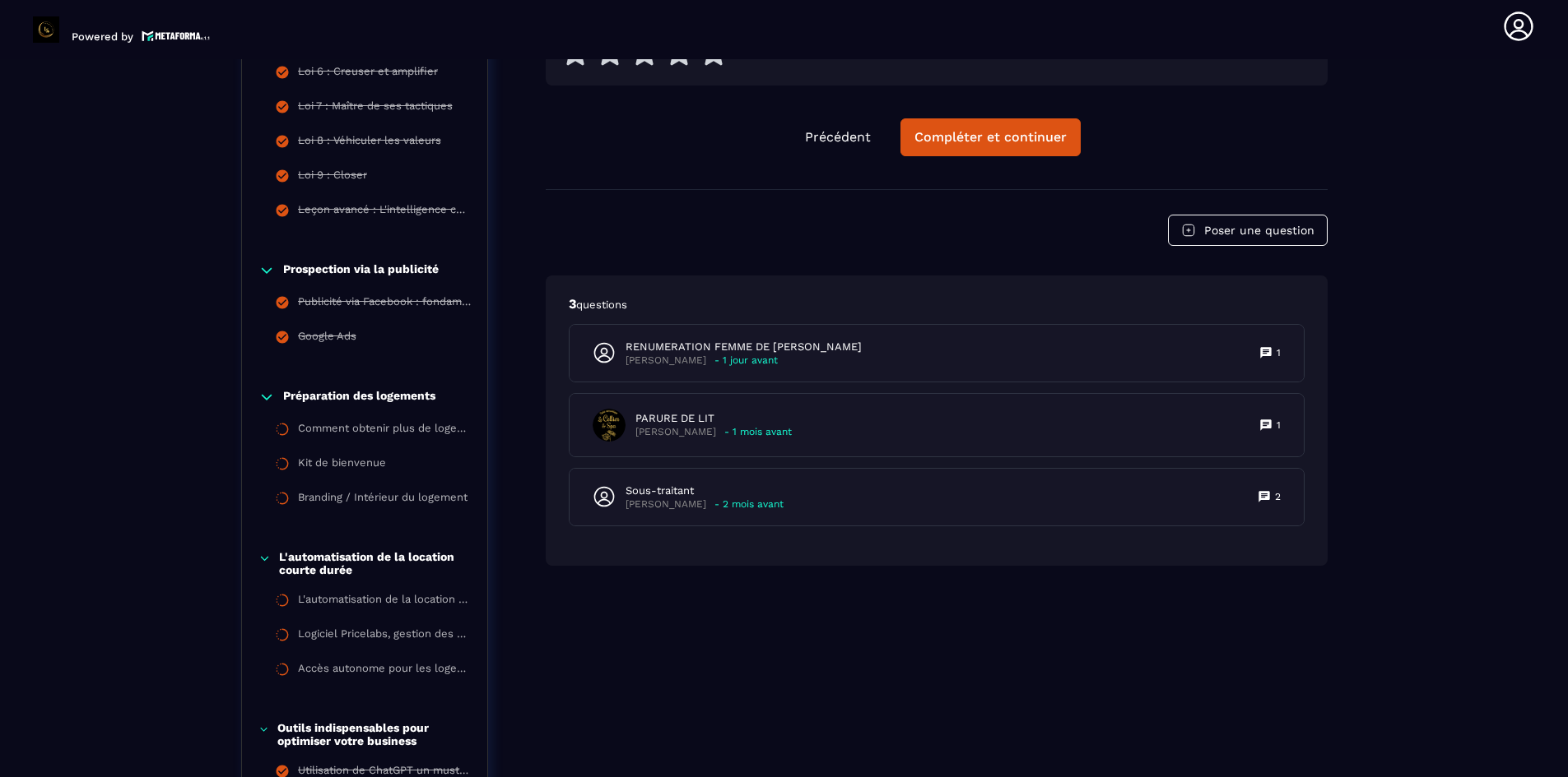
scroll to position [2473, 0]
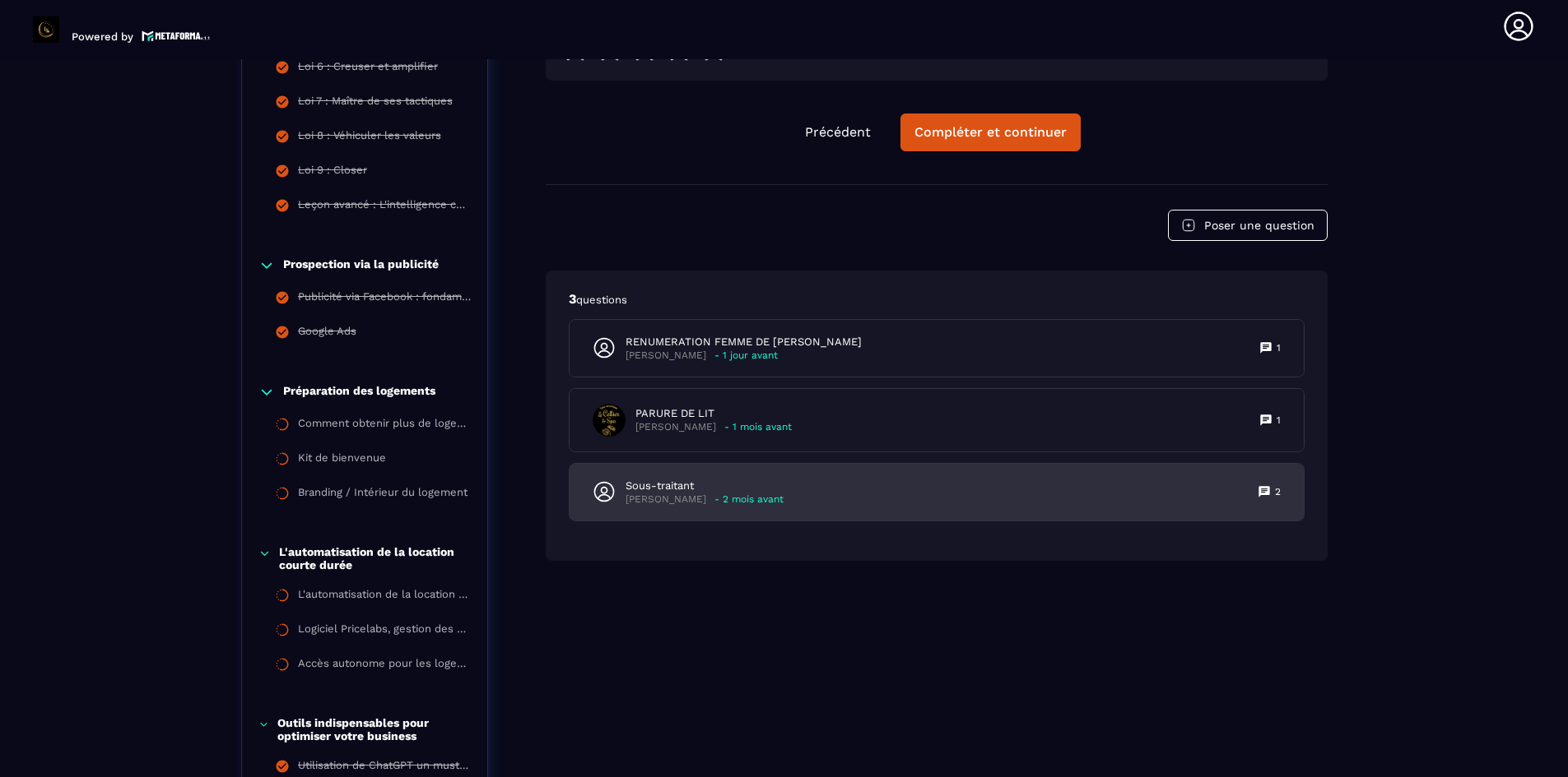
click at [694, 504] on div "[PERSON_NAME] - 2 mois avant" at bounding box center [705, 499] width 158 height 12
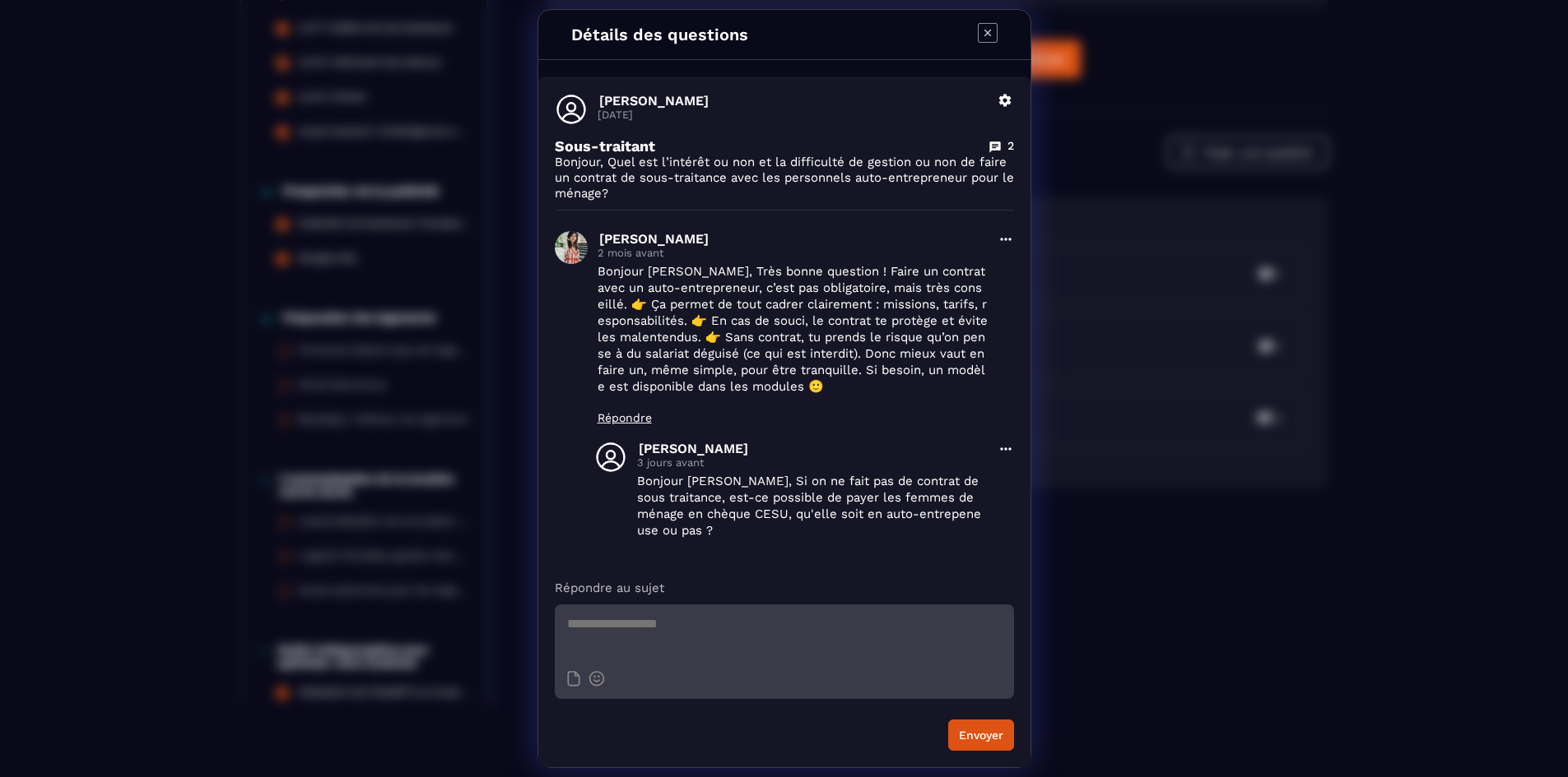
scroll to position [0, 0]
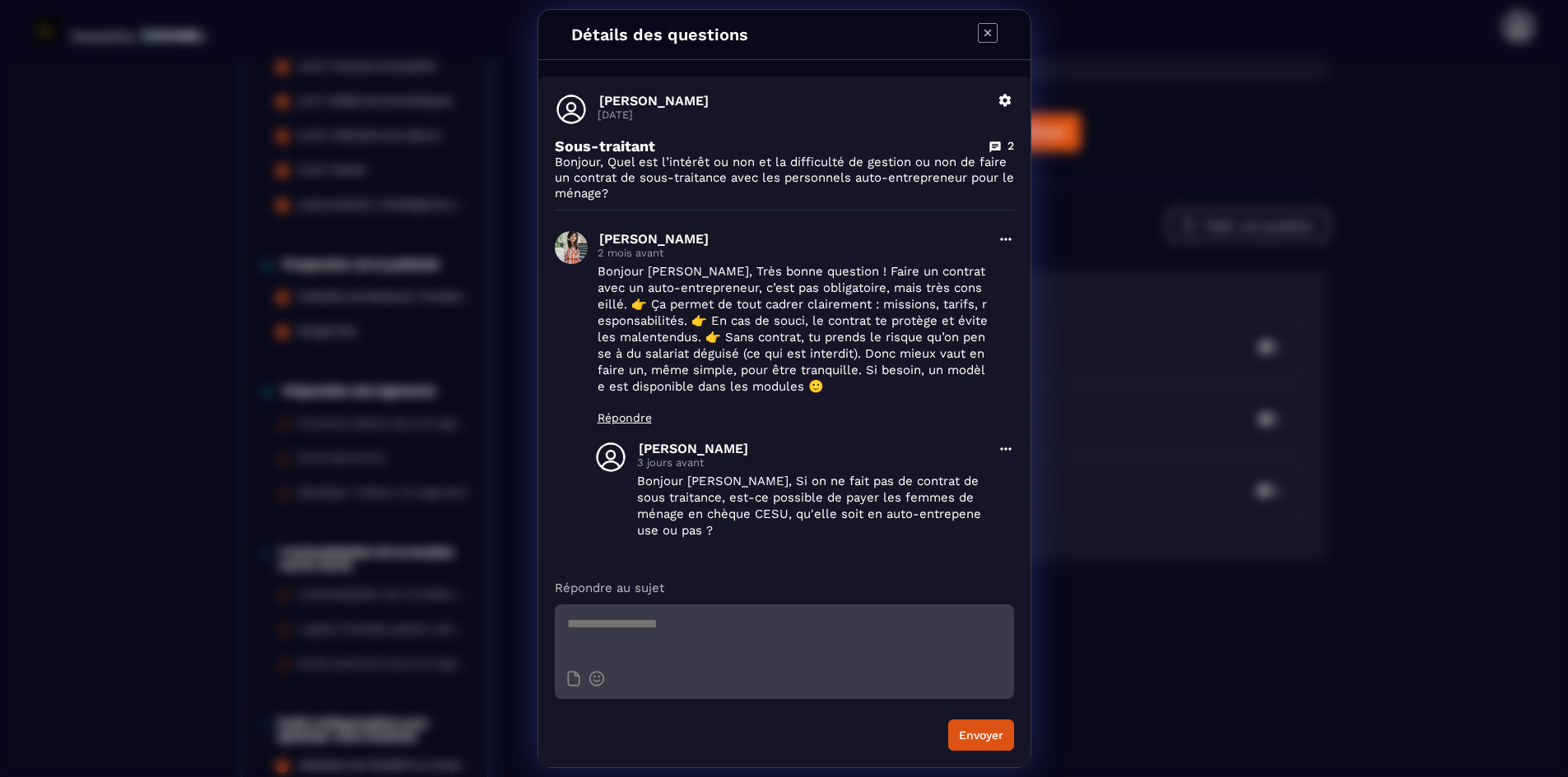
click at [994, 43] on icon "Modal window" at bounding box center [987, 33] width 20 height 20
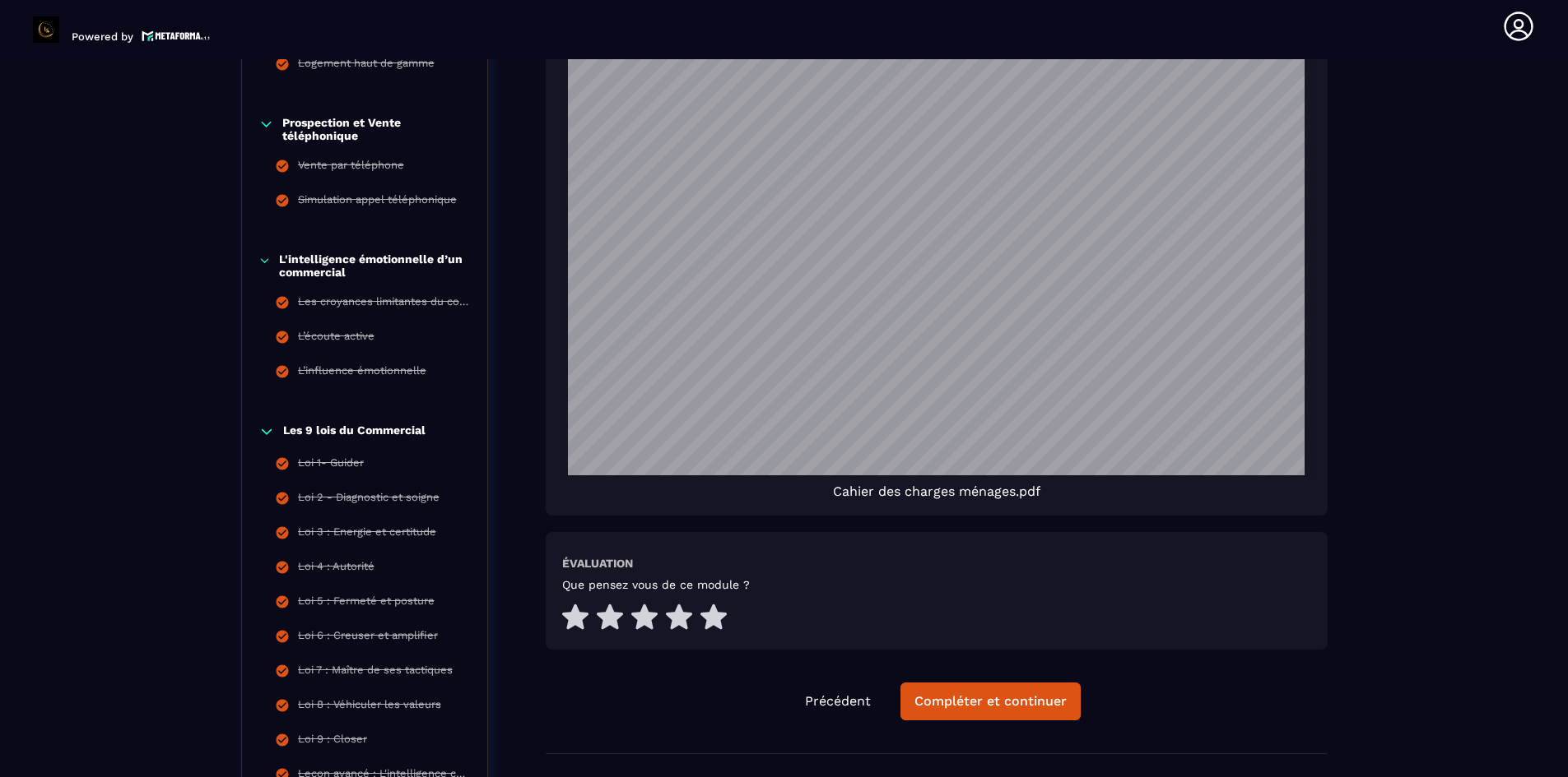
scroll to position [2138, 0]
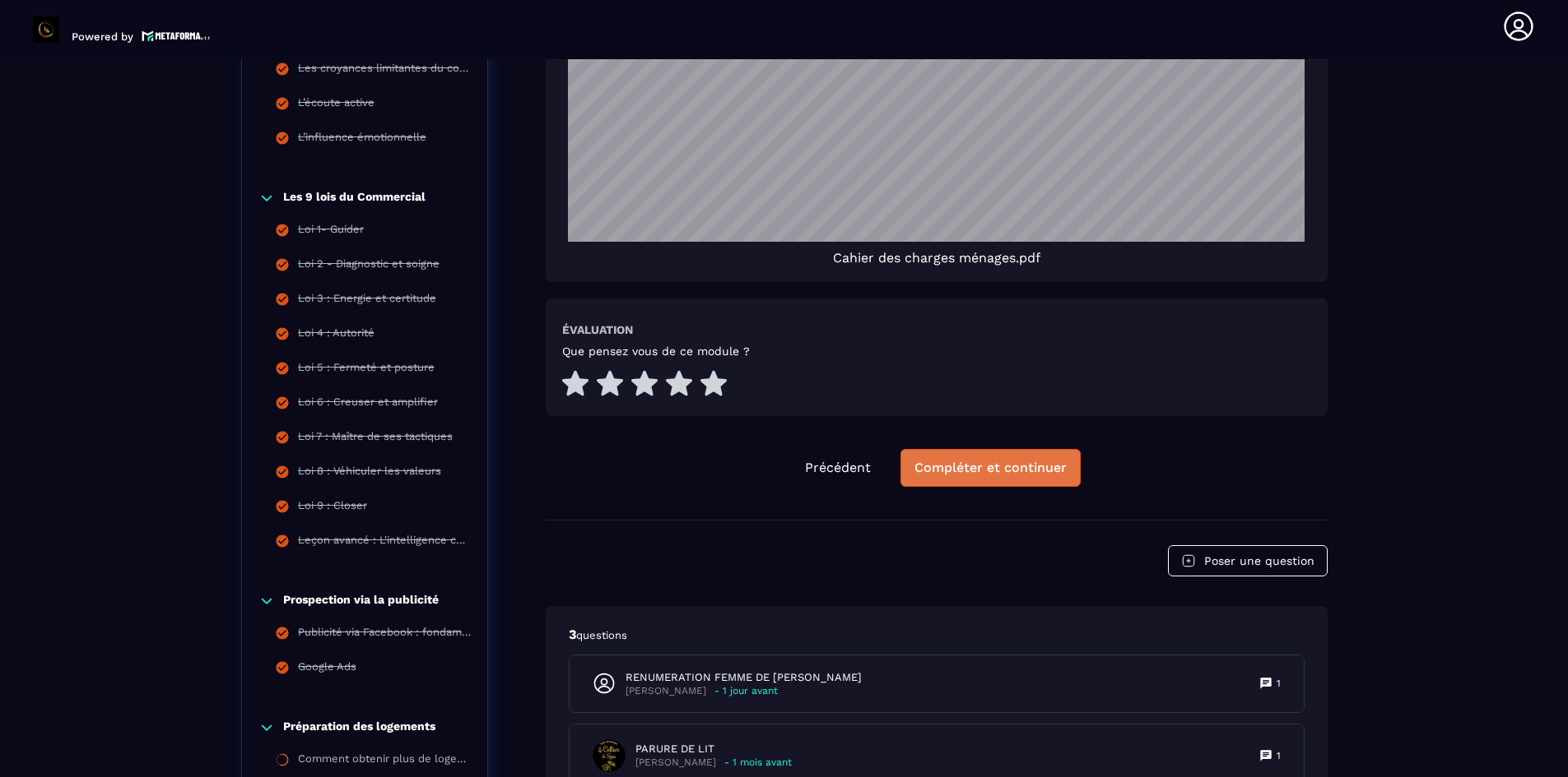
click at [975, 470] on div "Compléter et continuer" at bounding box center [989, 468] width 152 height 16
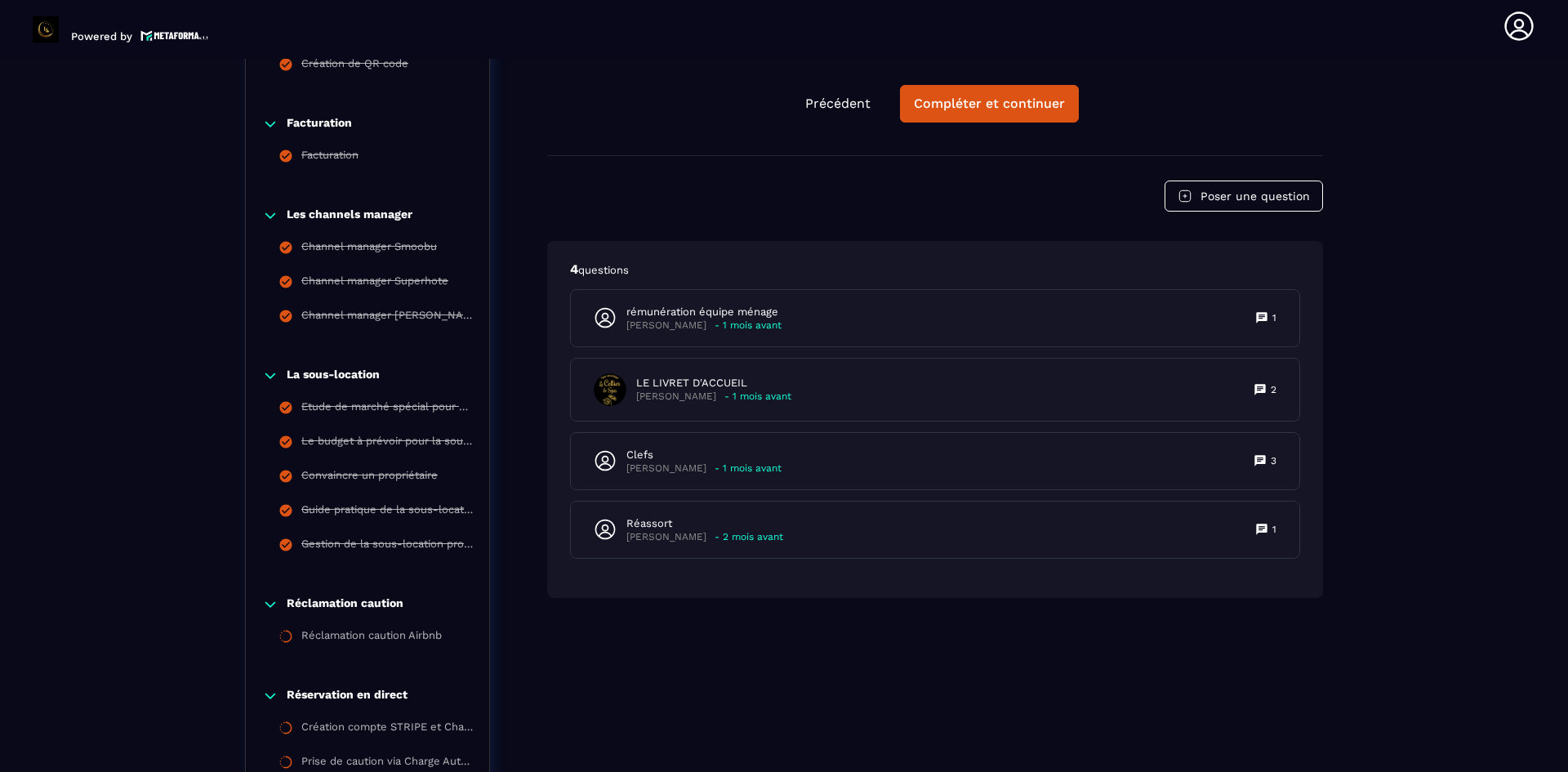
scroll to position [3193, 0]
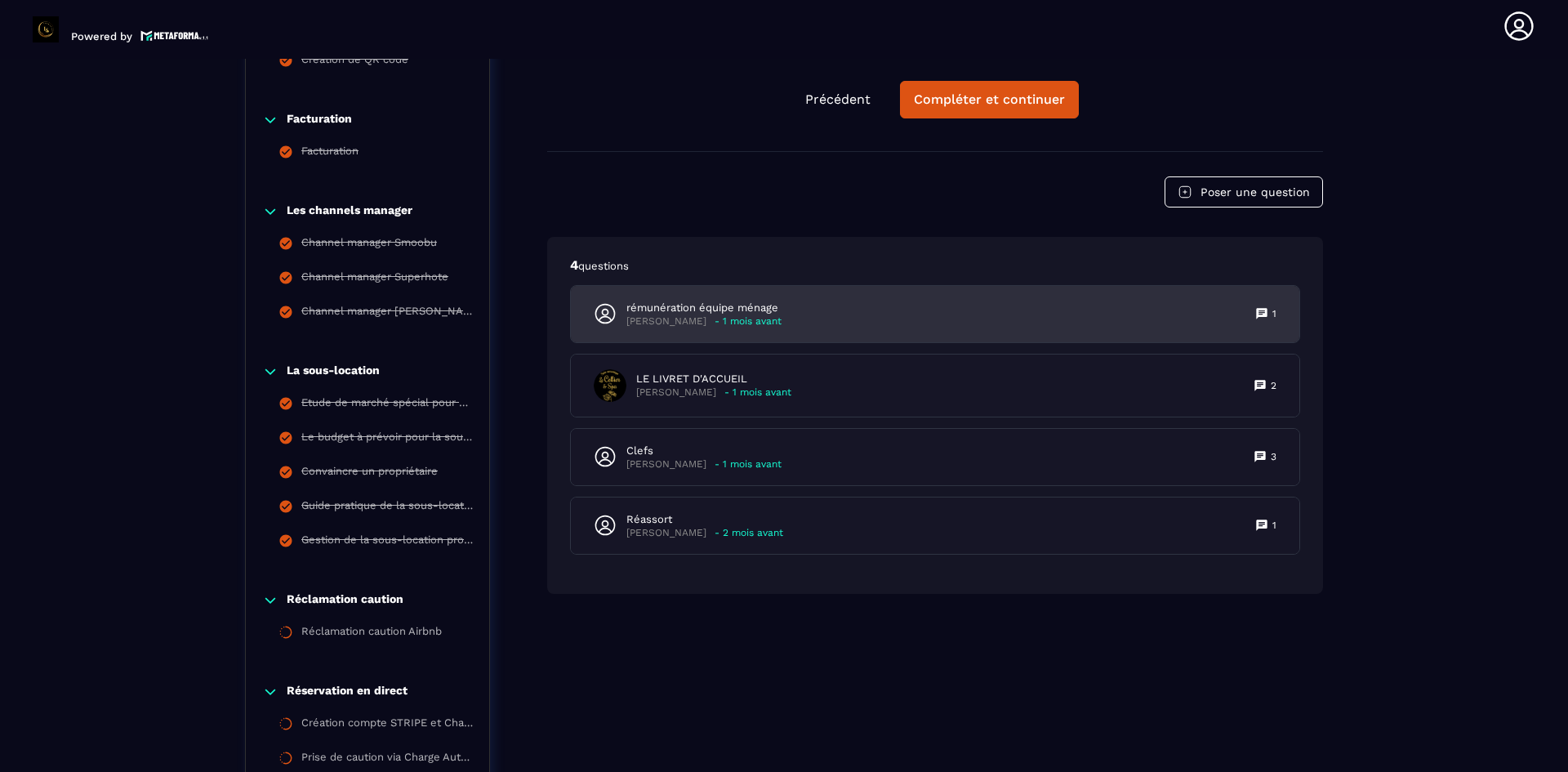
click at [715, 316] on p "- 1 mois avant" at bounding box center [748, 322] width 67 height 12
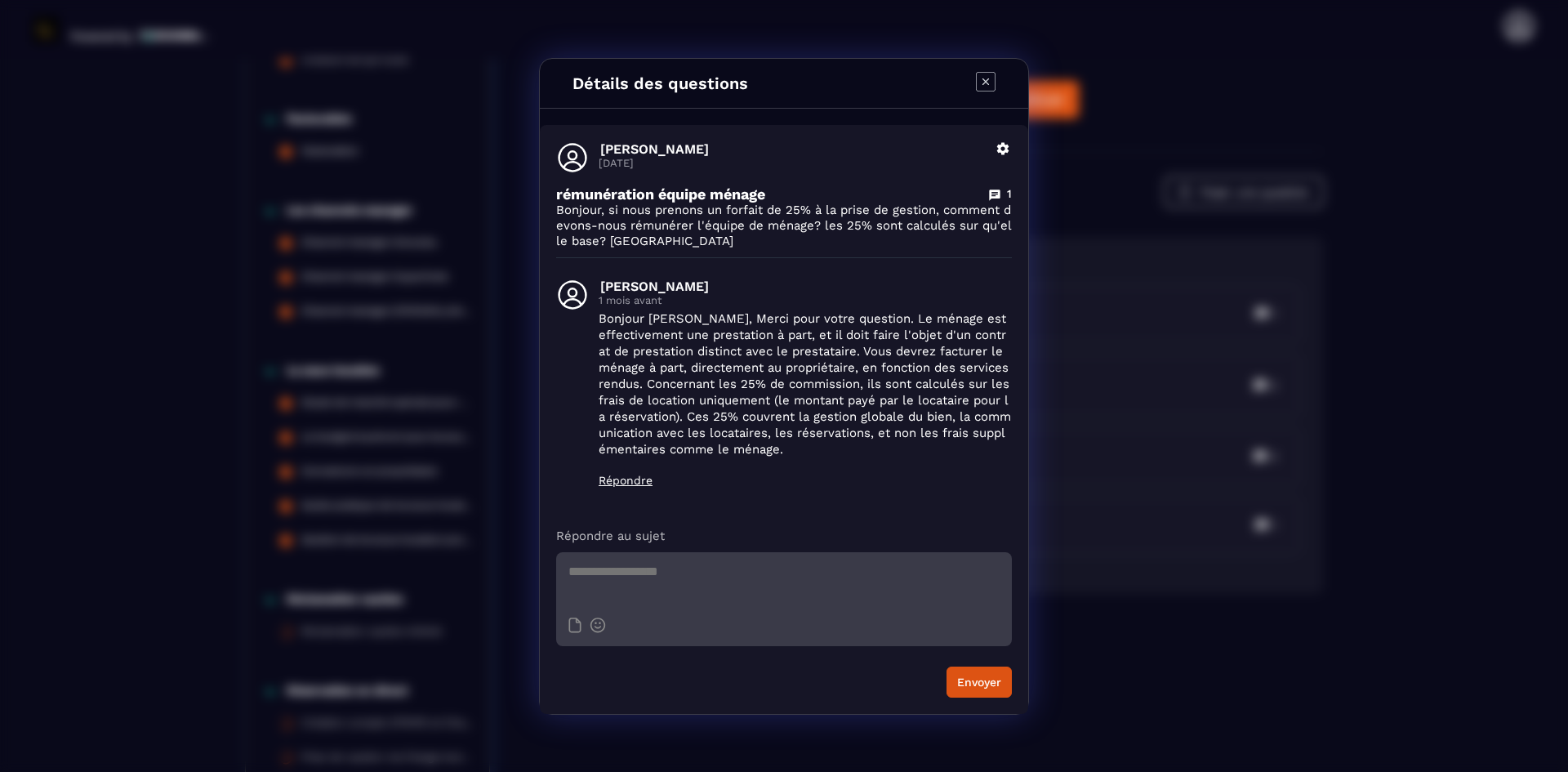
click at [983, 84] on icon "Modal window" at bounding box center [985, 81] width 20 height 20
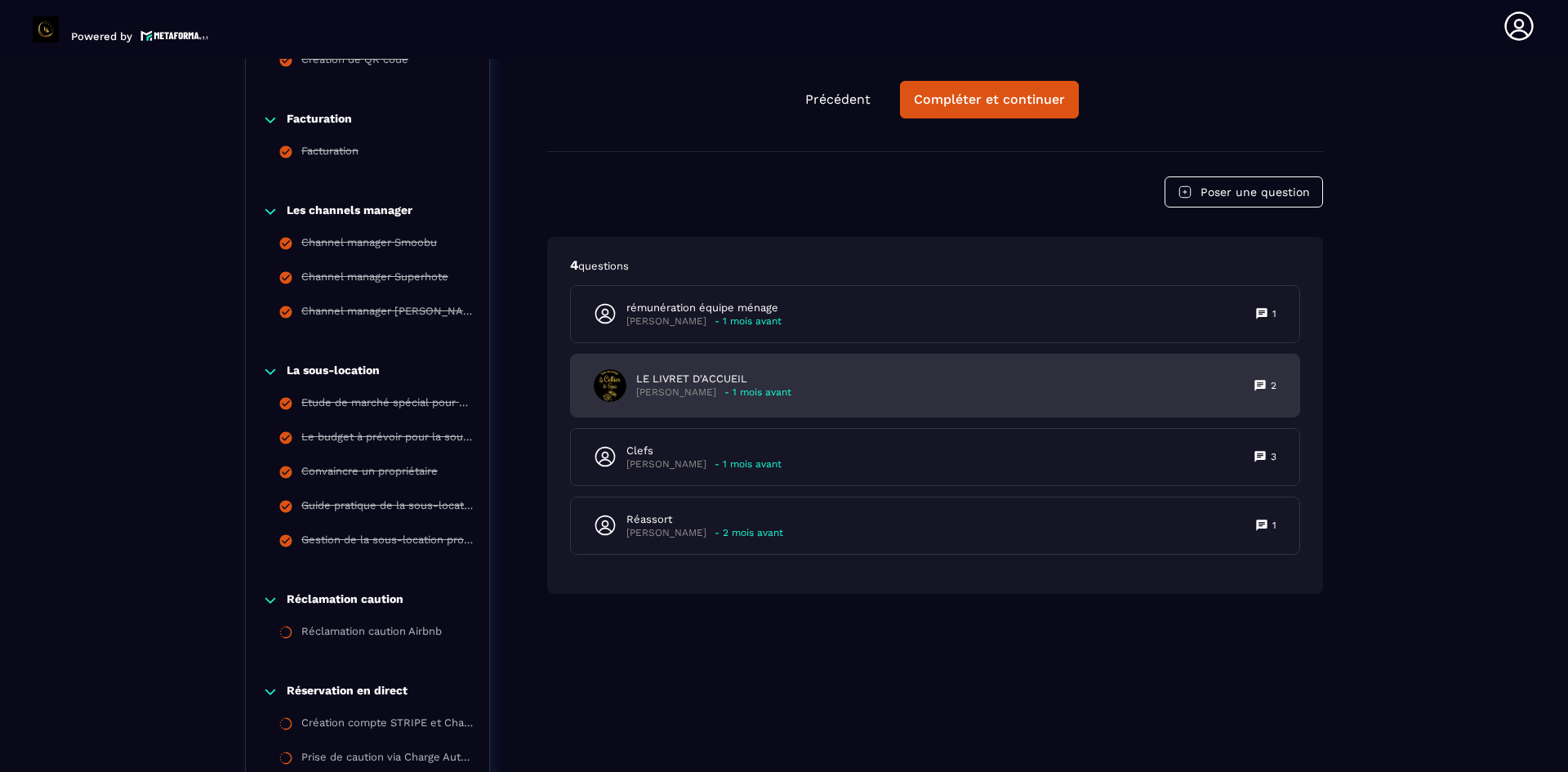
click at [739, 381] on p "LE LIVRET D'ACCUEIL" at bounding box center [714, 379] width 155 height 15
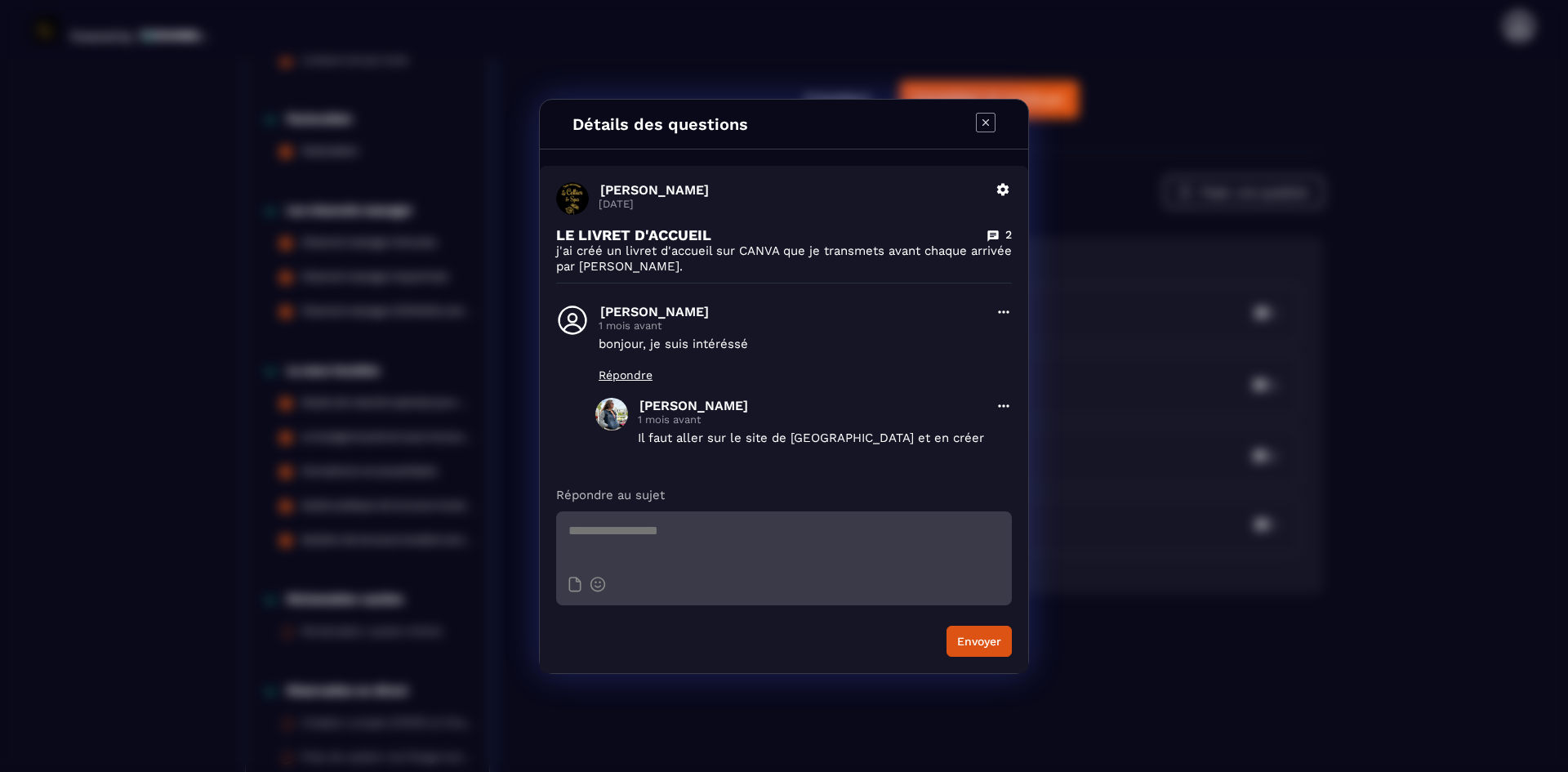
click at [981, 116] on icon "Modal window" at bounding box center [985, 122] width 20 height 20
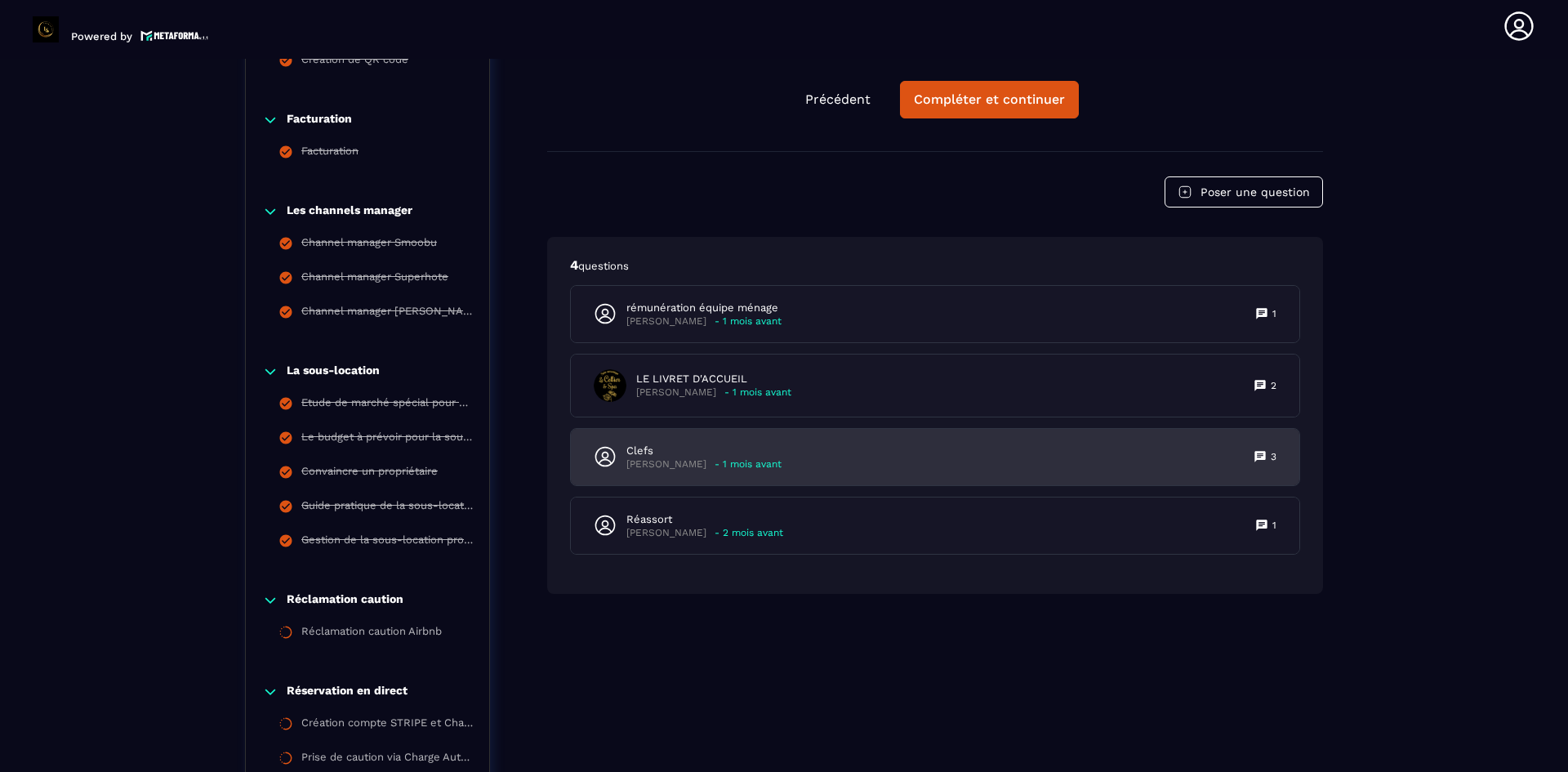
click at [660, 453] on p "Clefs" at bounding box center [704, 450] width 155 height 15
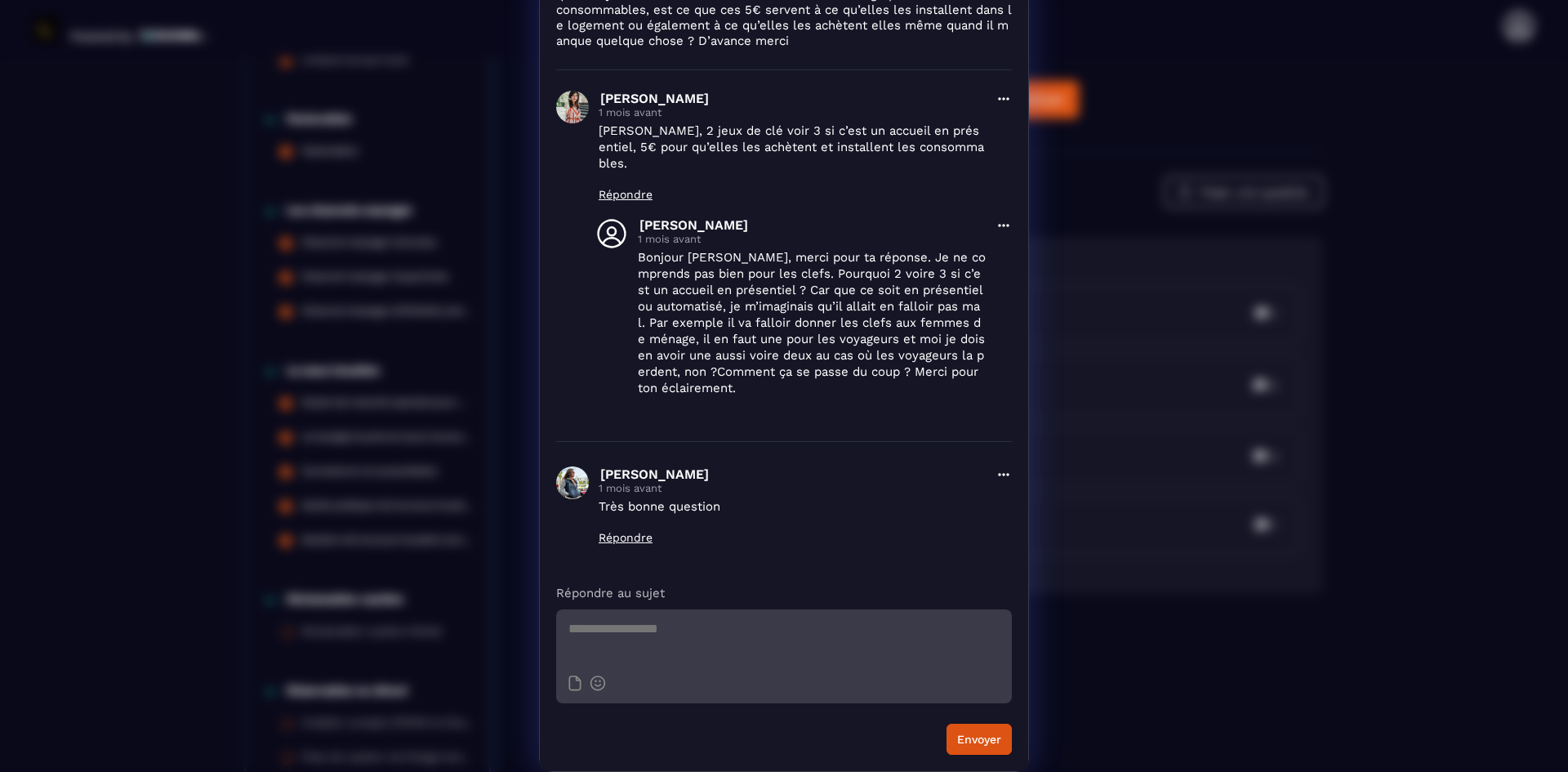
scroll to position [0, 0]
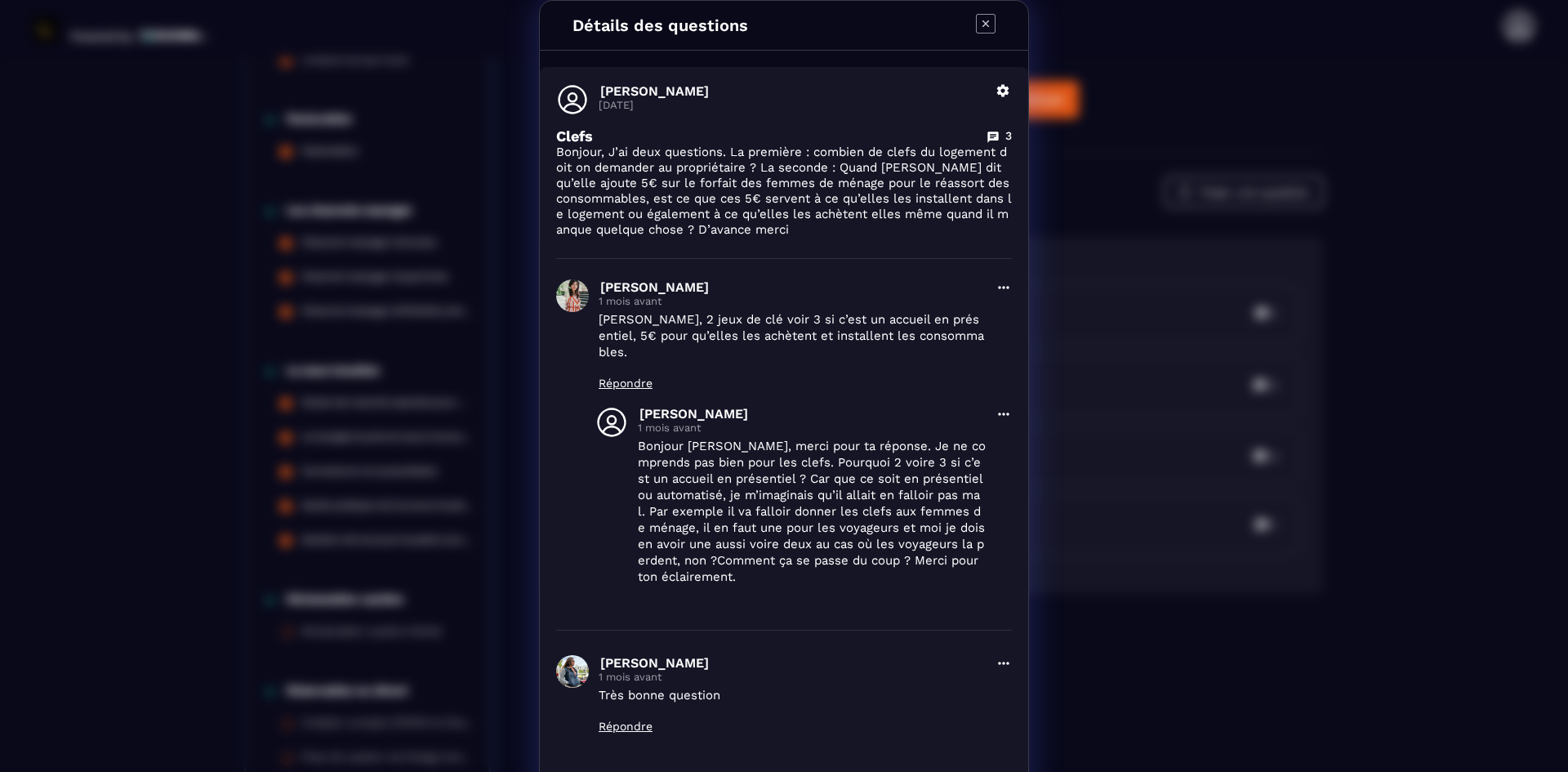
click at [982, 31] on icon "Modal window" at bounding box center [985, 23] width 20 height 20
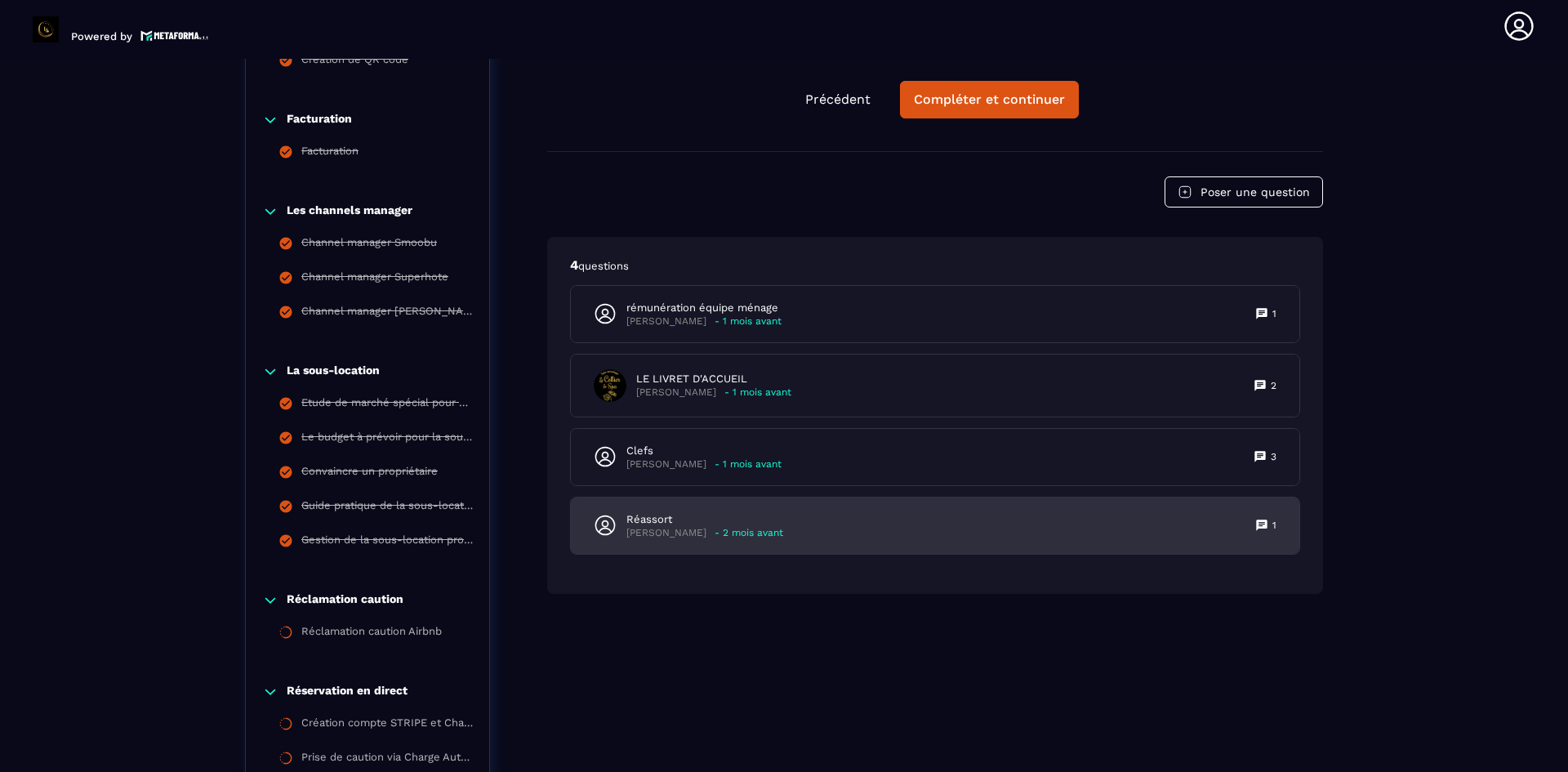
click at [660, 524] on p "Réassort" at bounding box center [705, 519] width 157 height 15
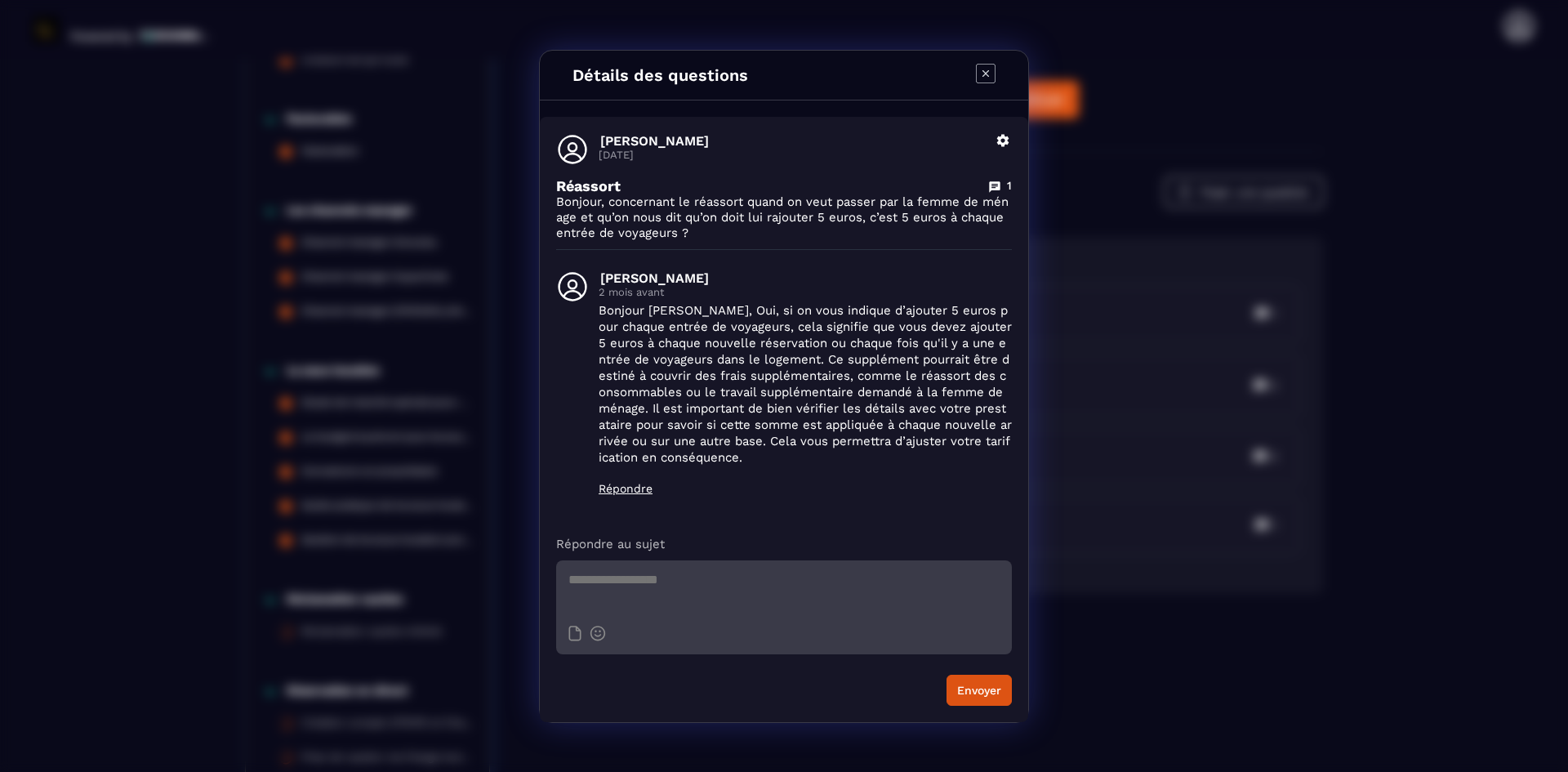
click at [989, 72] on icon "Modal window" at bounding box center [985, 73] width 20 height 20
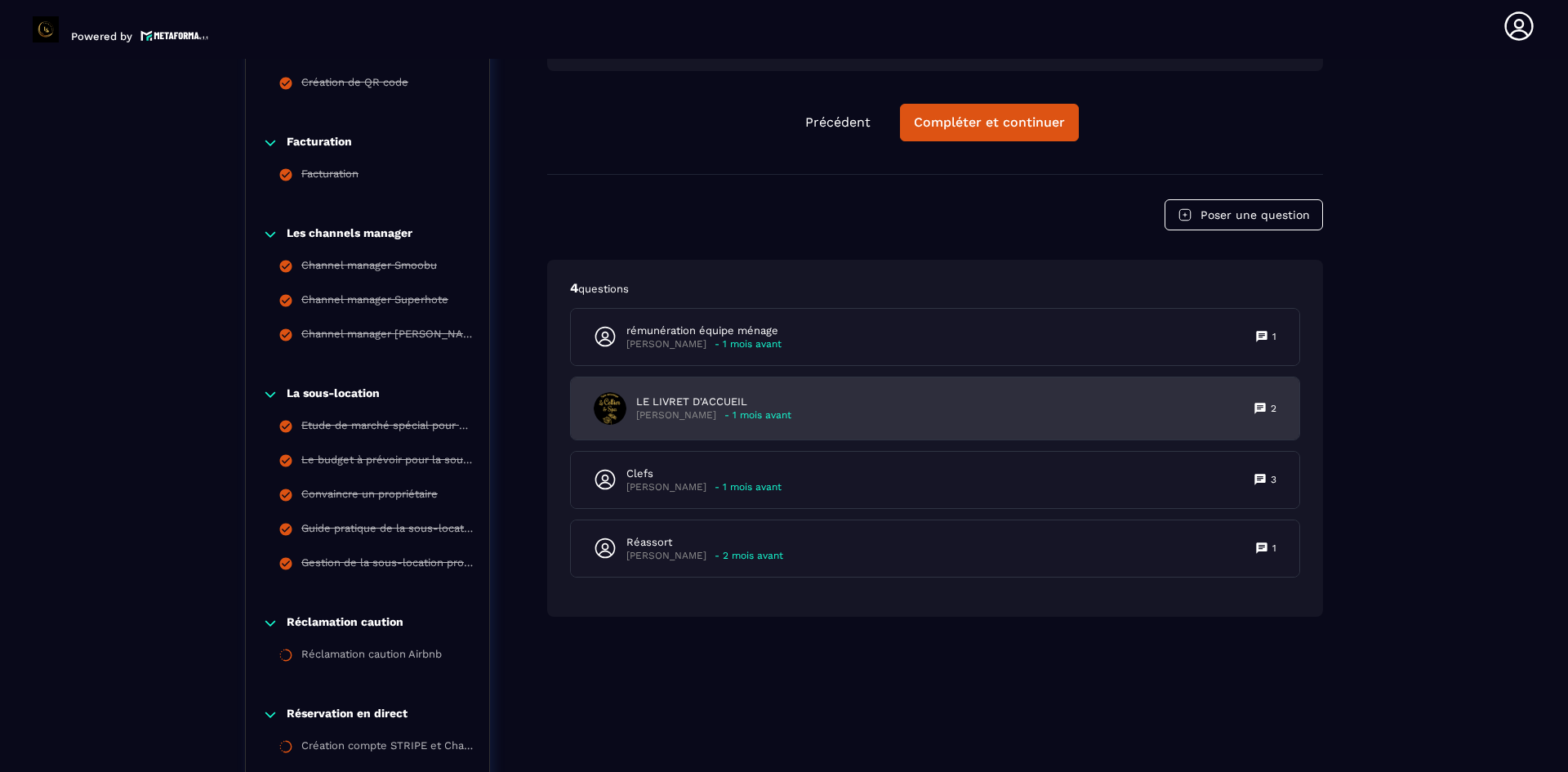
scroll to position [2948, 0]
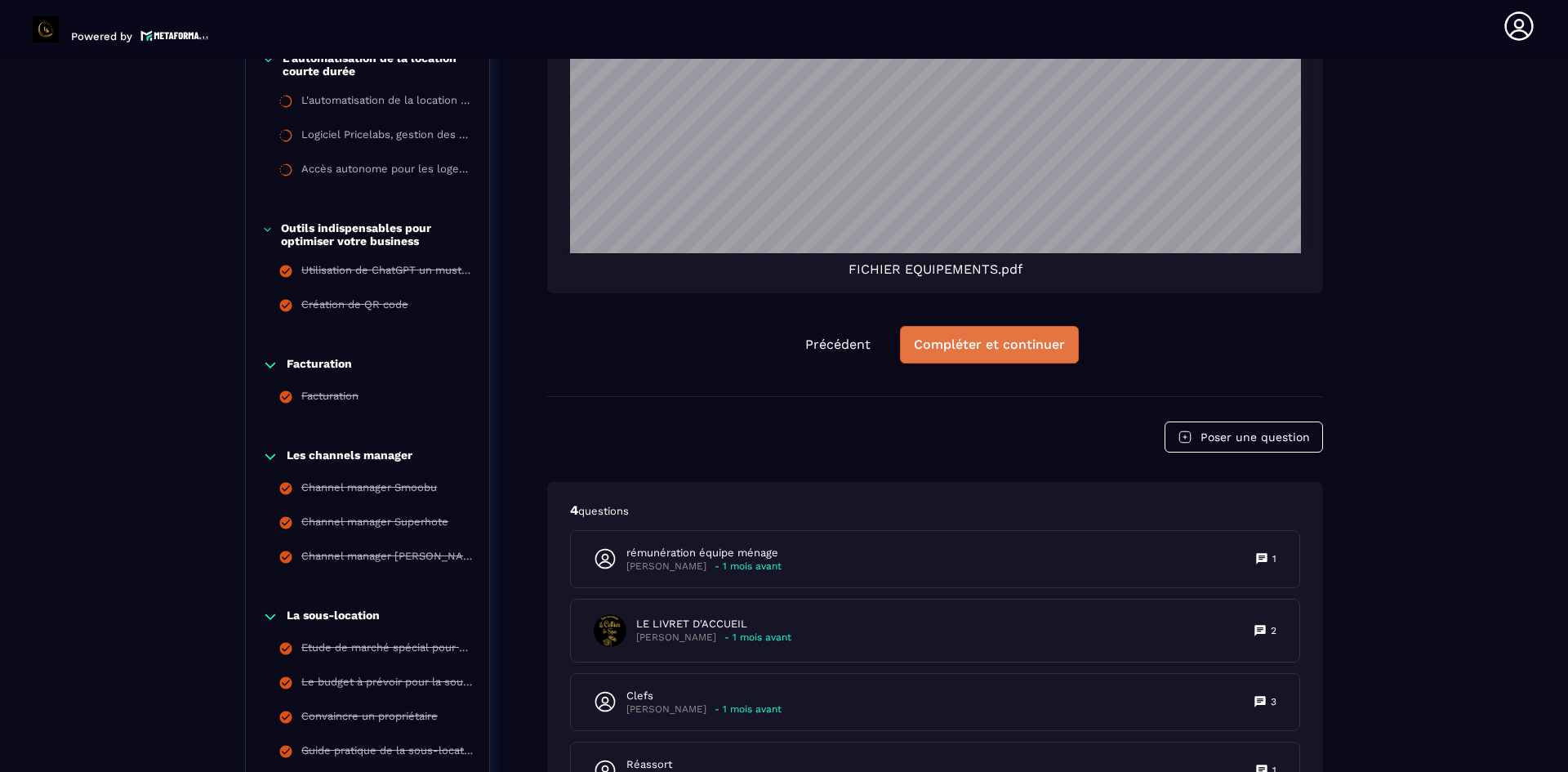
click at [1003, 348] on div "Compléter et continuer" at bounding box center [989, 344] width 151 height 16
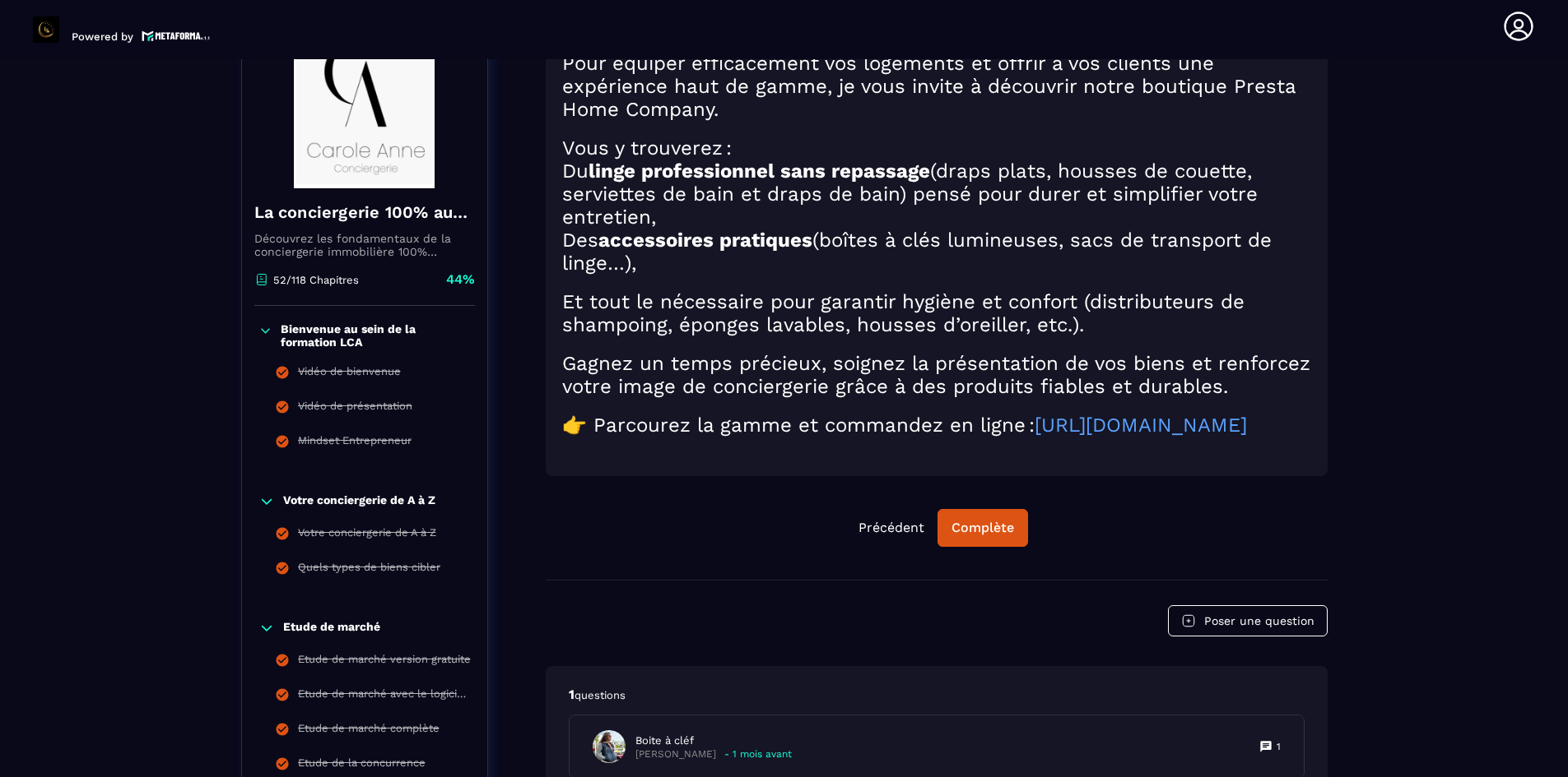
scroll to position [335, 0]
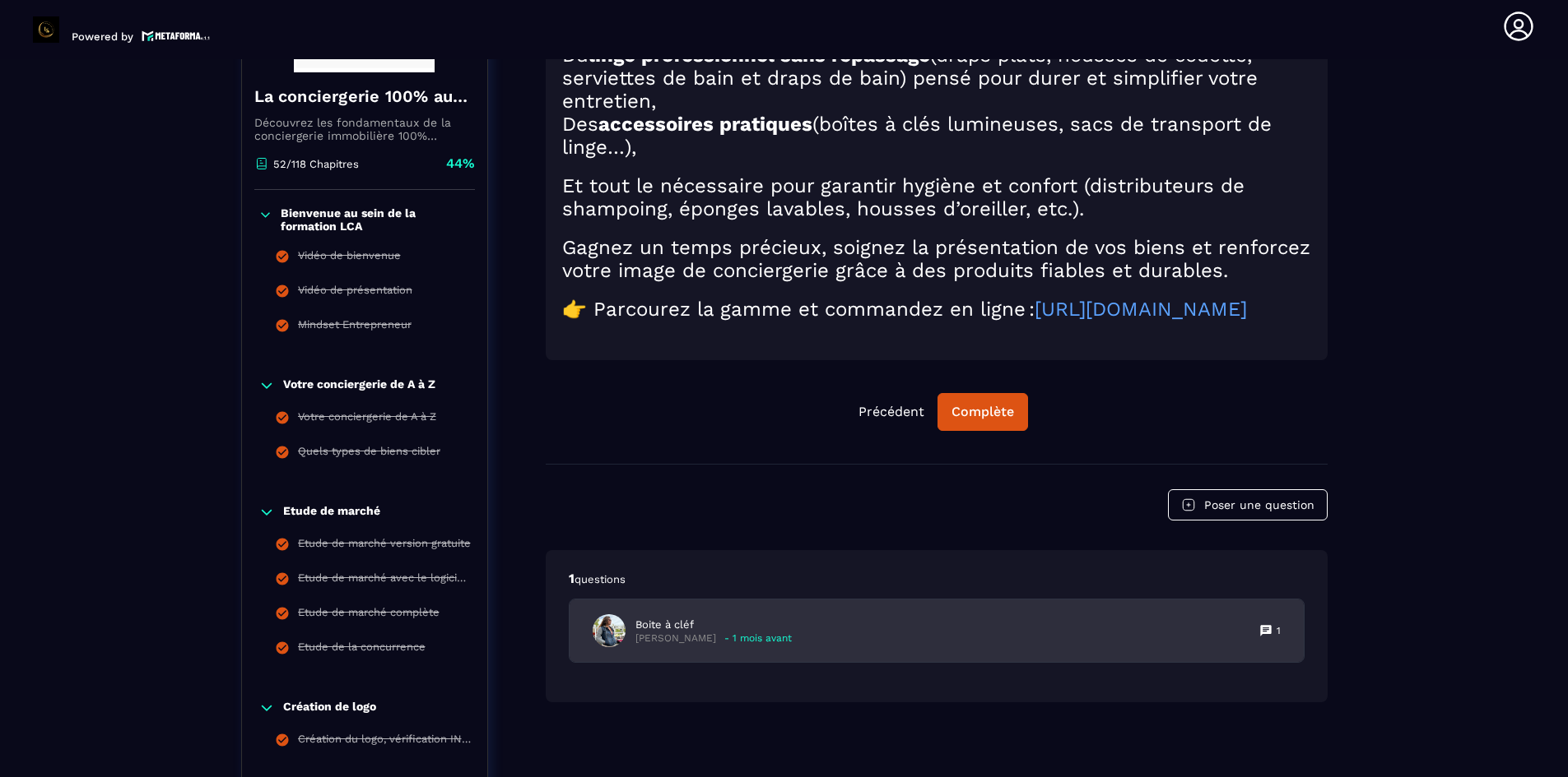
click at [771, 632] on p "Boite à cléf" at bounding box center [713, 624] width 156 height 15
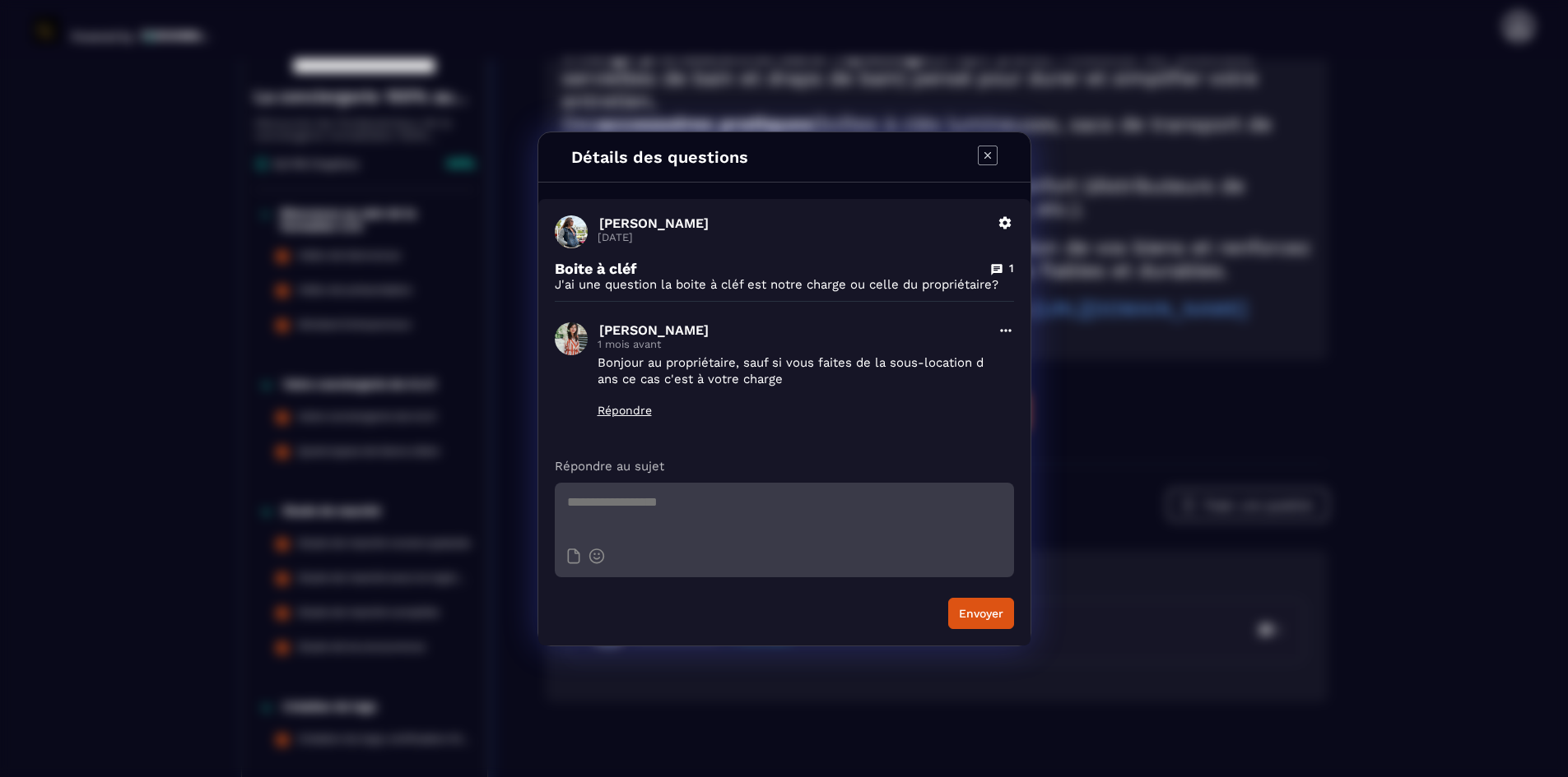
click at [991, 148] on icon "Modal window" at bounding box center [987, 155] width 20 height 20
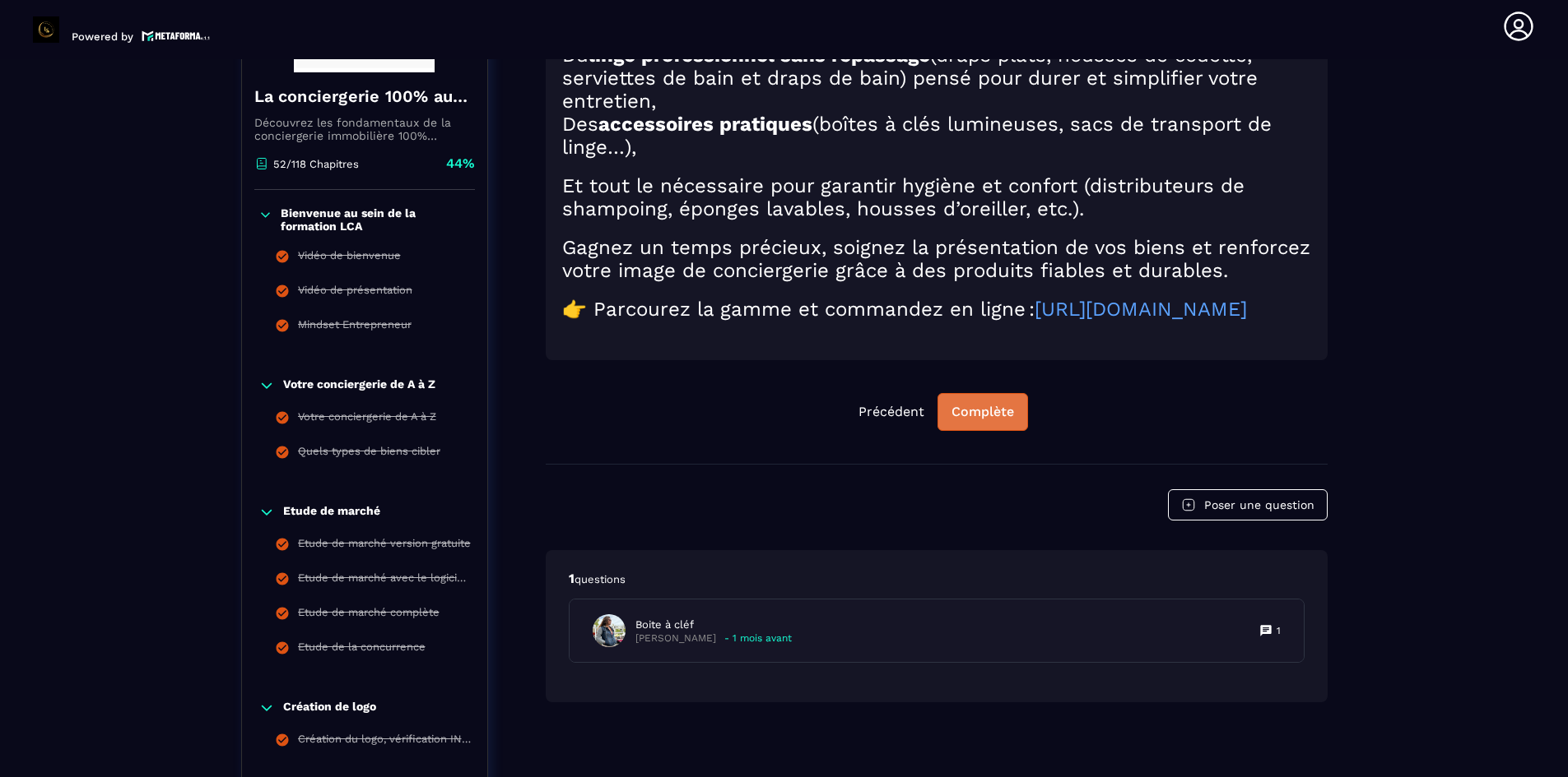
click at [969, 420] on div "Complète" at bounding box center [982, 412] width 63 height 16
click at [996, 420] on div "Continuer" at bounding box center [982, 412] width 64 height 16
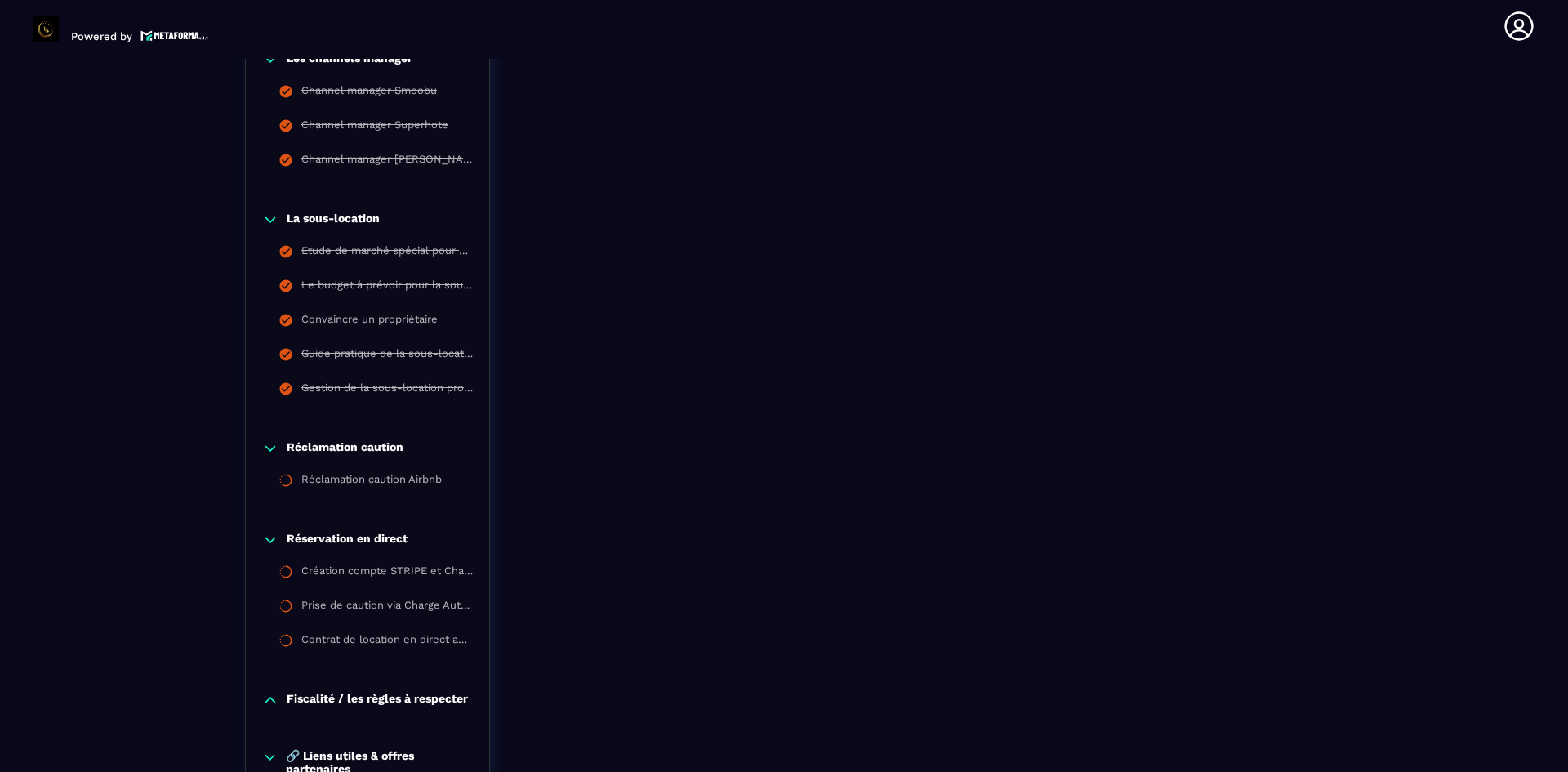
scroll to position [3356, 0]
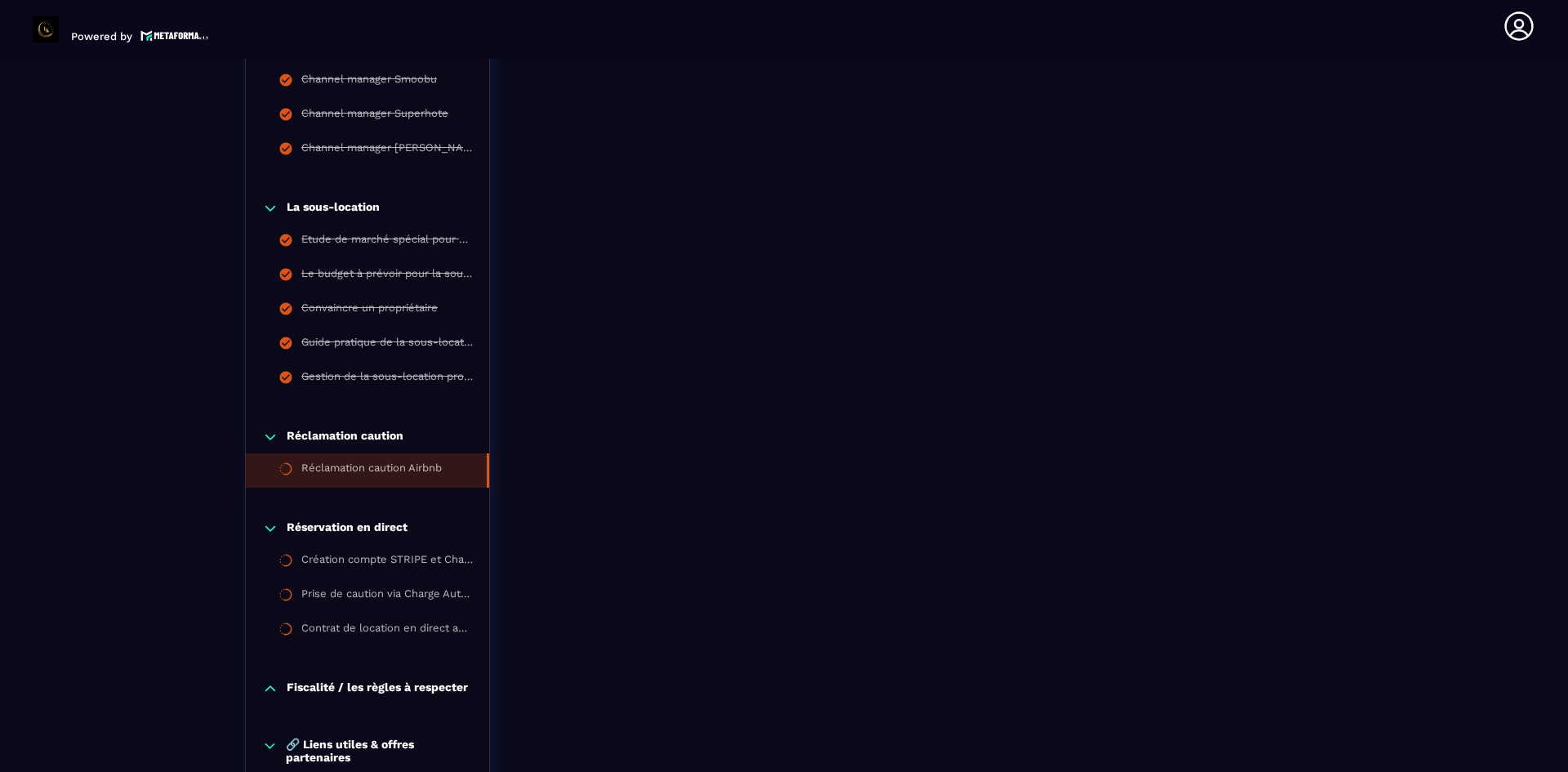
click at [360, 473] on div "Réclamation caution Airbnb" at bounding box center [372, 470] width 141 height 18
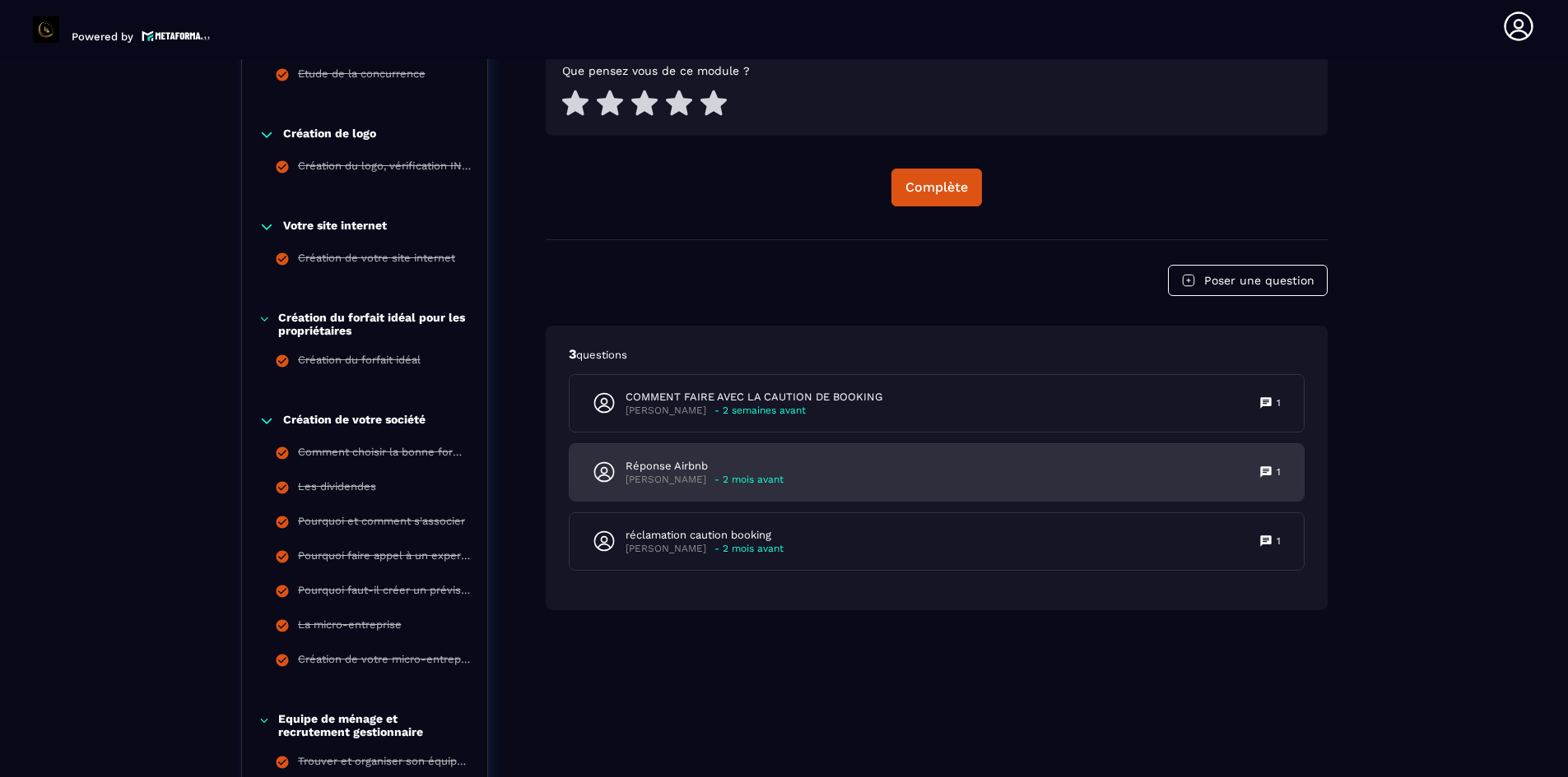
scroll to position [912, 0]
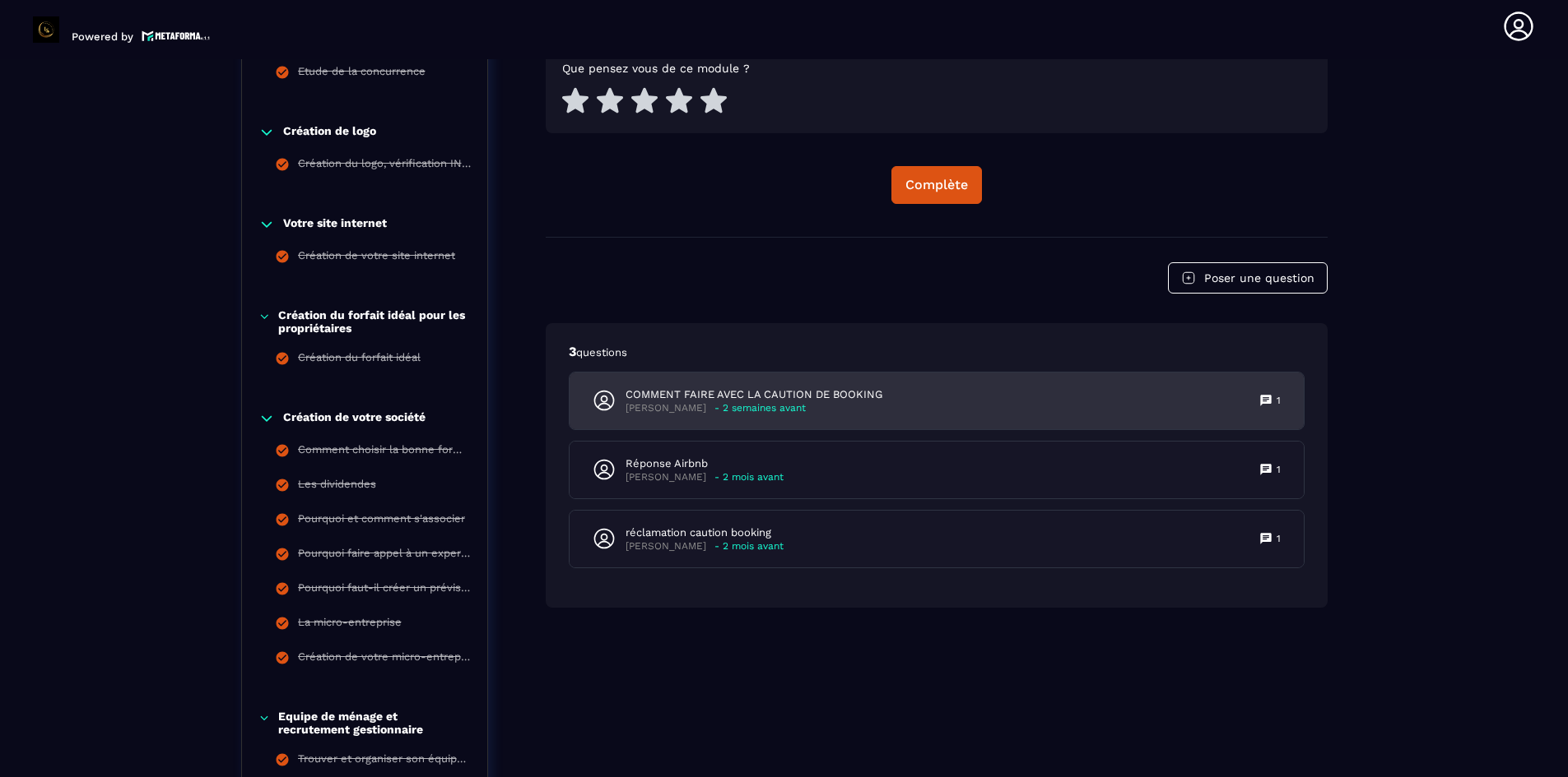
click at [789, 411] on p "- 2 semaines avant" at bounding box center [759, 408] width 91 height 12
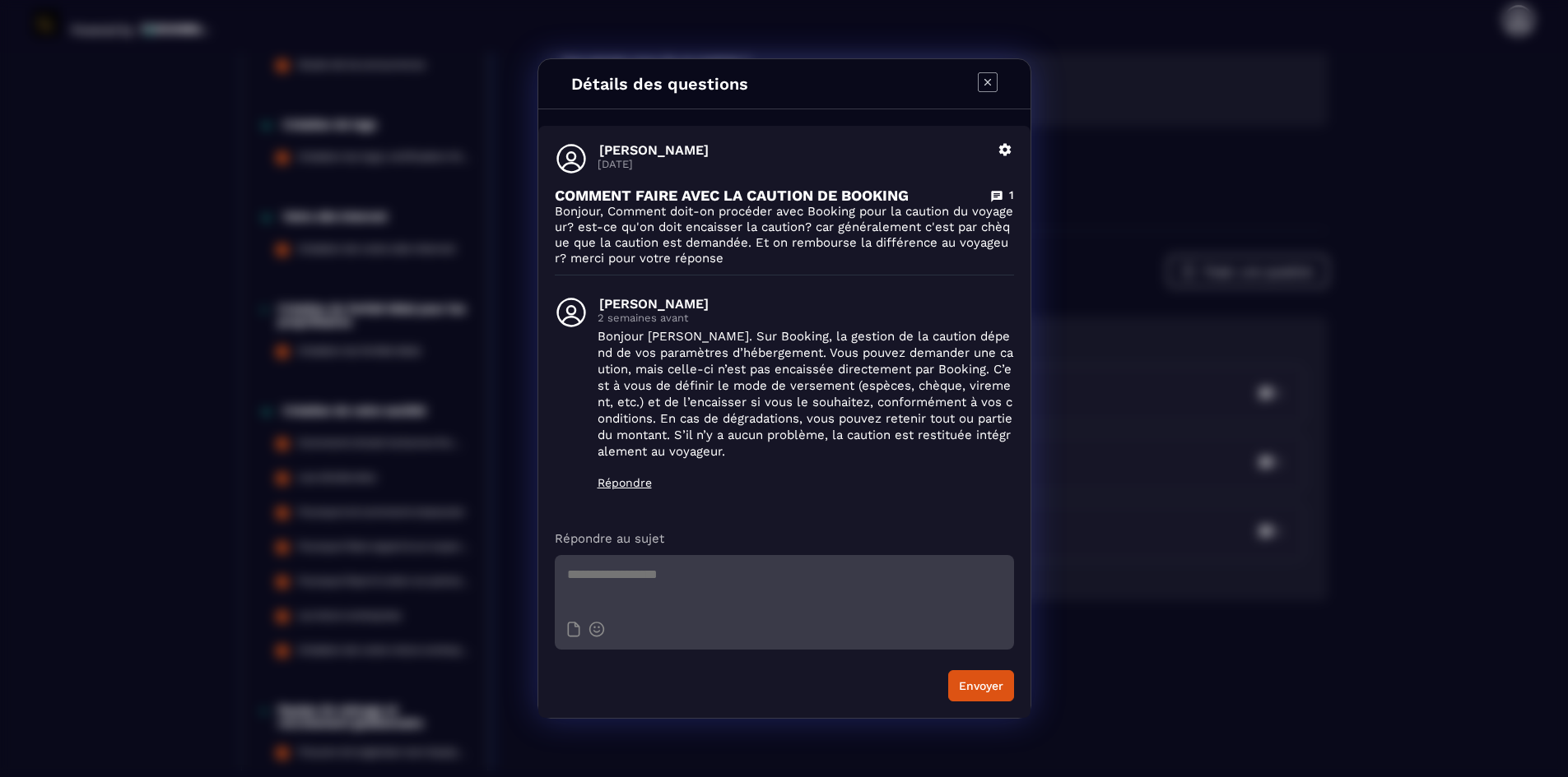
scroll to position [0, 0]
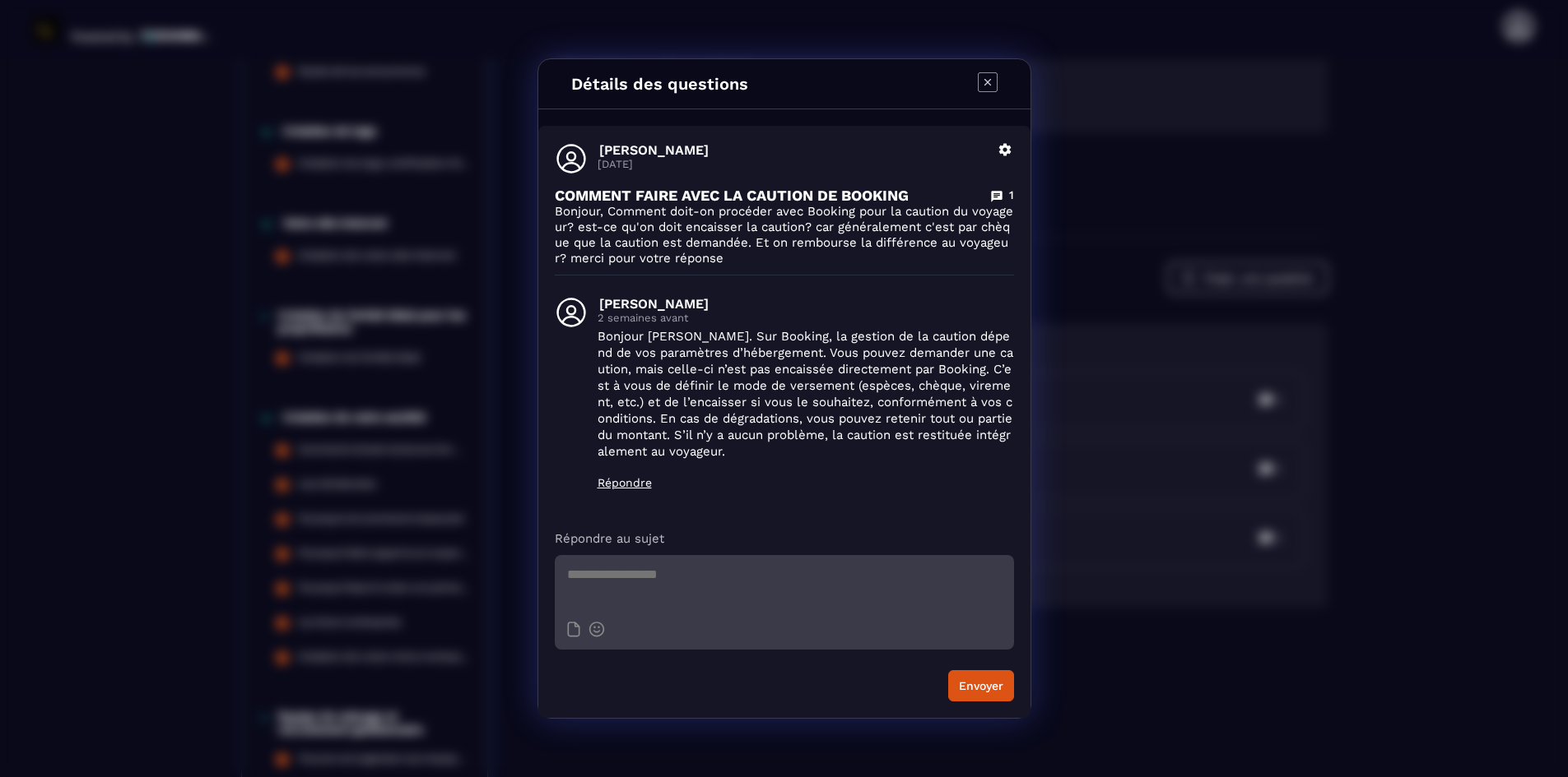
click at [982, 76] on icon "Modal window" at bounding box center [987, 82] width 20 height 20
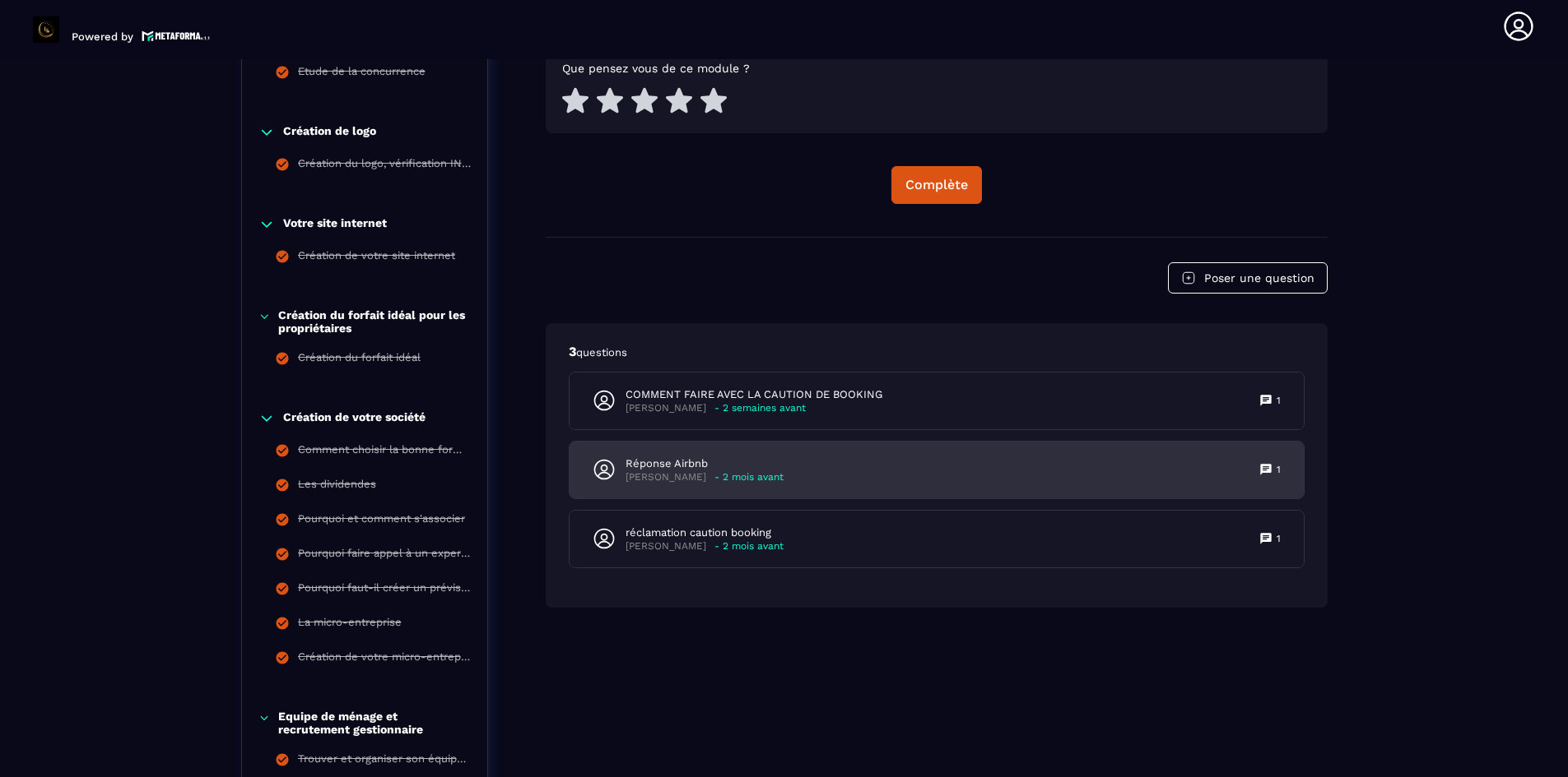
click at [730, 455] on div "Réponse Airbnb [PERSON_NAME] - 2 mois avant 1" at bounding box center [936, 470] width 734 height 56
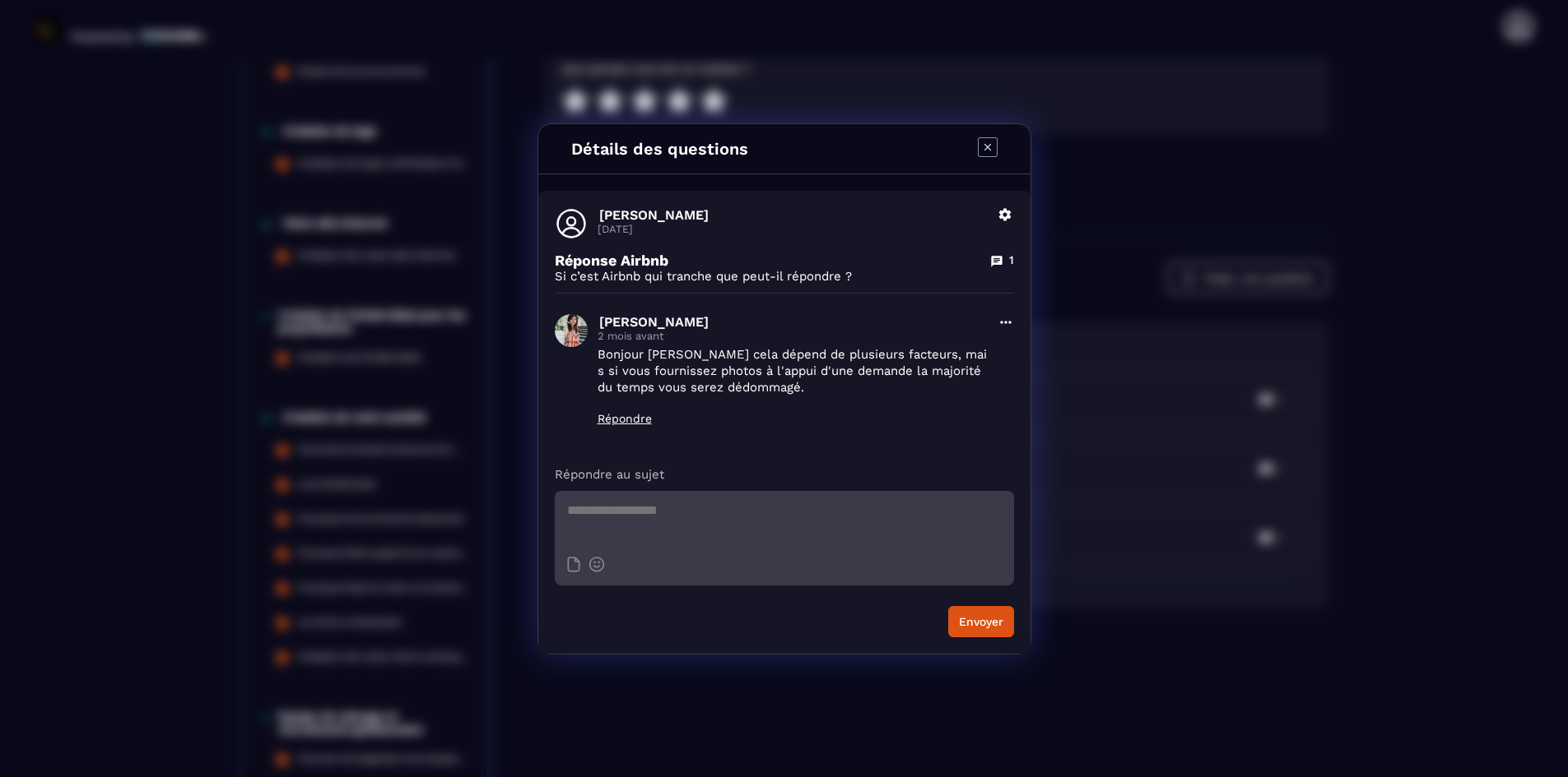
click at [990, 137] on icon "Modal window" at bounding box center [987, 147] width 20 height 20
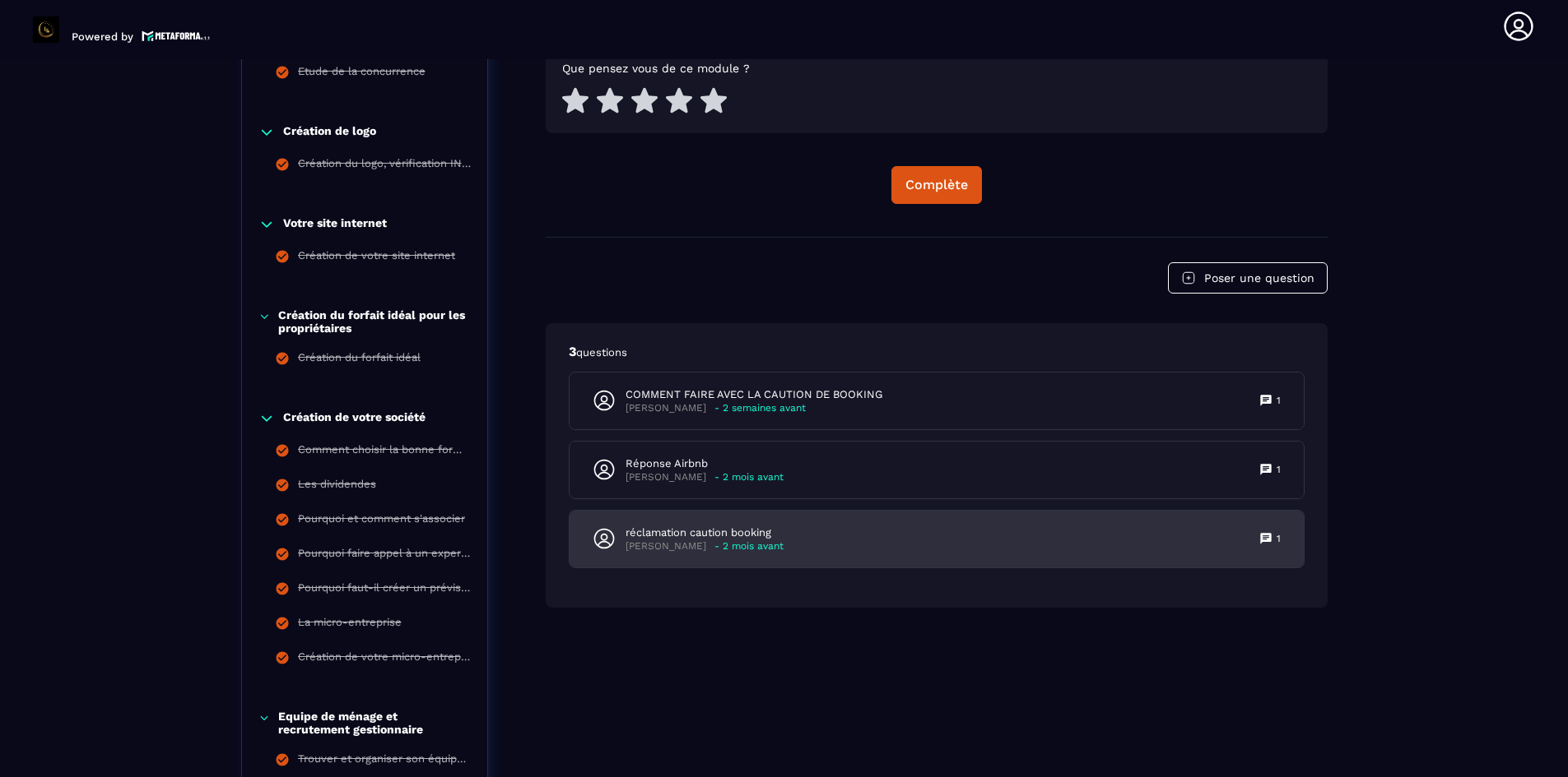
click at [732, 528] on p "réclamation caution booking" at bounding box center [705, 532] width 158 height 15
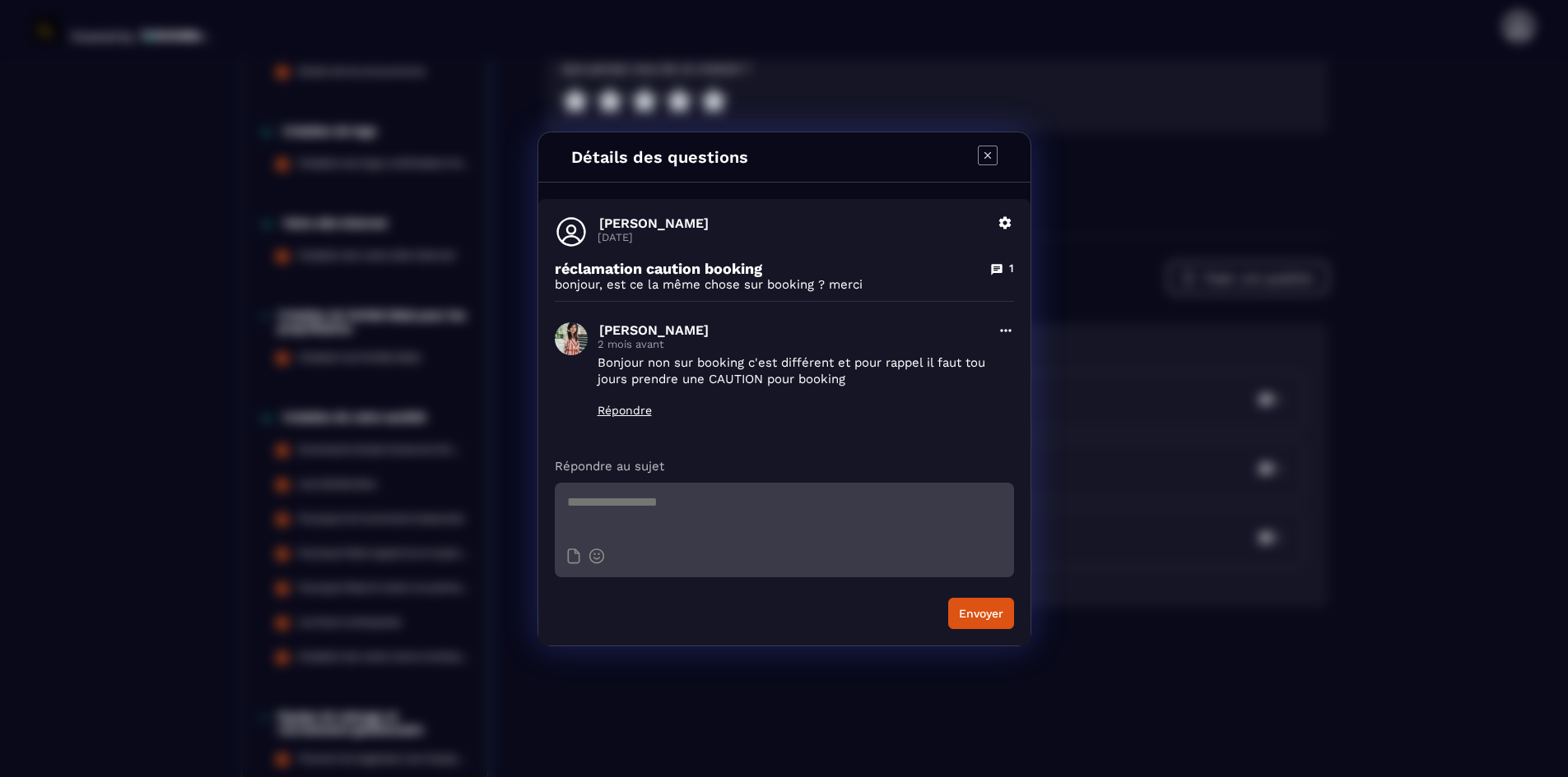
click at [983, 155] on icon "Modal window" at bounding box center [987, 155] width 20 height 20
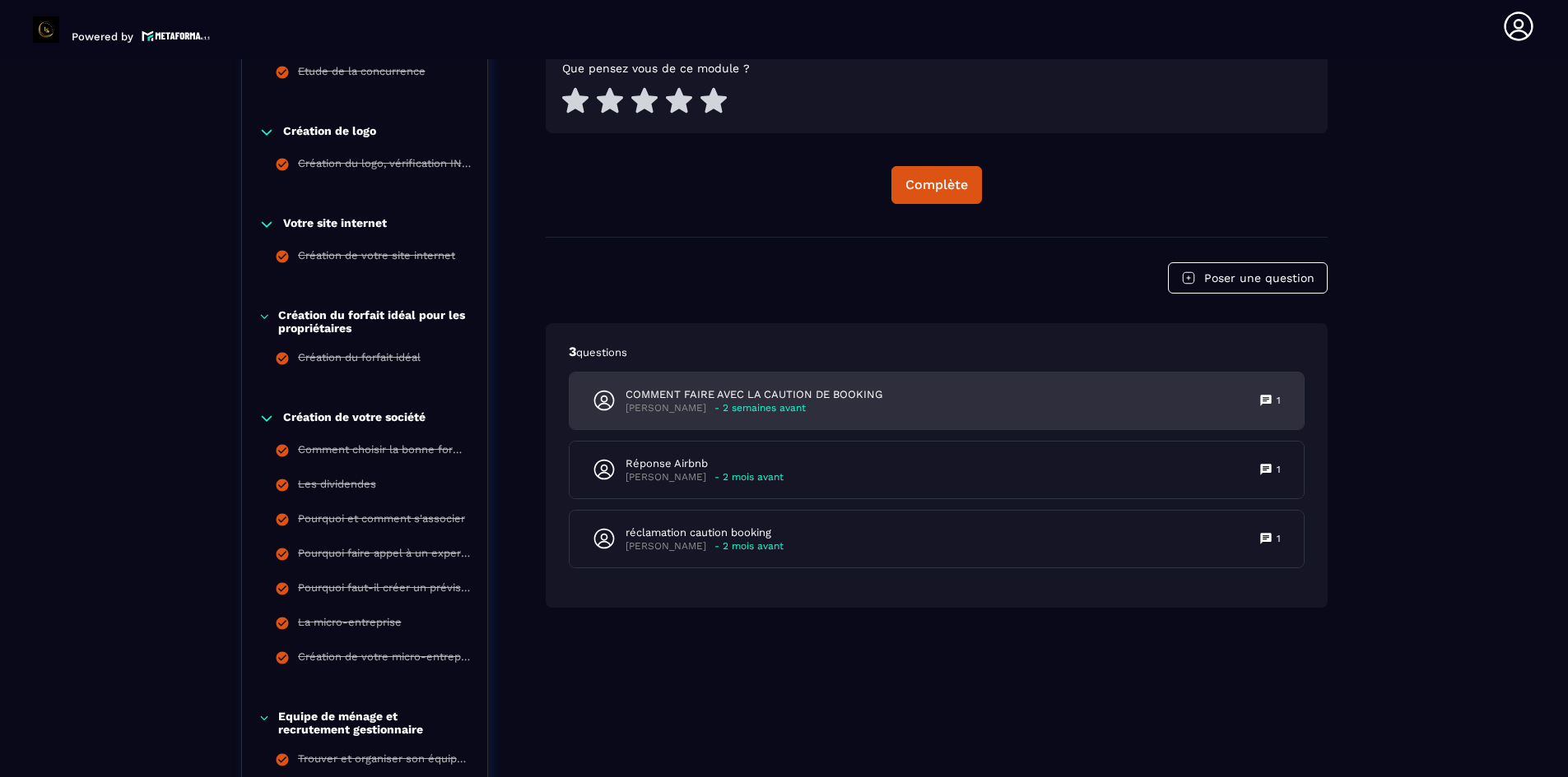
click at [752, 399] on p "COMMENT FAIRE AVEC LA CAUTION DE BOOKING" at bounding box center [754, 394] width 257 height 15
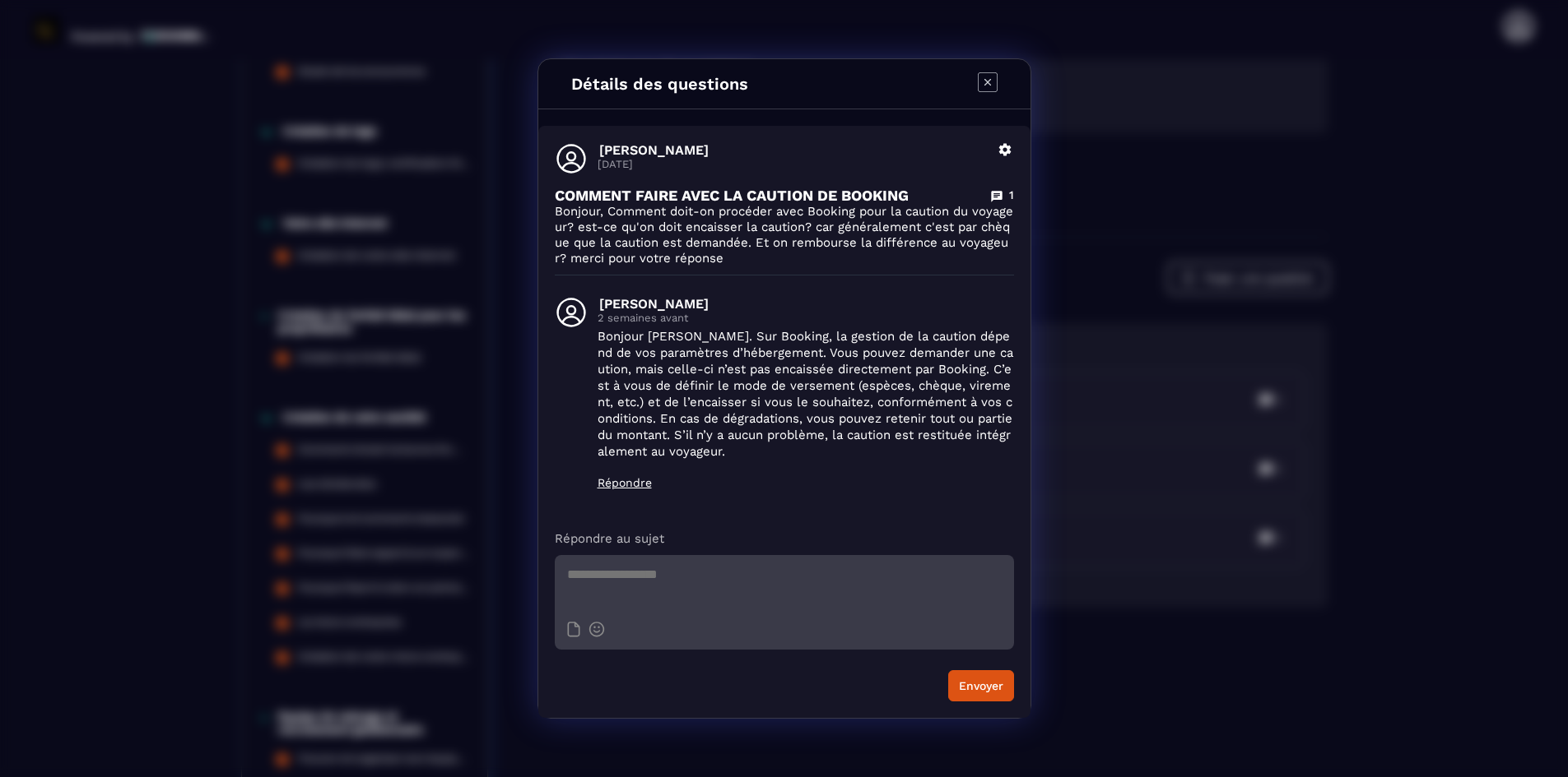
click at [976, 86] on div "Détails des questions" at bounding box center [784, 84] width 492 height 50
click at [988, 84] on icon "Modal window" at bounding box center [987, 82] width 20 height 20
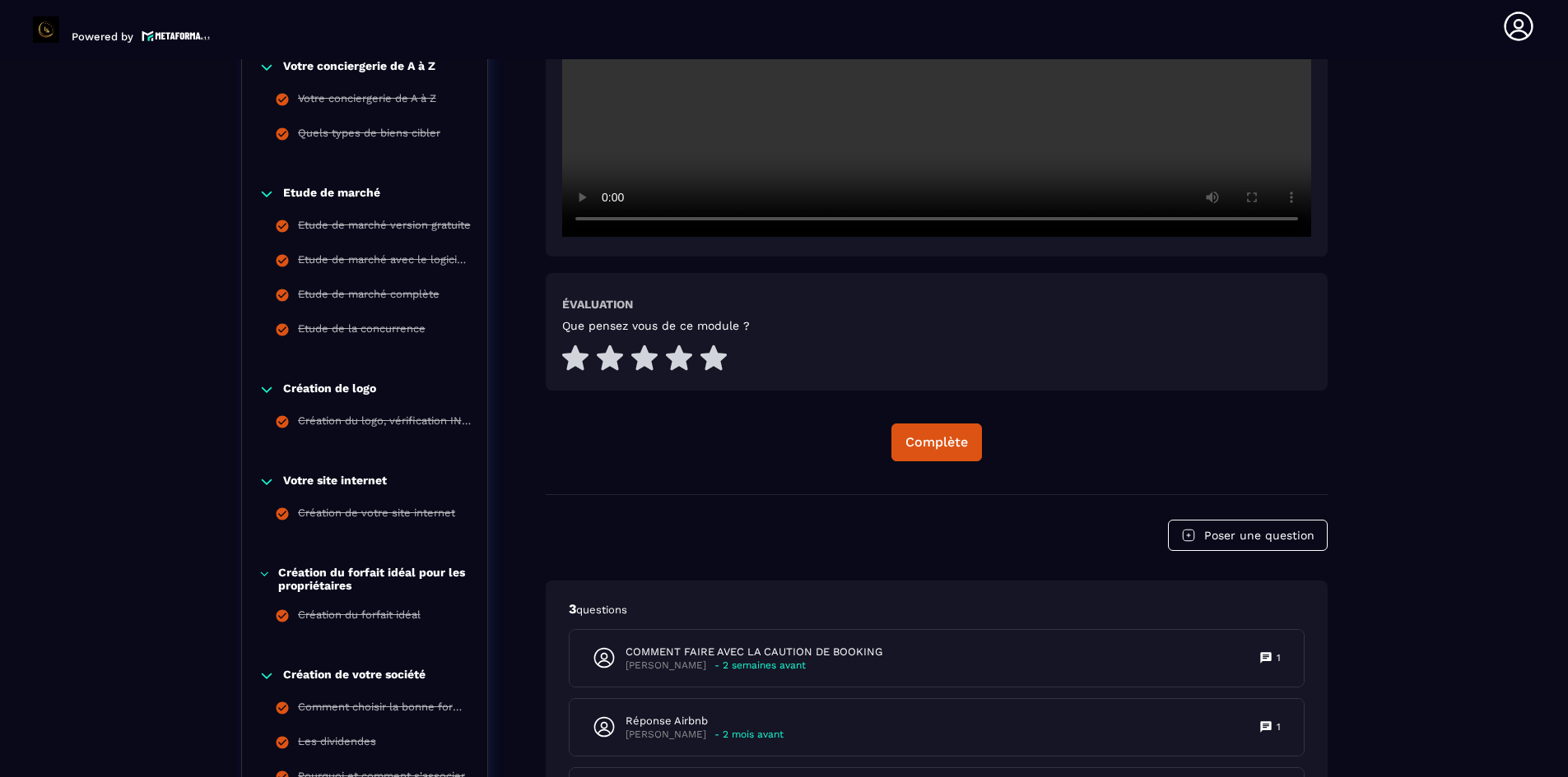
scroll to position [664, 0]
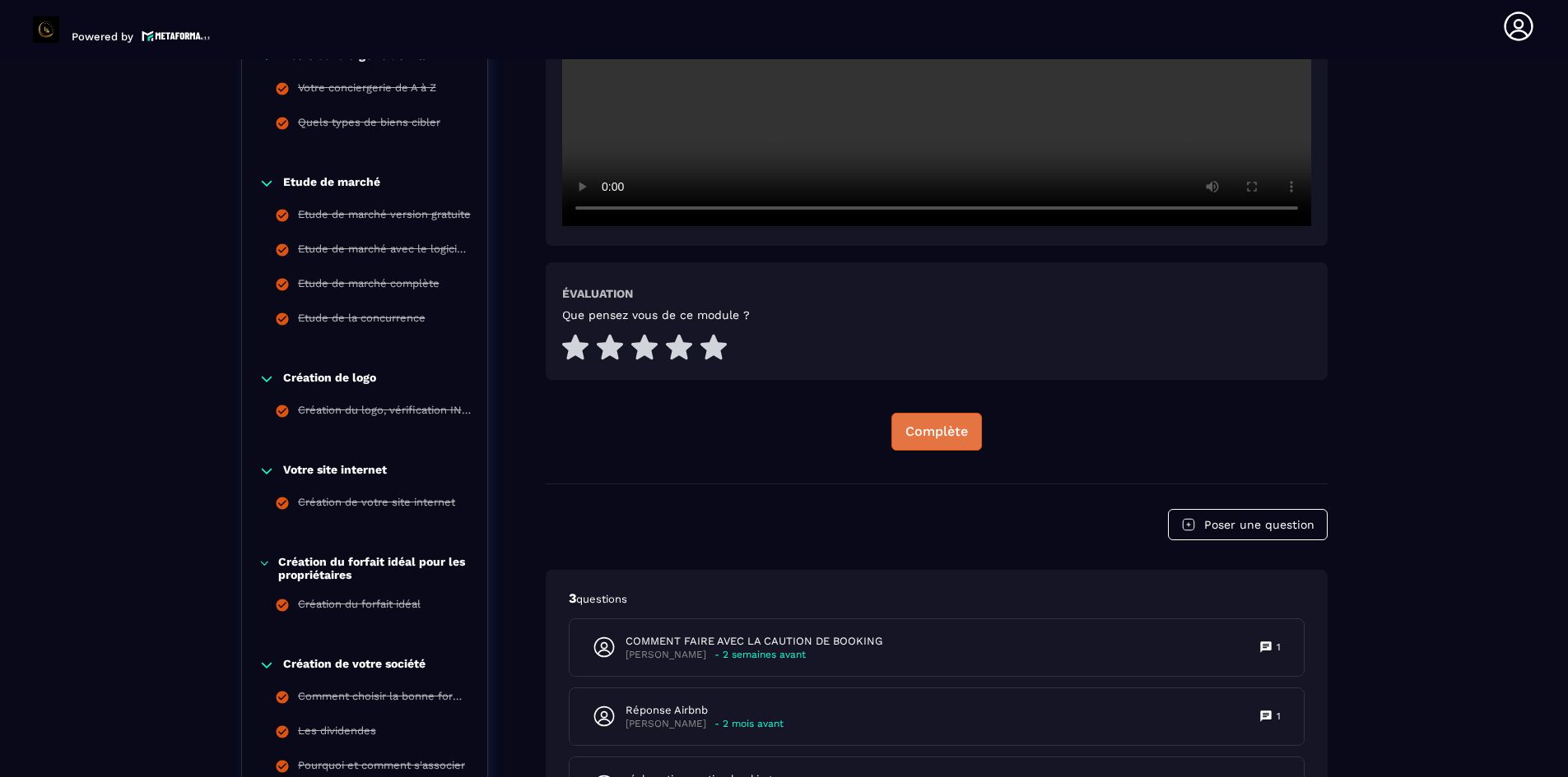
click at [911, 438] on div "Complète" at bounding box center [936, 431] width 63 height 16
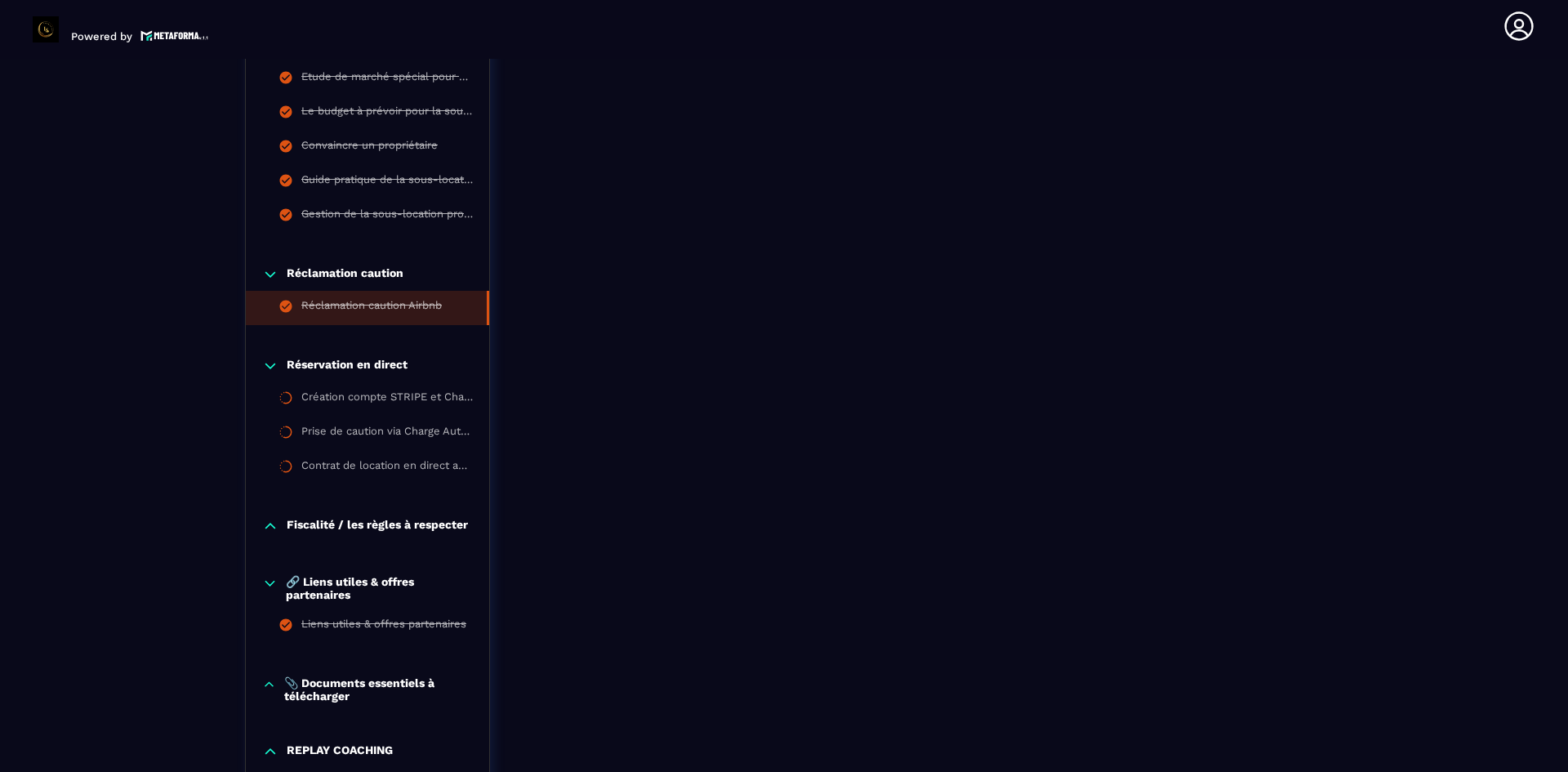
scroll to position [3520, 0]
click at [458, 526] on p "Fiscalité / les règles à respecter" at bounding box center [377, 525] width 181 height 16
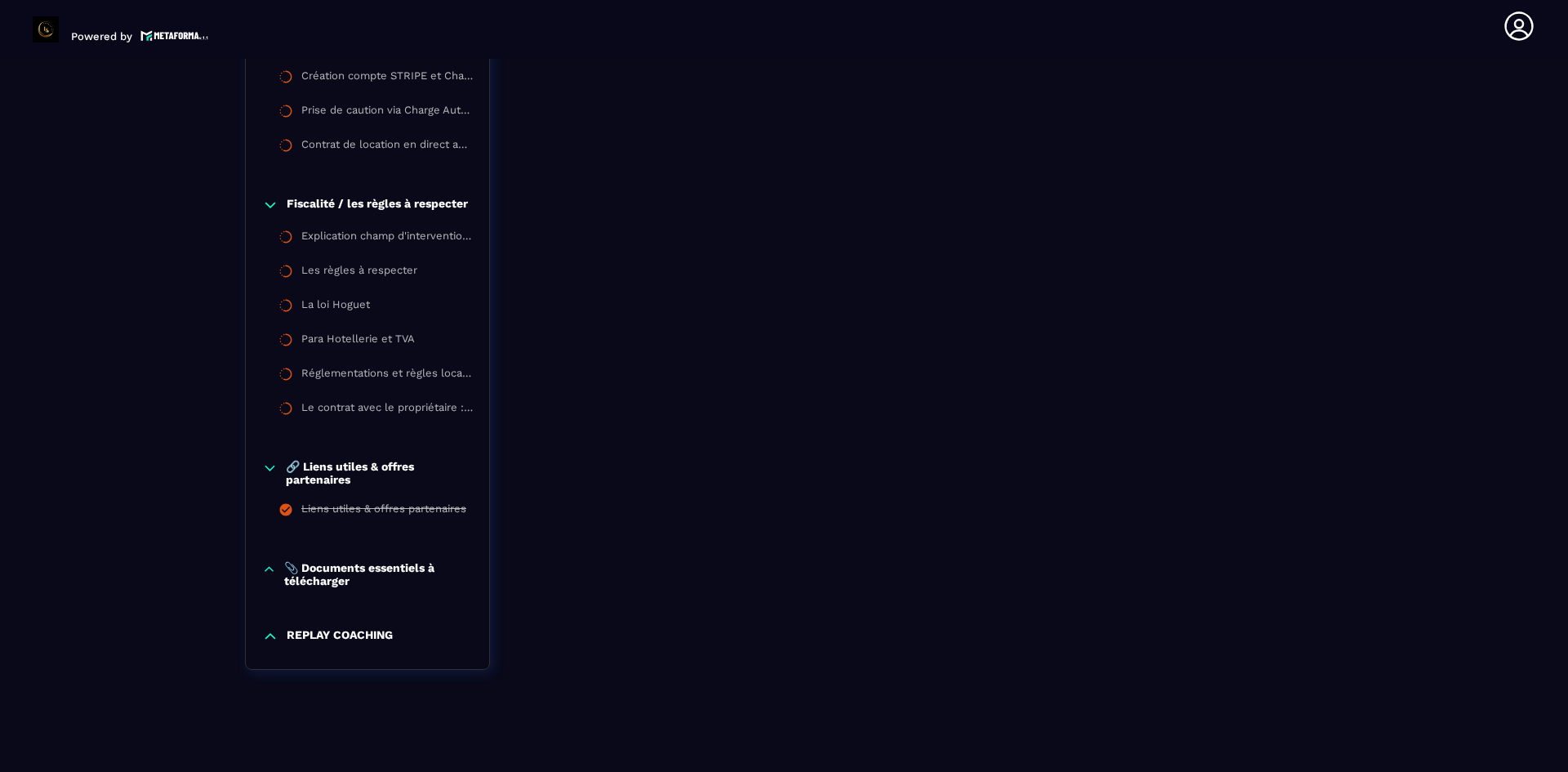
scroll to position [3845, 0]
click at [295, 633] on p "REPLAY COACHING" at bounding box center [339, 636] width 106 height 16
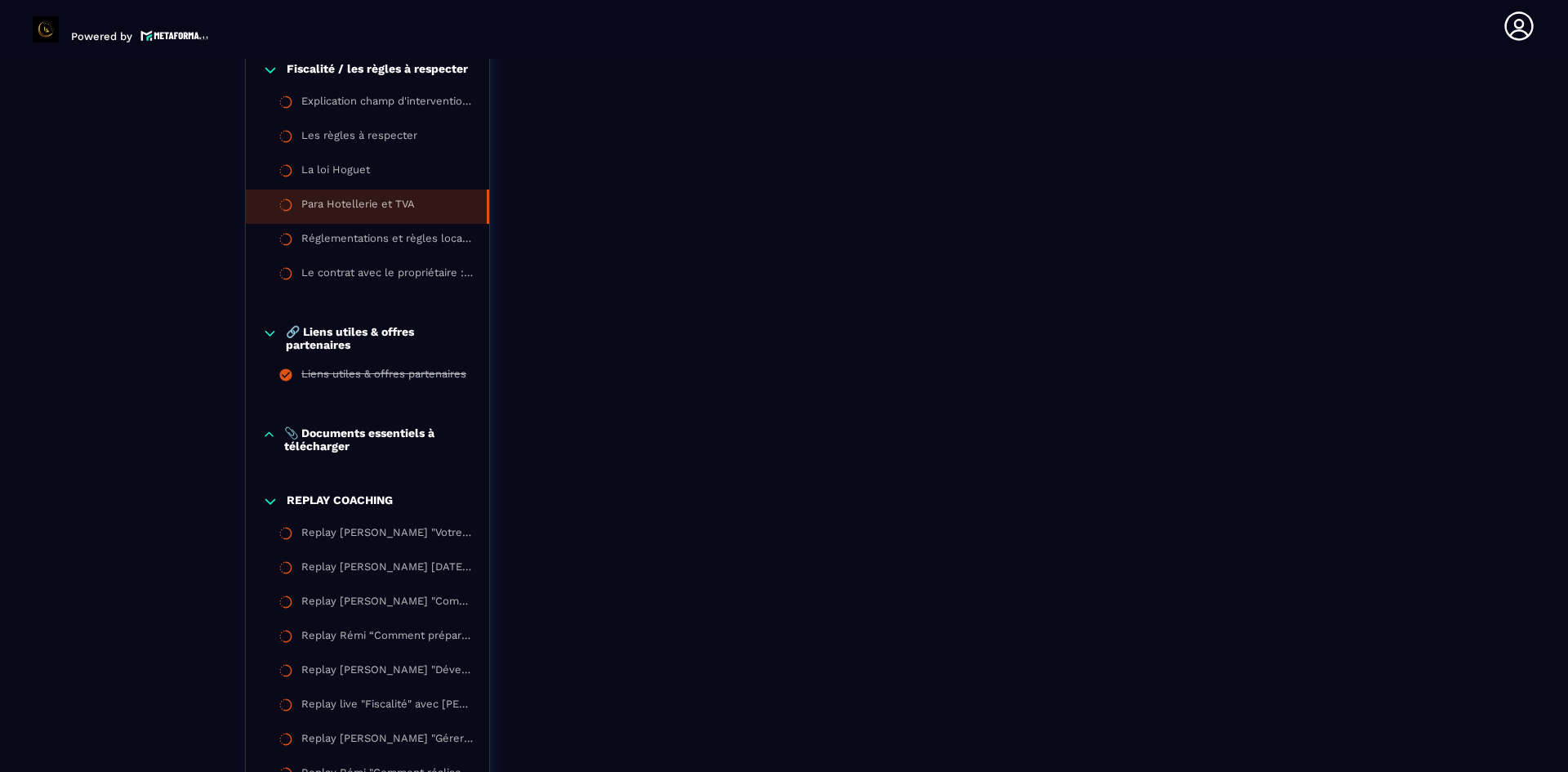
scroll to position [3988, 0]
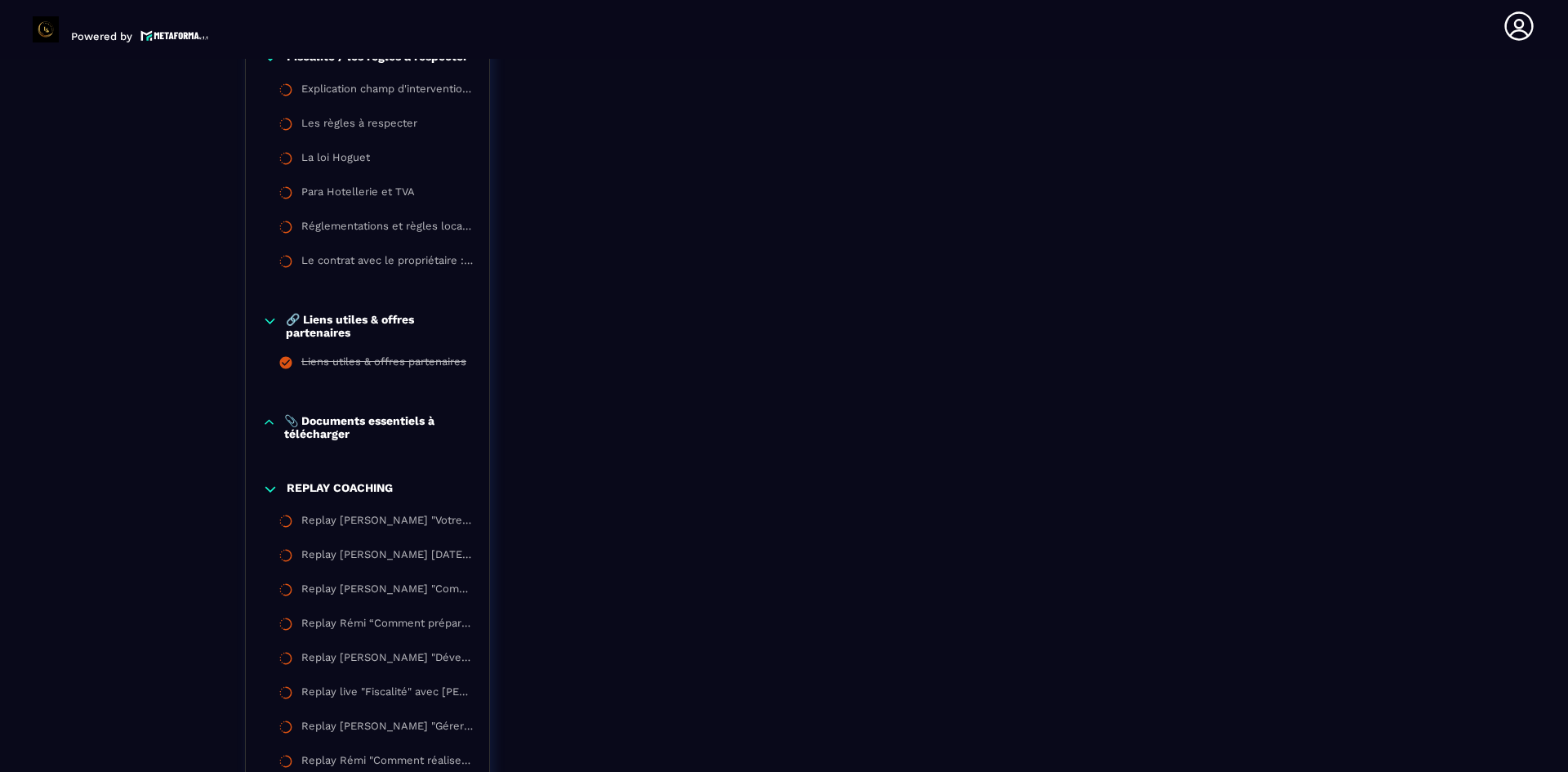
click at [353, 428] on p "📎 Documents essentiels à télécharger" at bounding box center [378, 427] width 189 height 26
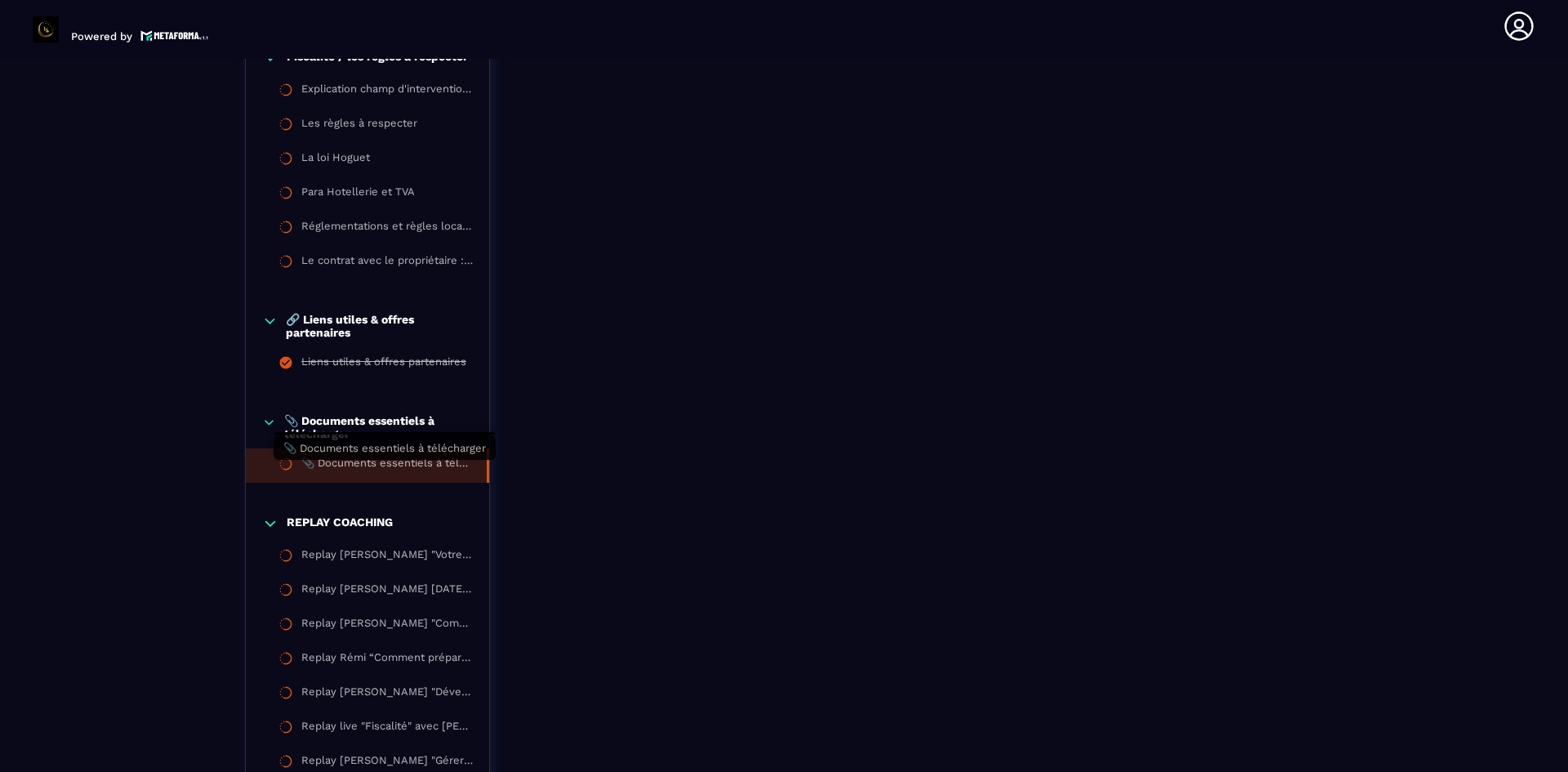
click at [353, 473] on div "📎 Documents essentiels à télécharger" at bounding box center [386, 466] width 169 height 18
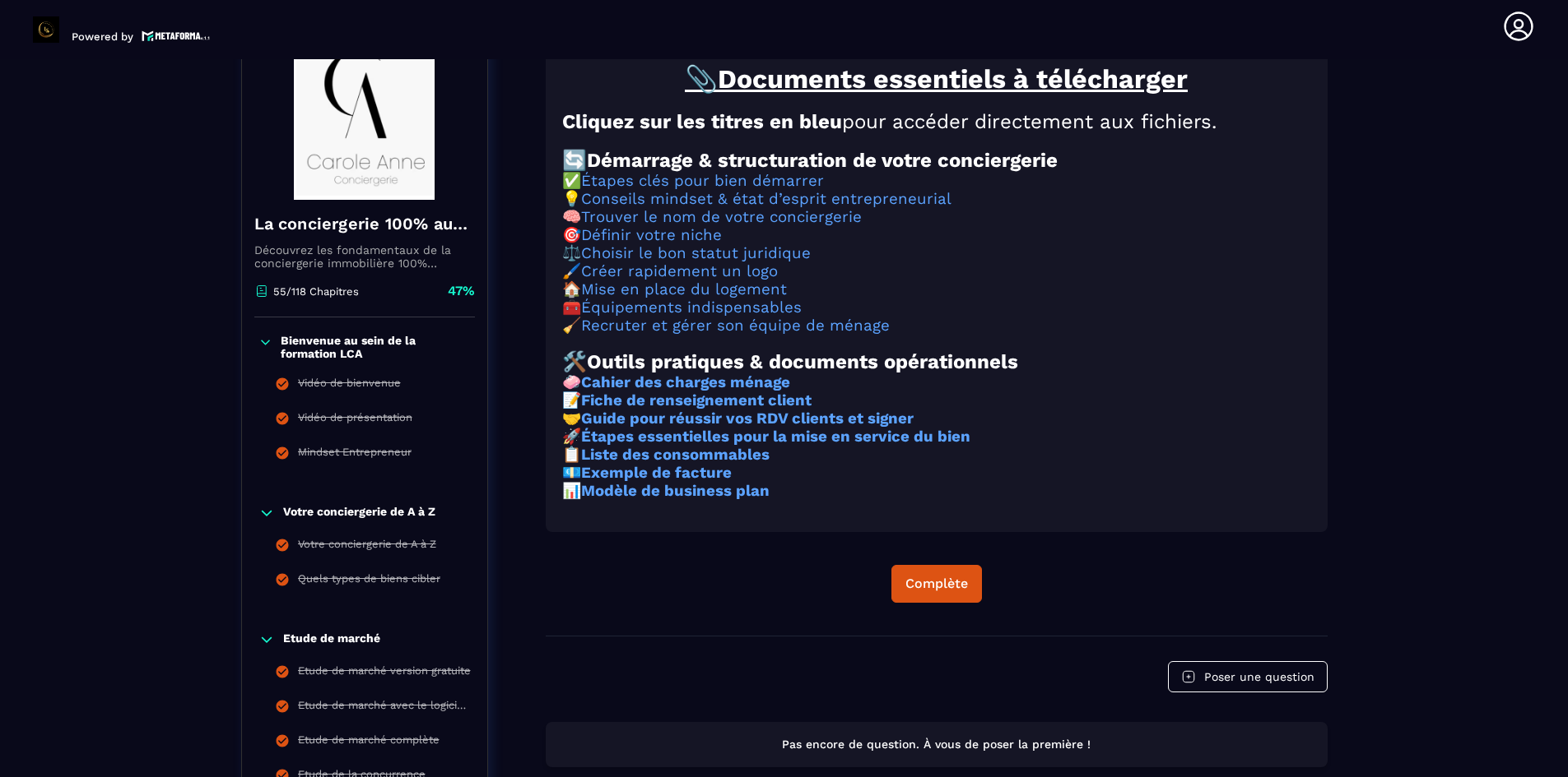
scroll to position [171, 0]
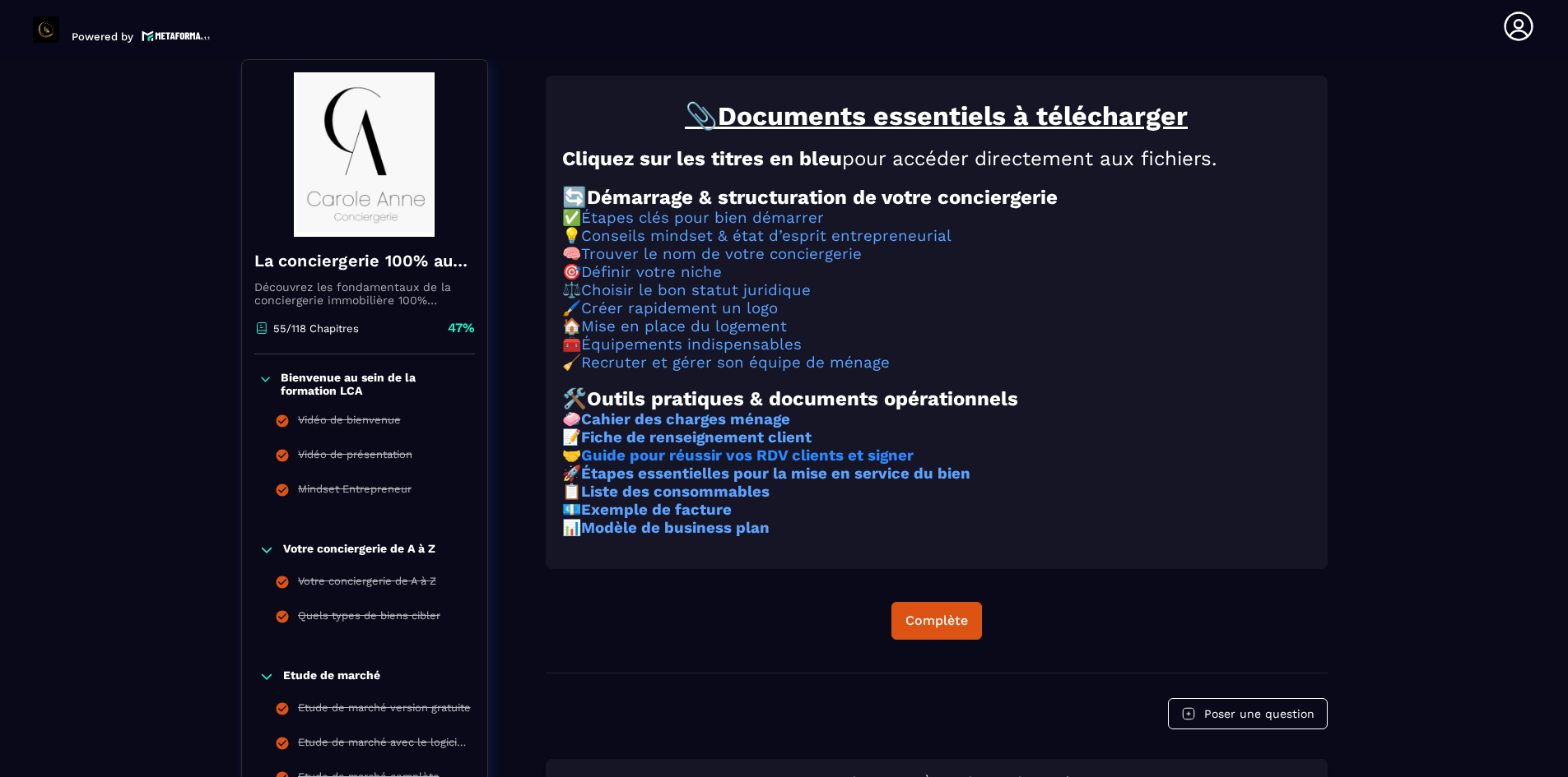
click at [649, 464] on strong "Guide pour réussir vos RDV clients et signer" at bounding box center [747, 455] width 333 height 18
click at [678, 519] on strong "Exemple de facture" at bounding box center [656, 510] width 150 height 18
click at [658, 537] on strong "Modèle de business plan" at bounding box center [675, 528] width 189 height 18
click at [687, 483] on strong "Étapes essentielles pour la mise en service du bien" at bounding box center [776, 473] width 389 height 18
